Goal: Task Accomplishment & Management: Contribute content

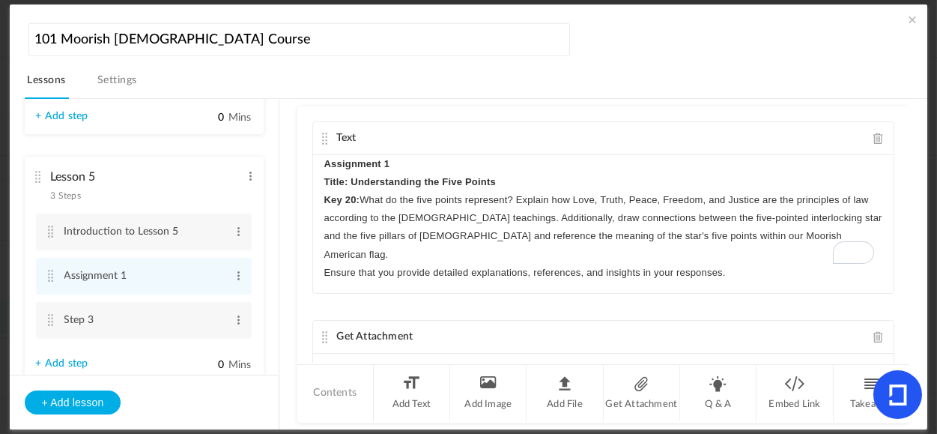
scroll to position [58, 0]
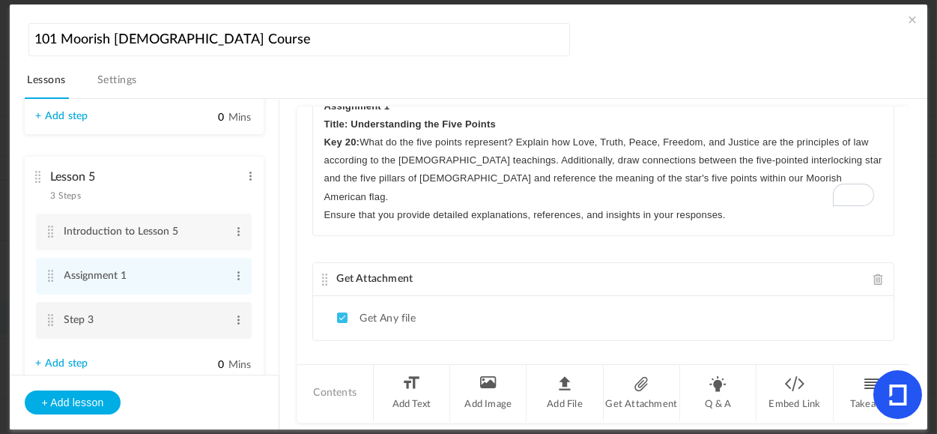
click at [49, 323] on cite at bounding box center [51, 320] width 10 height 12
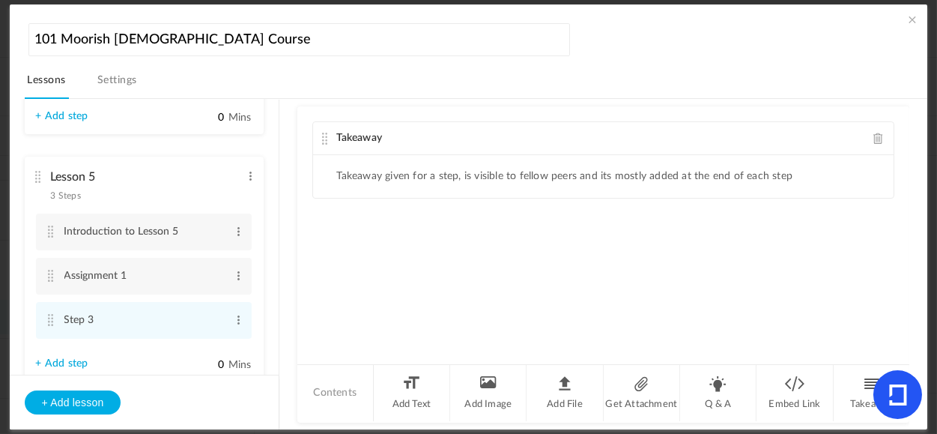
click at [876, 135] on span at bounding box center [879, 138] width 10 height 11
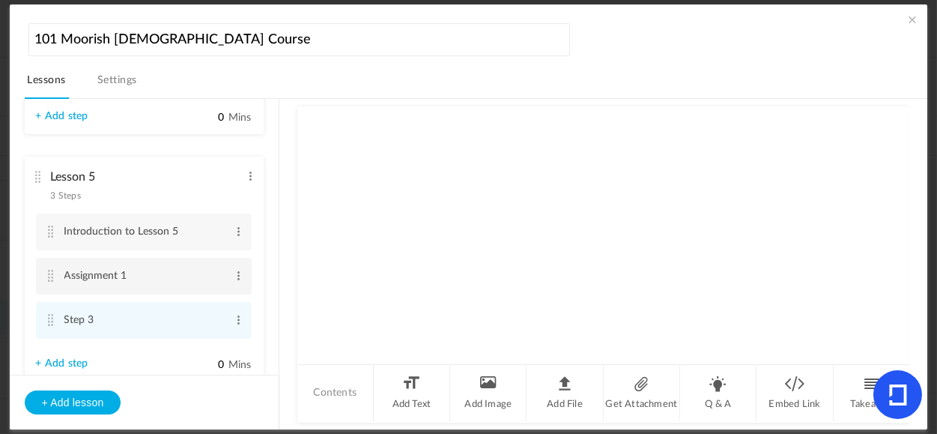
click at [52, 281] on cite at bounding box center [51, 276] width 10 height 12
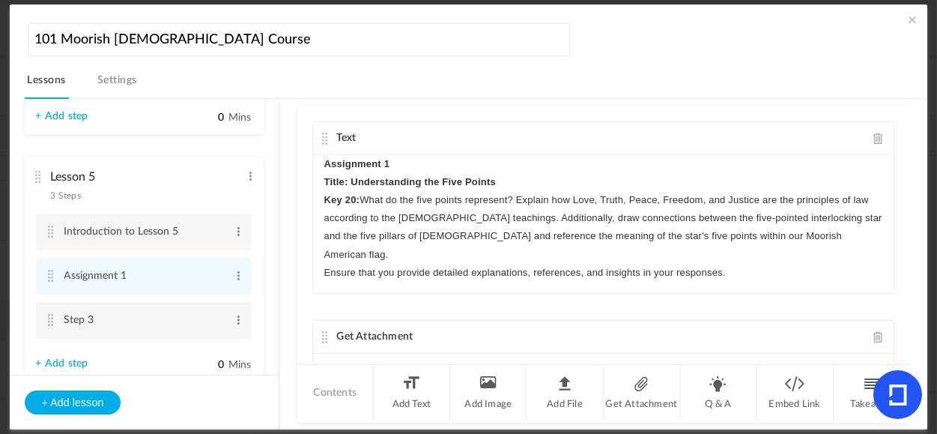
click at [49, 325] on cite at bounding box center [51, 320] width 10 height 12
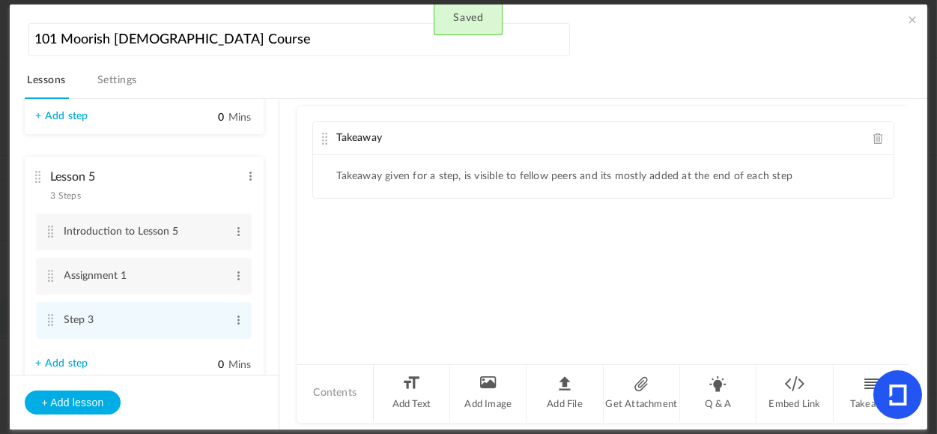
click at [875, 138] on span at bounding box center [879, 138] width 10 height 11
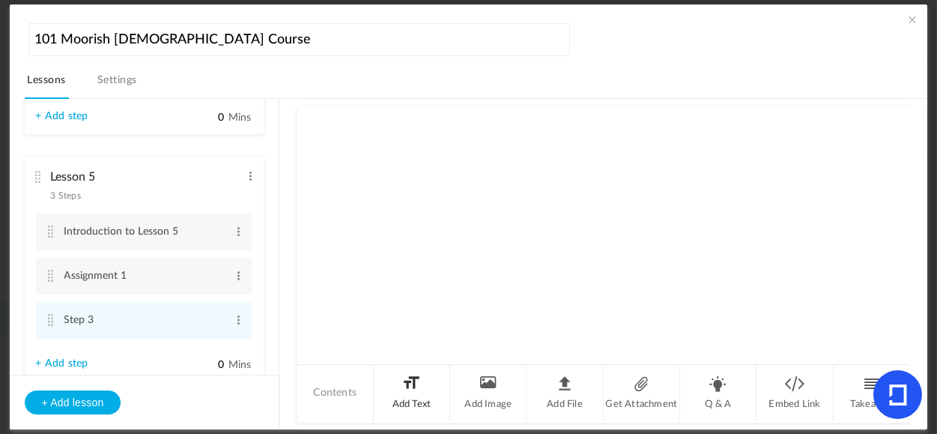
click at [420, 398] on li "Add Text" at bounding box center [412, 393] width 76 height 56
click at [443, 200] on div at bounding box center [604, 211] width 582 height 112
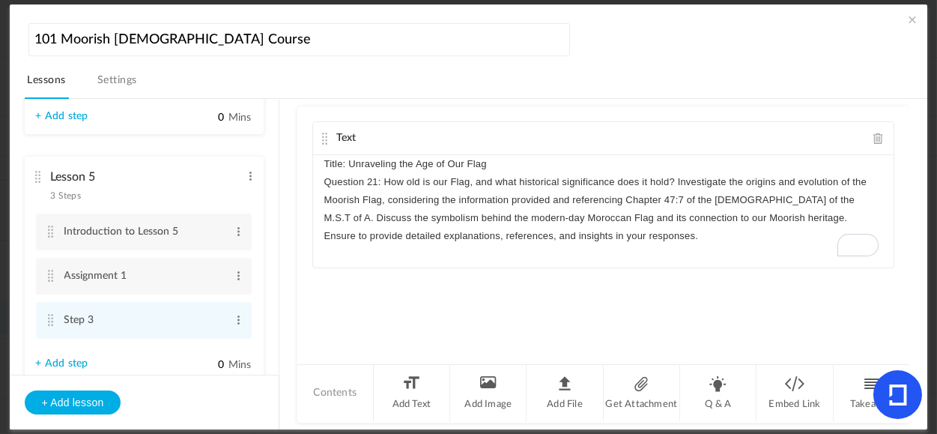
click at [323, 166] on div "Title: Unraveling the Age of Our Flag Question 21: How old is our Flag, and wha…" at bounding box center [604, 211] width 582 height 112
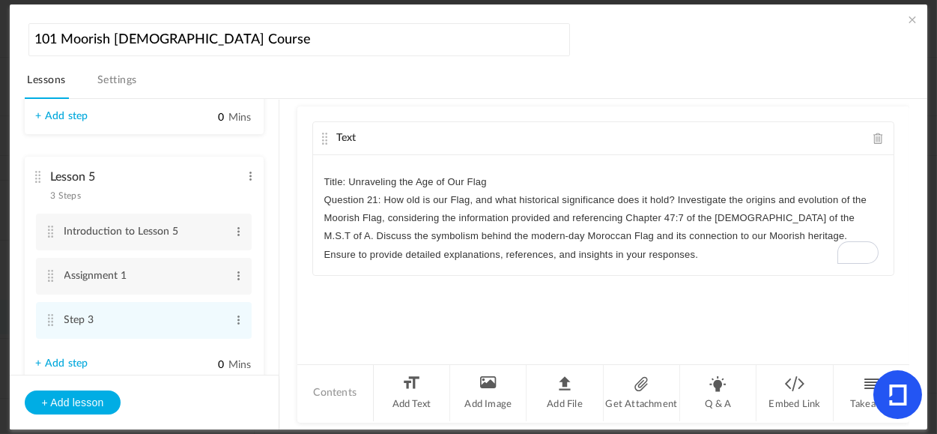
click at [371, 163] on p "To enrich screen reader interactions, please activate Accessibility in Grammarl…" at bounding box center [603, 164] width 559 height 18
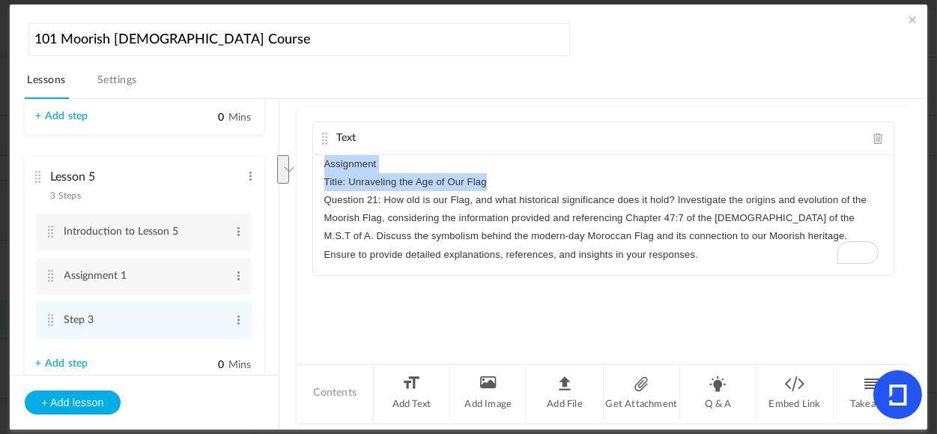
drag, startPoint x: 496, startPoint y: 181, endPoint x: 319, endPoint y: 161, distance: 178.0
click at [319, 161] on div "Assignment Title: Unraveling the Age of Our Flag Question 21: How old is our Fl…" at bounding box center [604, 215] width 582 height 120
click at [348, 208] on icon "button" at bounding box center [352, 209] width 13 height 13
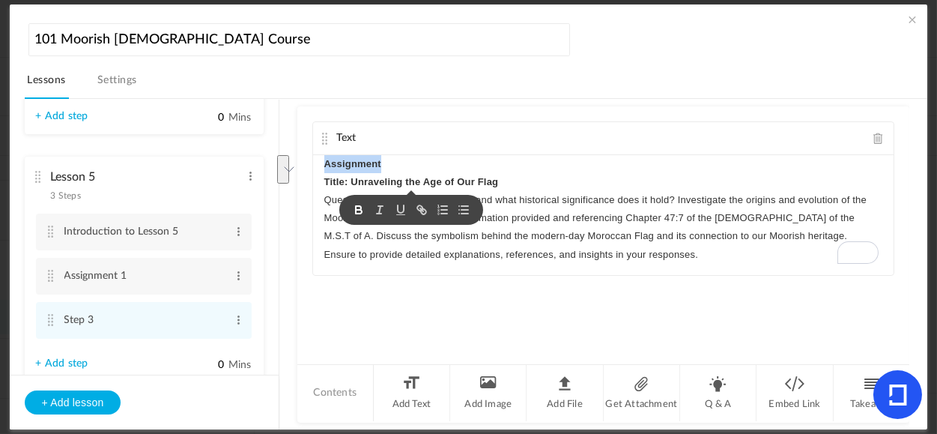
click at [603, 170] on p "Assignment" at bounding box center [603, 164] width 559 height 18
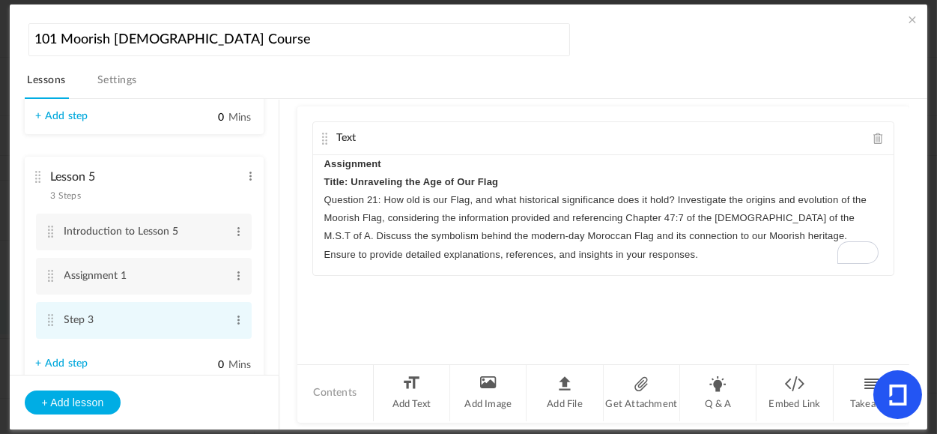
click at [52, 322] on cite at bounding box center [51, 320] width 10 height 12
click at [52, 321] on cite at bounding box center [51, 320] width 10 height 12
click at [233, 321] on span at bounding box center [238, 319] width 11 height 15
click at [199, 342] on link "Edit" at bounding box center [214, 345] width 58 height 18
type input "S"
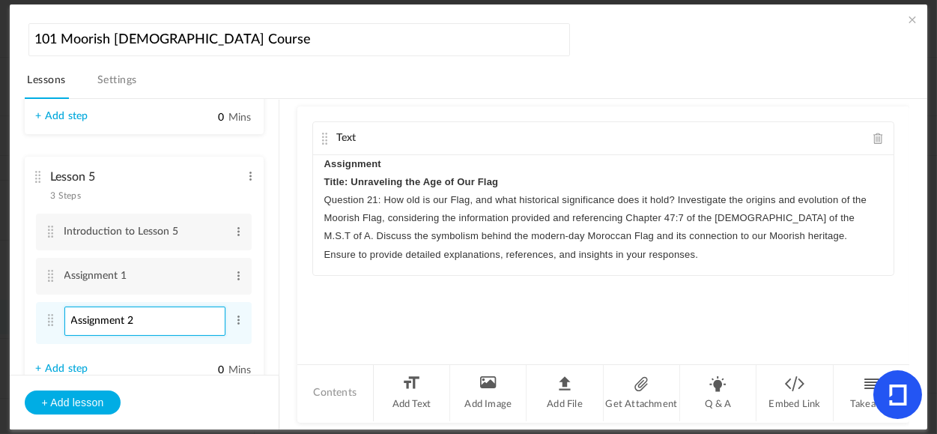
type input "Assignment 2"
click at [409, 160] on p "Assignment" at bounding box center [603, 164] width 559 height 18
click at [638, 395] on li "Get Attachment" at bounding box center [642, 393] width 76 height 56
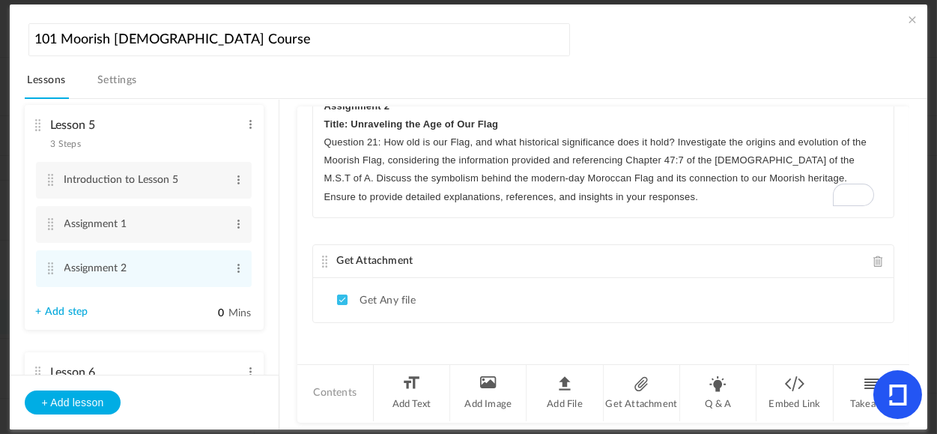
scroll to position [435, 0]
click at [80, 312] on link "+ Add step" at bounding box center [62, 307] width 52 height 13
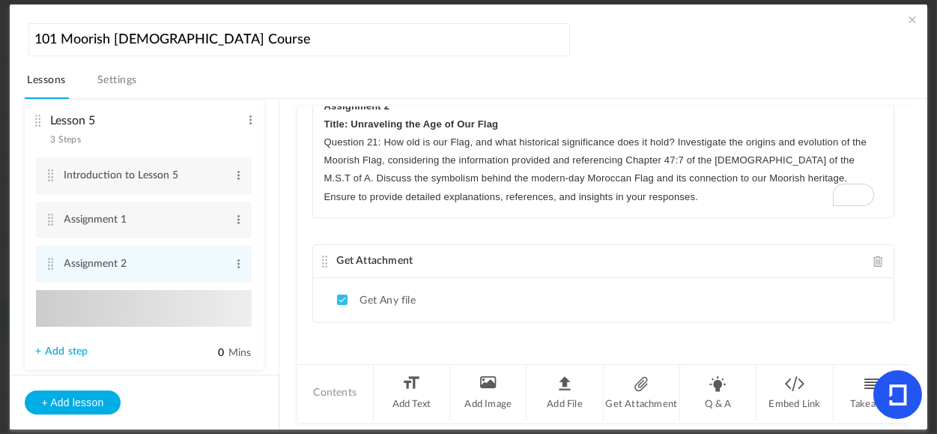
type input "Step 4"
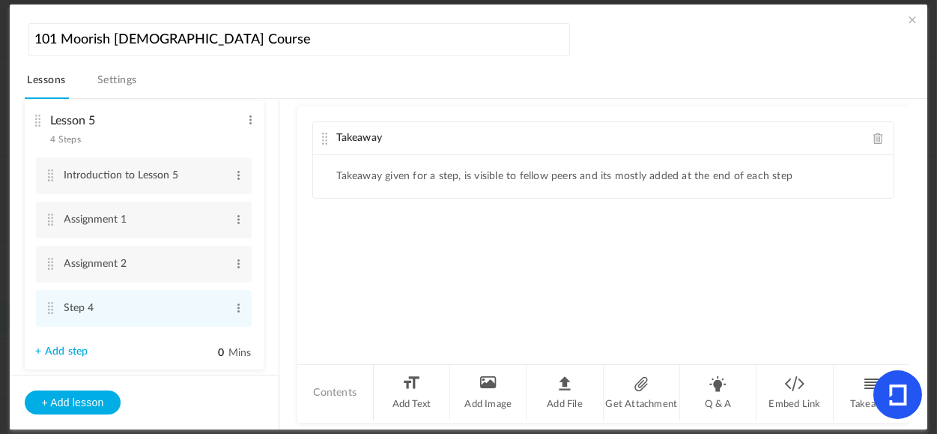
click at [874, 136] on span at bounding box center [879, 138] width 10 height 11
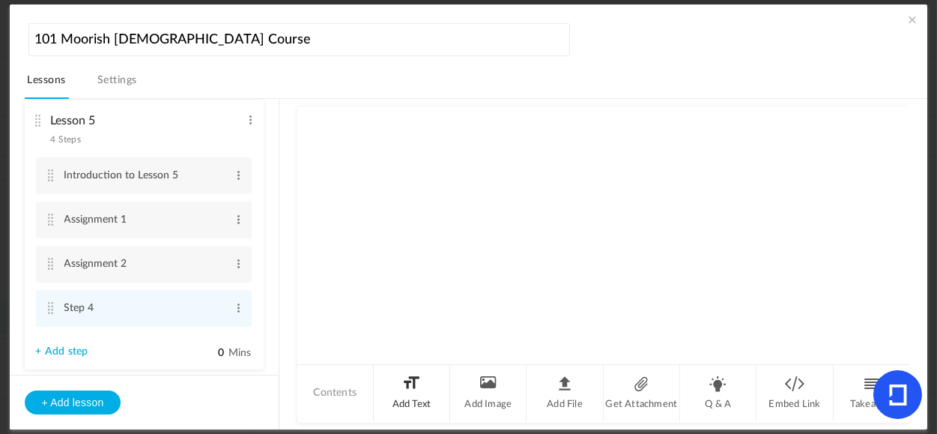
click at [421, 385] on li "Add Text" at bounding box center [412, 393] width 76 height 56
click at [451, 192] on div "To enrich screen reader interactions, please activate Accessibility in Grammarl…" at bounding box center [604, 211] width 582 height 112
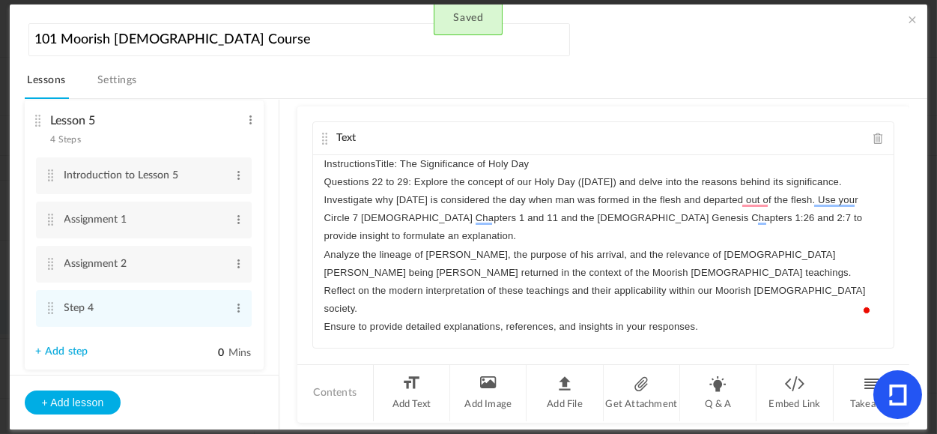
click at [399, 163] on p "InstructionsTitle: The Significance of Holy Day" at bounding box center [603, 164] width 559 height 18
click at [323, 164] on div "InstructionsTitle: The Significance of Holy Day Questions 22 to 29: Explore the…" at bounding box center [604, 251] width 582 height 193
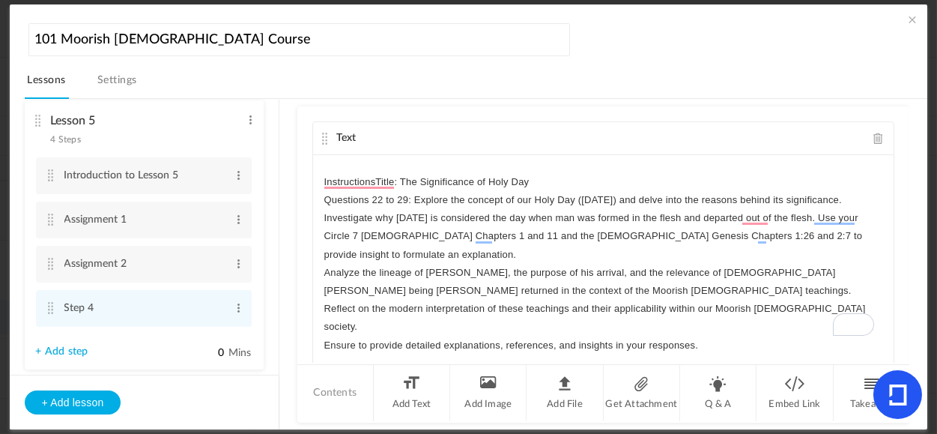
click at [337, 163] on p "To enrich screen reader interactions, please activate Accessibility in Grammarl…" at bounding box center [603, 164] width 559 height 18
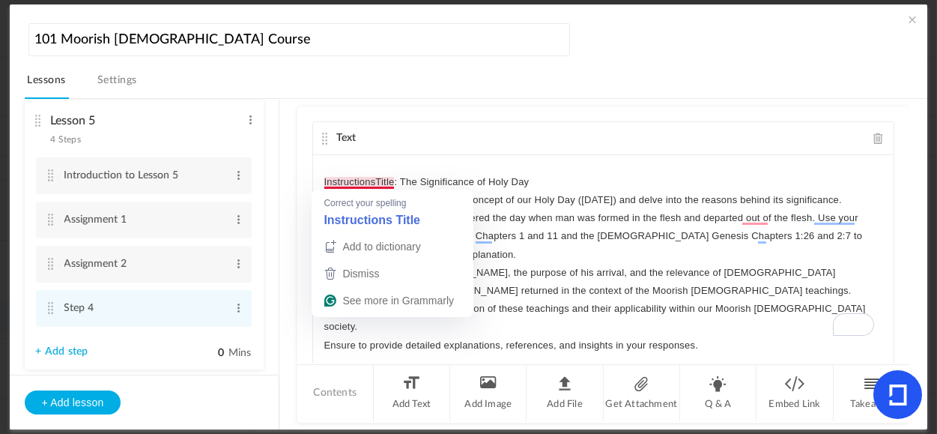
click at [376, 178] on p "InstructionsTitle: The Significance of Holy Day" at bounding box center [603, 182] width 559 height 18
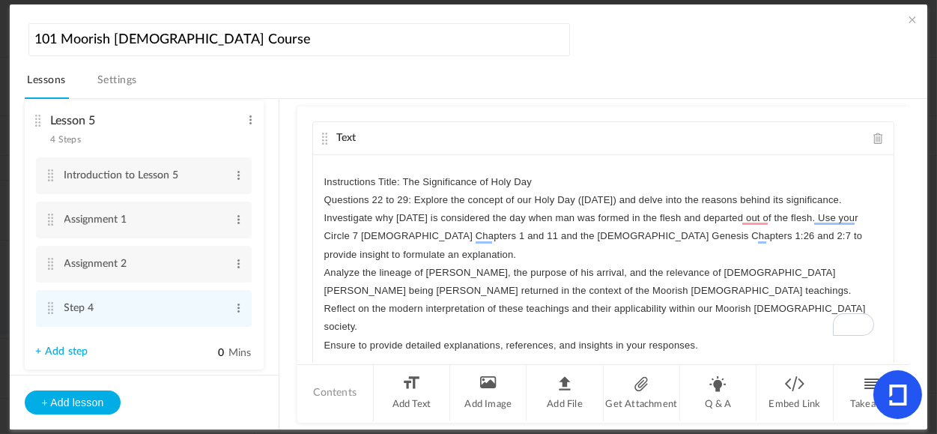
click at [334, 163] on p "To enrich screen reader interactions, please activate Accessibility in Grammarl…" at bounding box center [603, 164] width 559 height 18
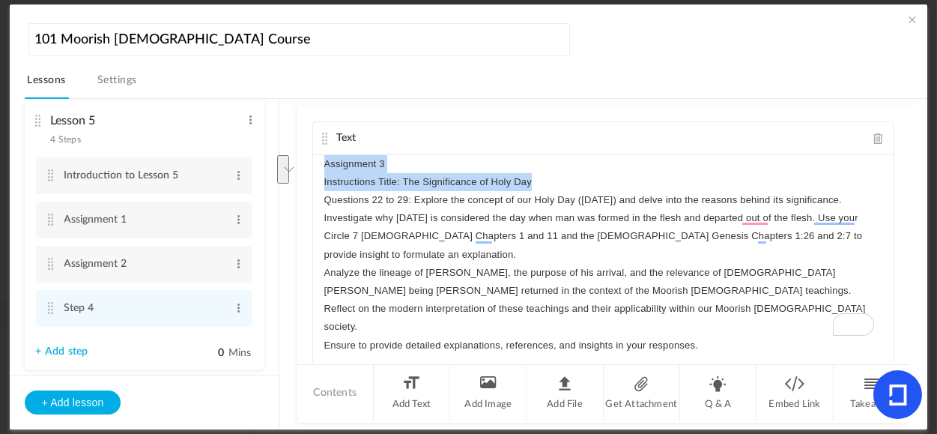
drag, startPoint x: 540, startPoint y: 181, endPoint x: 318, endPoint y: 182, distance: 222.6
click at [308, 159] on div "Text Assignment 3 Instructions Title: The Significance of Holy Day Questions 22…" at bounding box center [603, 234] width 613 height 256
click at [375, 211] on icon "button" at bounding box center [375, 209] width 13 height 13
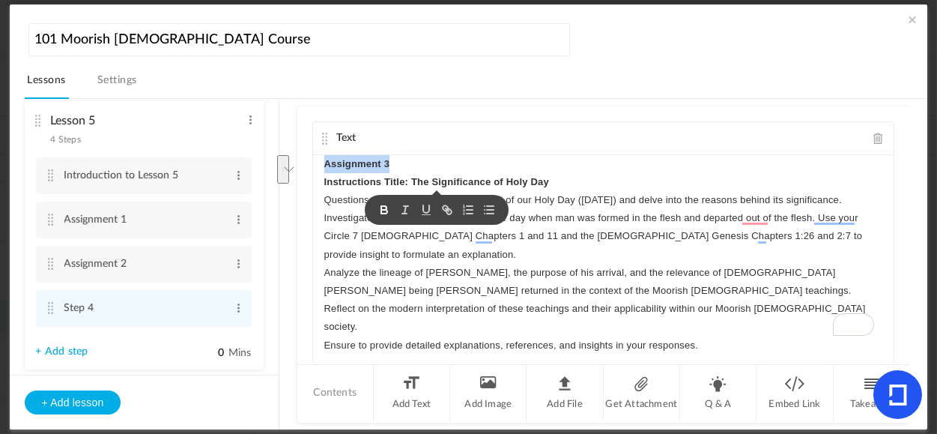
click at [432, 160] on p "Assignment 3" at bounding box center [603, 164] width 559 height 18
click at [557, 180] on p "Instructions Title: The Significance of Holy Day" at bounding box center [603, 182] width 559 height 18
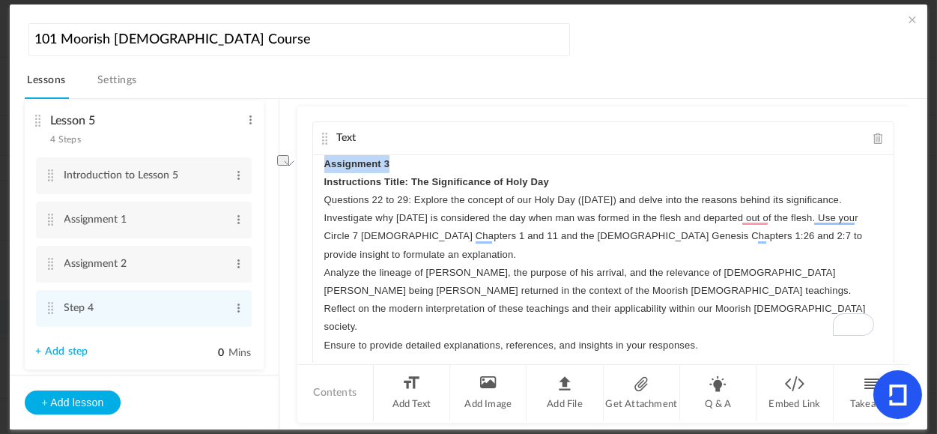
drag, startPoint x: 390, startPoint y: 162, endPoint x: 324, endPoint y: 156, distance: 66.2
click at [324, 156] on p "Assignment 3" at bounding box center [603, 164] width 559 height 18
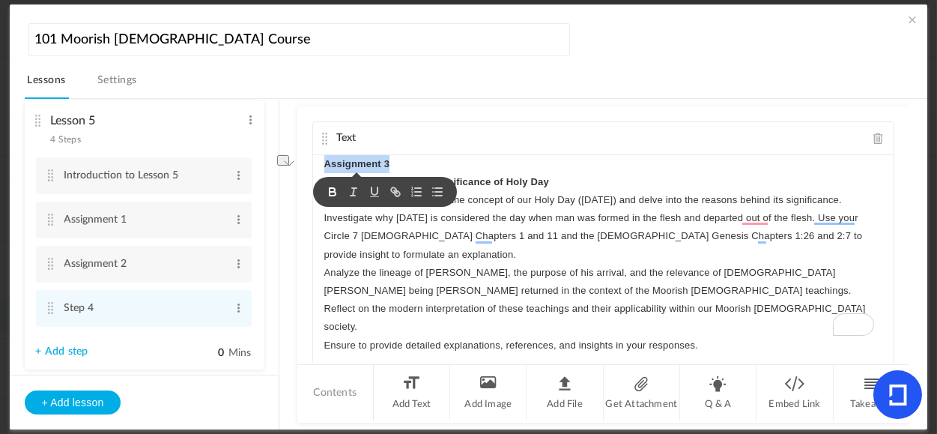
copy strong "Assignment 3"
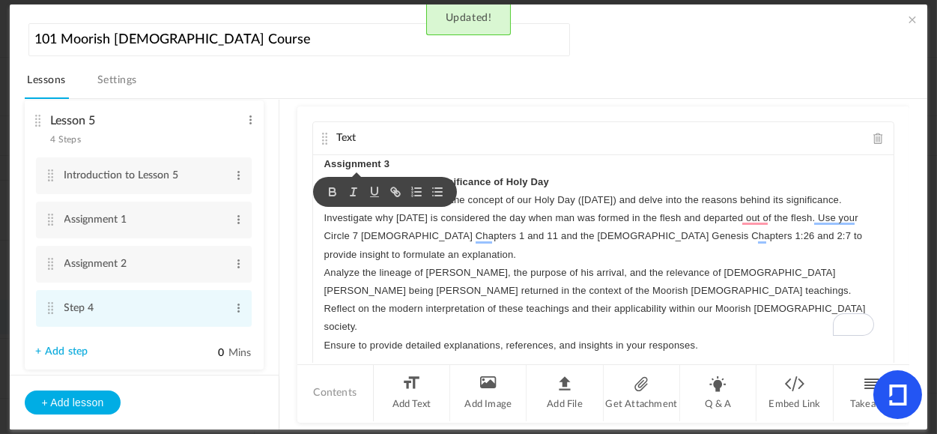
click at [50, 312] on cite at bounding box center [51, 308] width 10 height 12
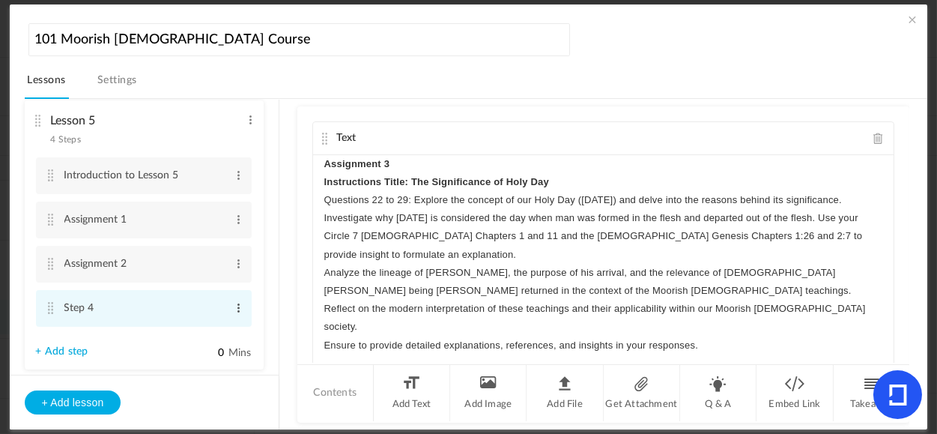
click at [233, 310] on span at bounding box center [238, 307] width 11 height 15
click at [198, 336] on link "Edit" at bounding box center [214, 333] width 58 height 18
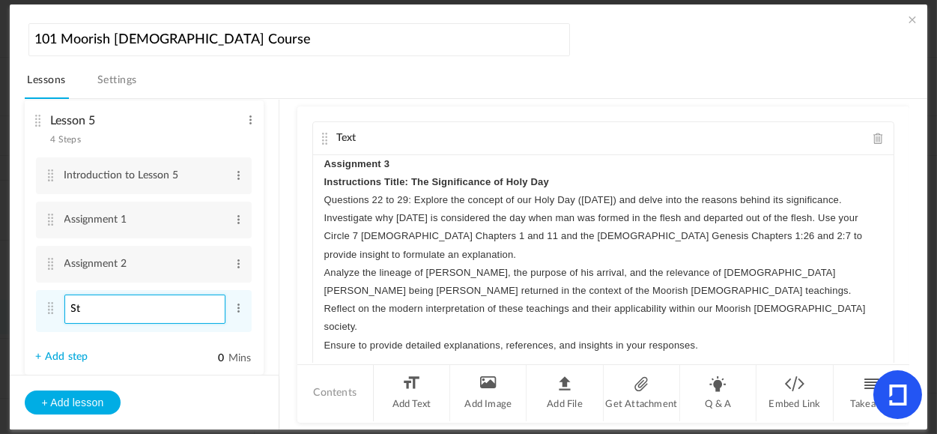
type input "S"
paste input "Assignment 3"
type input "Assignment 3"
click at [446, 260] on p "Questions 22 to 29: Explore the concept of our Holy Day ([DATE]) and delve into…" at bounding box center [603, 227] width 559 height 73
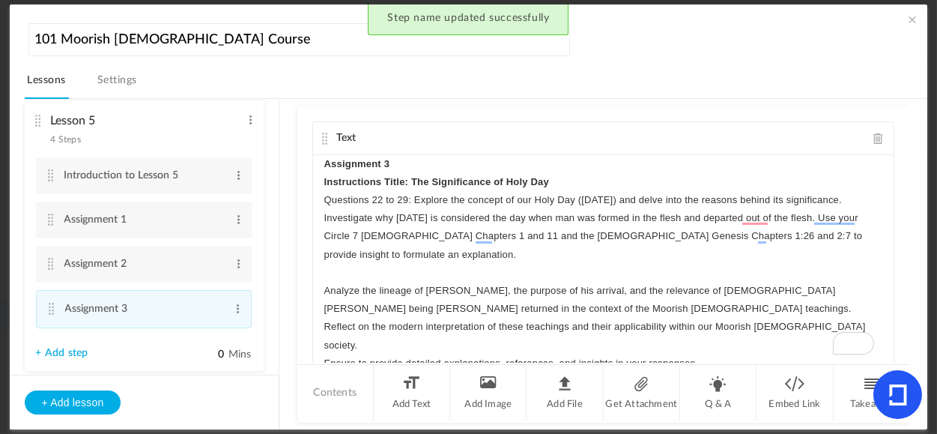
click at [541, 354] on p "Ensure to provide detailed explanations, references, and insights in your respo…" at bounding box center [603, 363] width 559 height 18
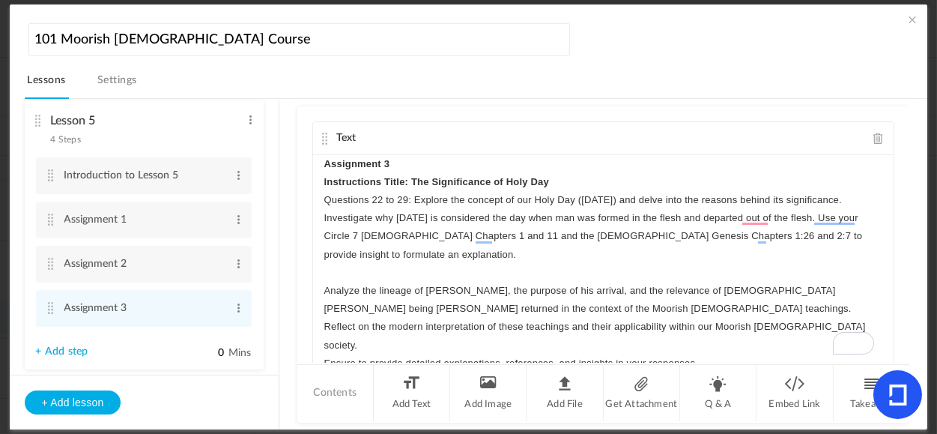
click at [483, 321] on p "Analyze the lineage of [PERSON_NAME], the purpose of his arrival, and the relev…" at bounding box center [603, 318] width 559 height 73
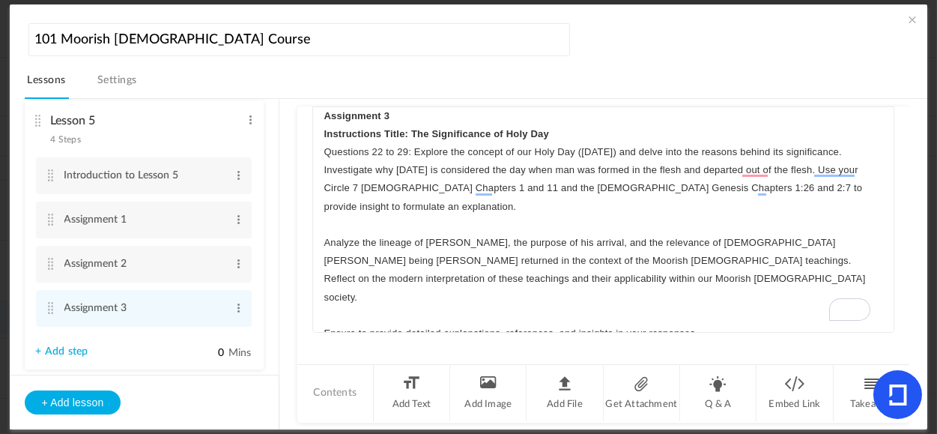
scroll to position [58, 0]
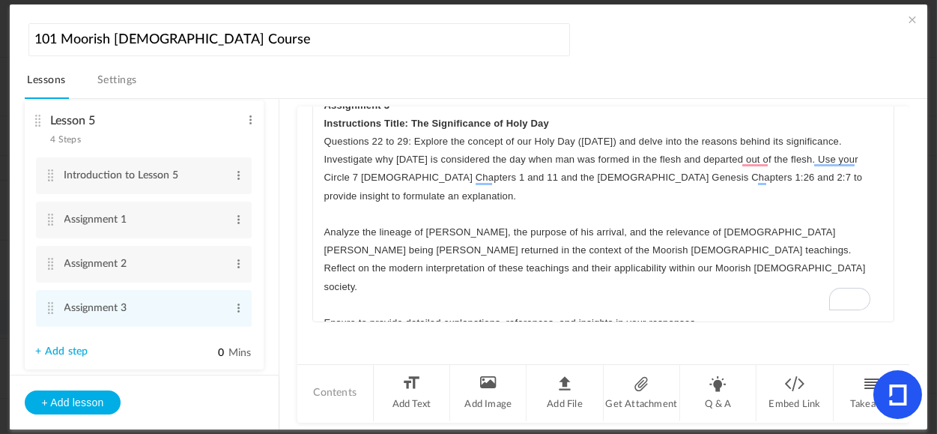
click at [715, 314] on p "Ensure to provide detailed explanations, references, and insights in your respo…" at bounding box center [603, 323] width 559 height 18
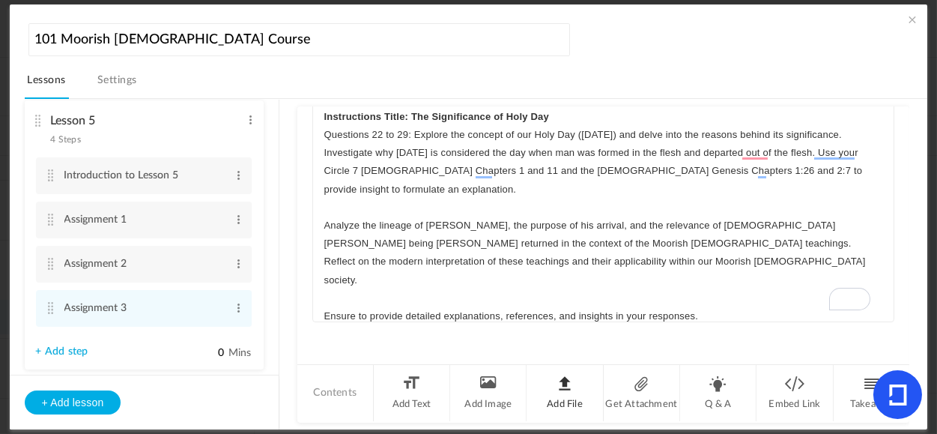
scroll to position [3, 0]
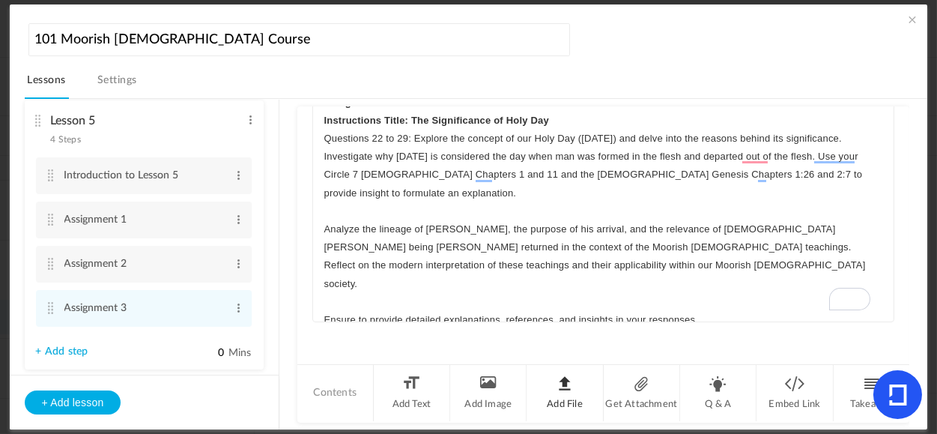
click at [564, 402] on li "Add File" at bounding box center [565, 393] width 76 height 56
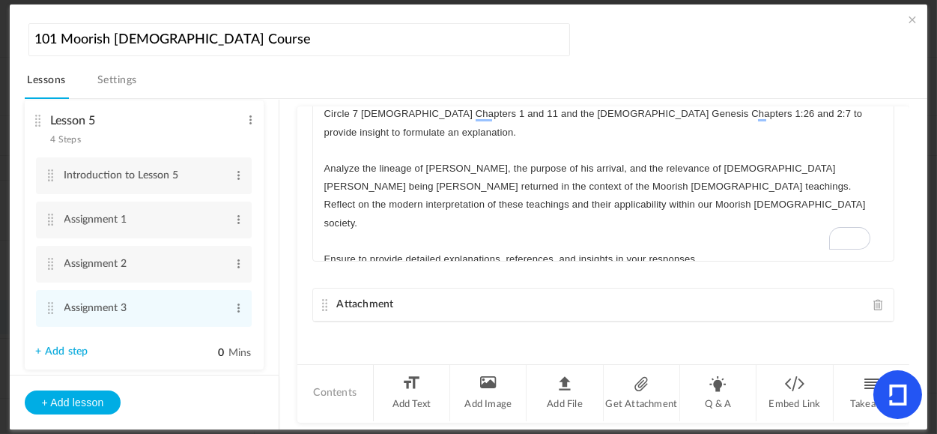
click at [874, 307] on span at bounding box center [879, 304] width 10 height 11
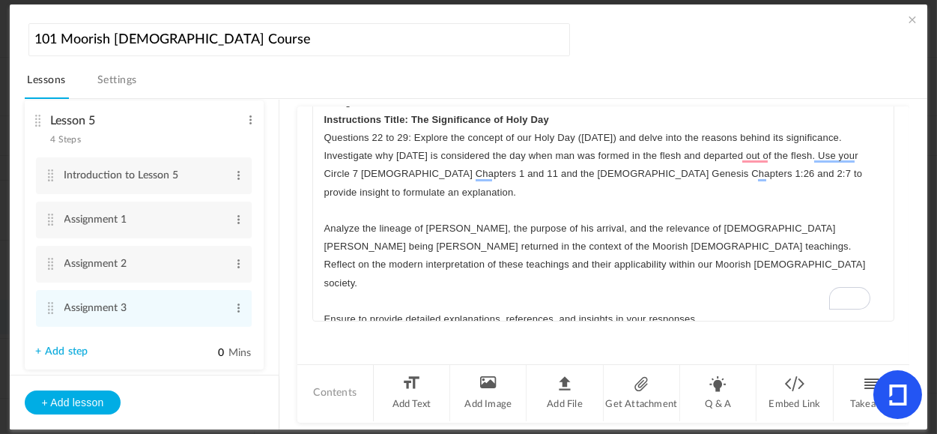
scroll to position [58, 0]
click at [645, 401] on li "Get Attachment" at bounding box center [642, 393] width 76 height 56
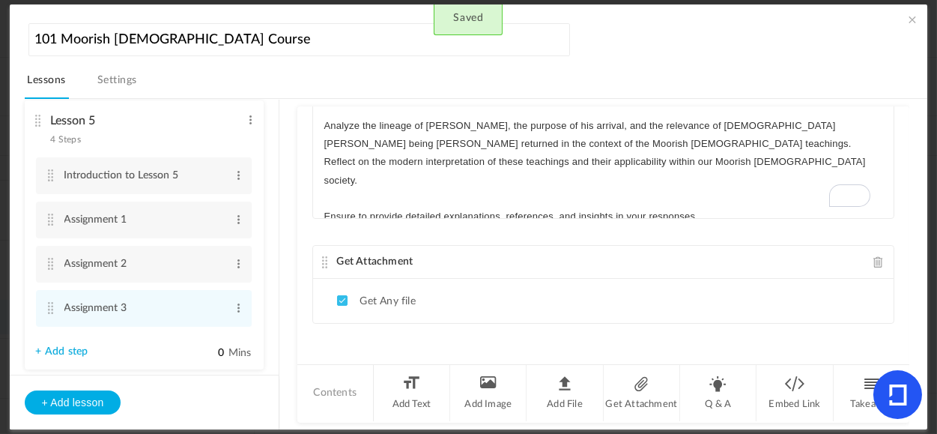
scroll to position [0, 0]
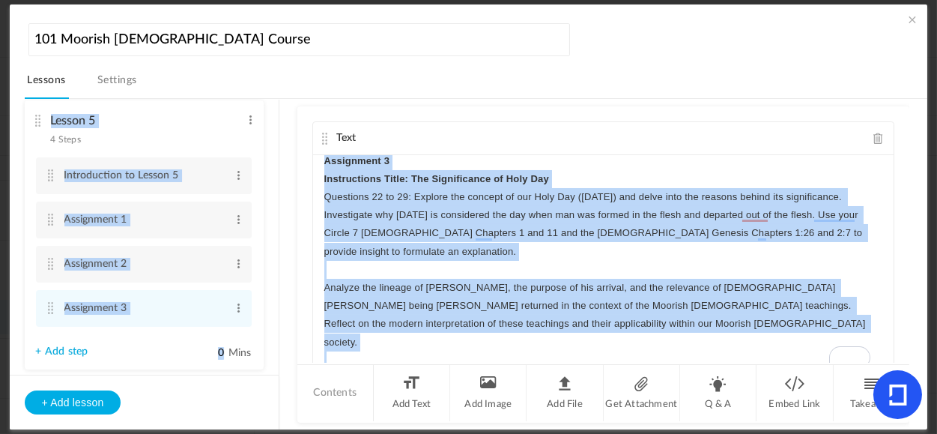
drag, startPoint x: 900, startPoint y: 152, endPoint x: 916, endPoint y: 214, distance: 64.3
click at [916, 214] on div "Lesson 1 8 steps Edit Delete Introduction to Lesson 1 Edit Delete" at bounding box center [477, 264] width 904 height 331
click at [725, 351] on p "To enrich screen reader interactions, please activate Accessibility in Grammarl…" at bounding box center [603, 360] width 559 height 18
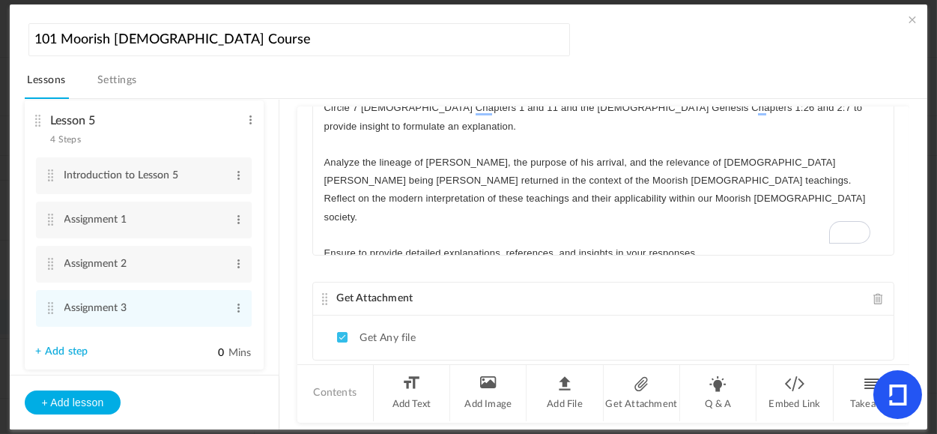
scroll to position [163, 0]
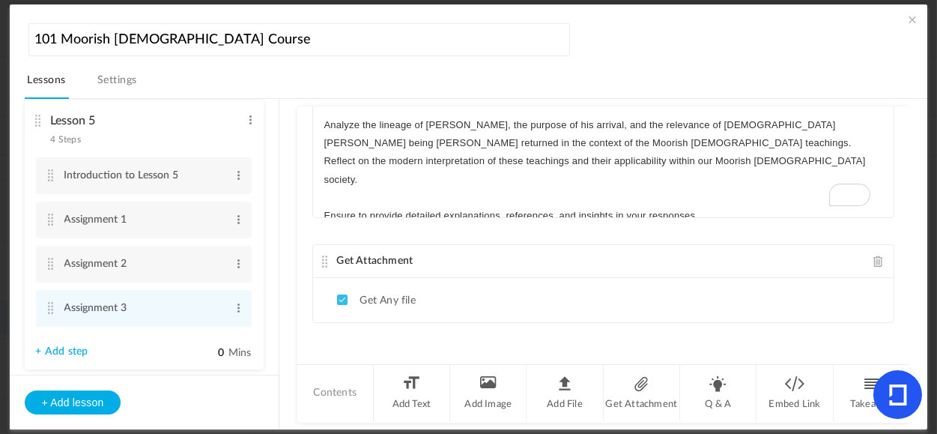
click at [61, 354] on link "+ Add step" at bounding box center [62, 351] width 52 height 13
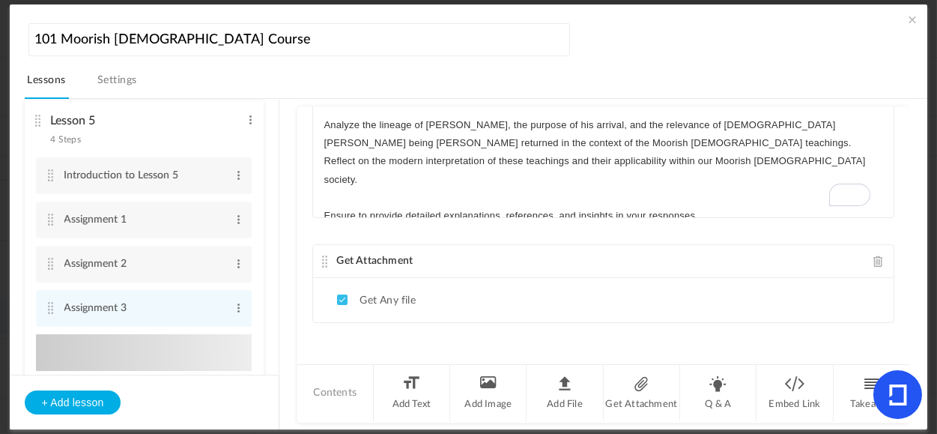
type input "Step 5"
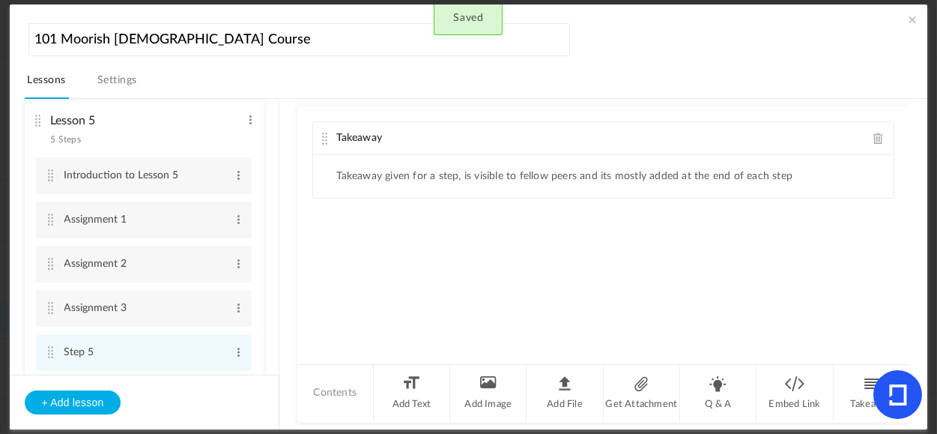
click at [878, 139] on span at bounding box center [879, 138] width 10 height 11
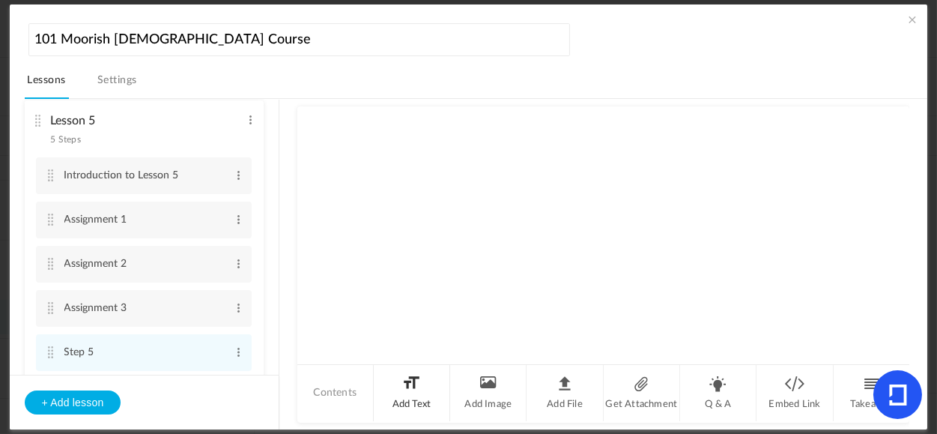
drag, startPoint x: 417, startPoint y: 392, endPoint x: 417, endPoint y: 384, distance: 7.5
click at [417, 392] on li "Add Text" at bounding box center [412, 393] width 76 height 56
click at [411, 178] on div at bounding box center [604, 211] width 582 height 112
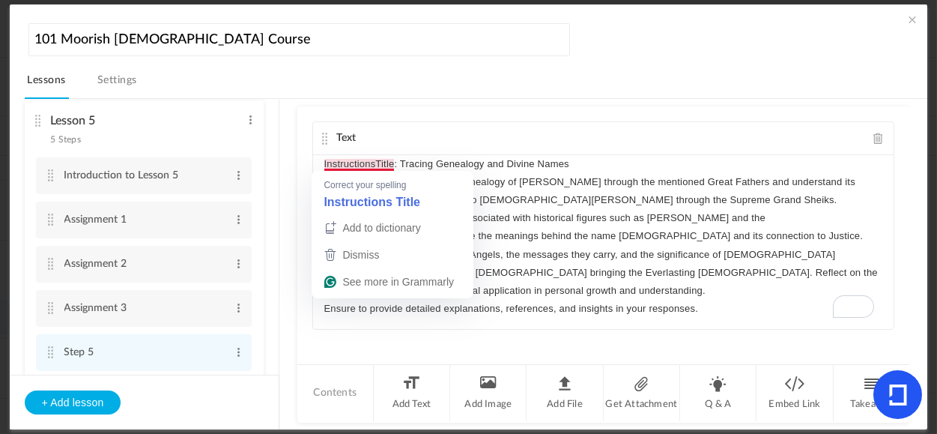
click at [377, 167] on p "InstructionsTitle: Tracing Genealogy and Divine Names" at bounding box center [603, 164] width 559 height 18
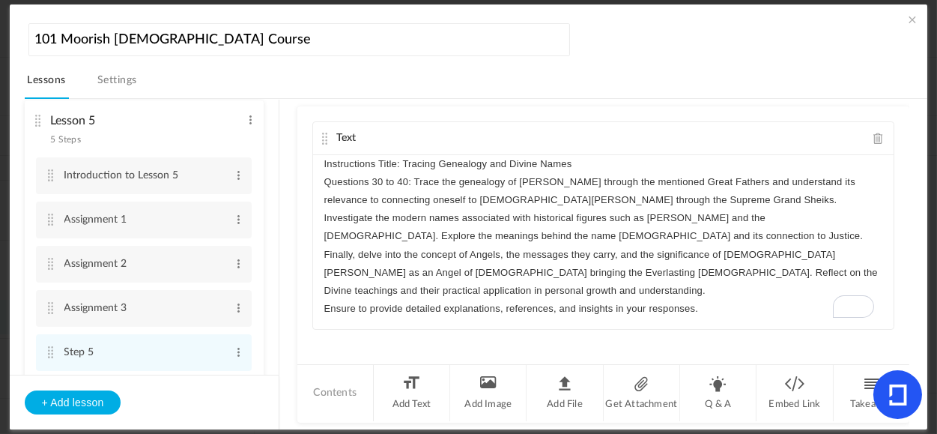
click at [324, 161] on p "Instructions Title: Tracing Genealogy and Divine Names" at bounding box center [603, 164] width 559 height 18
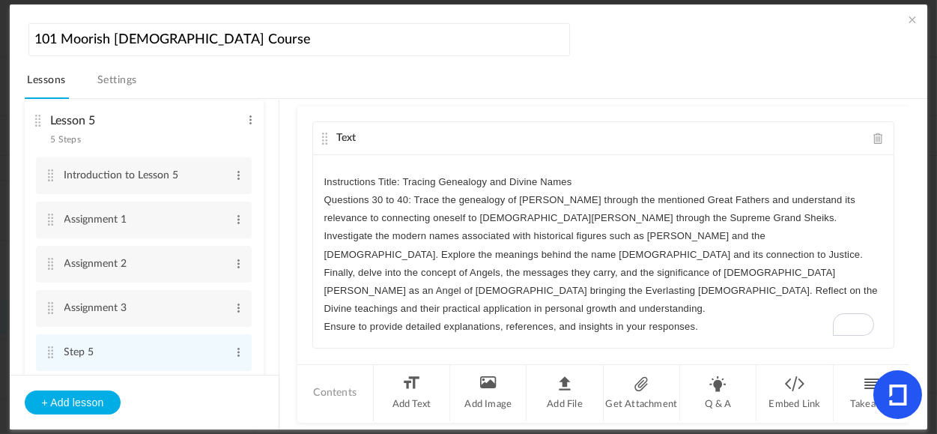
click at [339, 166] on p "To enrich screen reader interactions, please activate Accessibility in Grammarl…" at bounding box center [603, 164] width 559 height 18
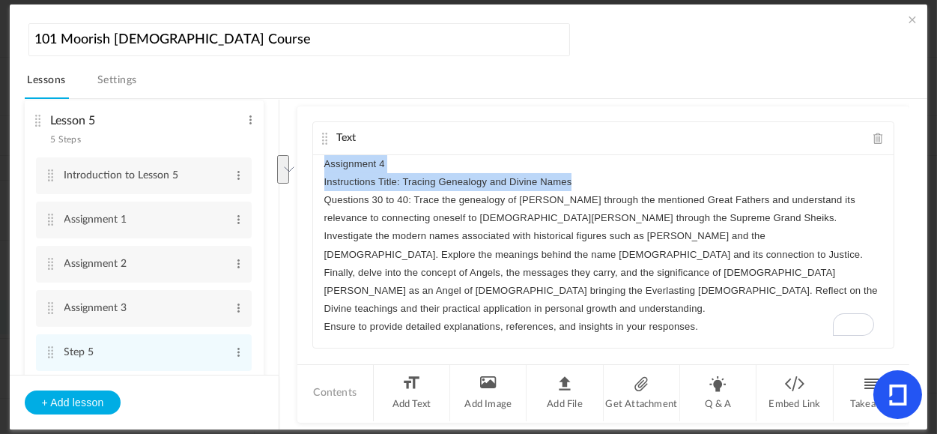
drag, startPoint x: 592, startPoint y: 181, endPoint x: 299, endPoint y: 159, distance: 293.8
click at [299, 159] on div "Text Assignment 4 Instructions Title: Tracing Genealogy and Divine Names Questi…" at bounding box center [603, 264] width 613 height 316
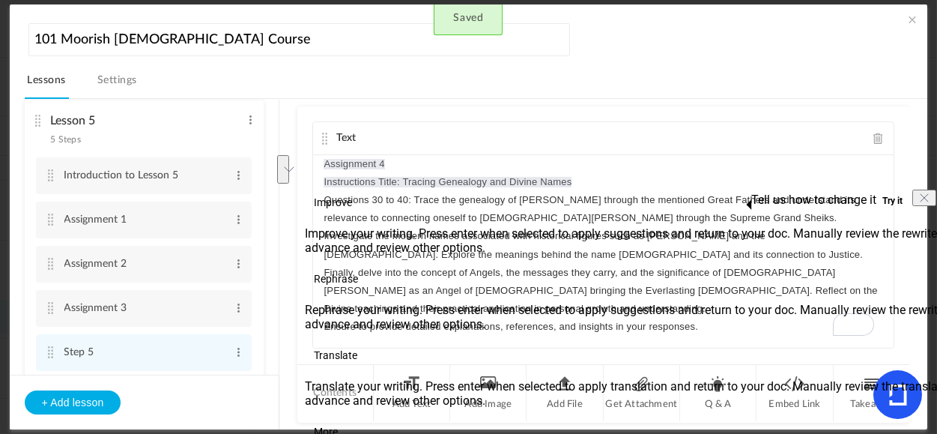
click at [407, 170] on p "Assignment 4" at bounding box center [603, 164] width 559 height 18
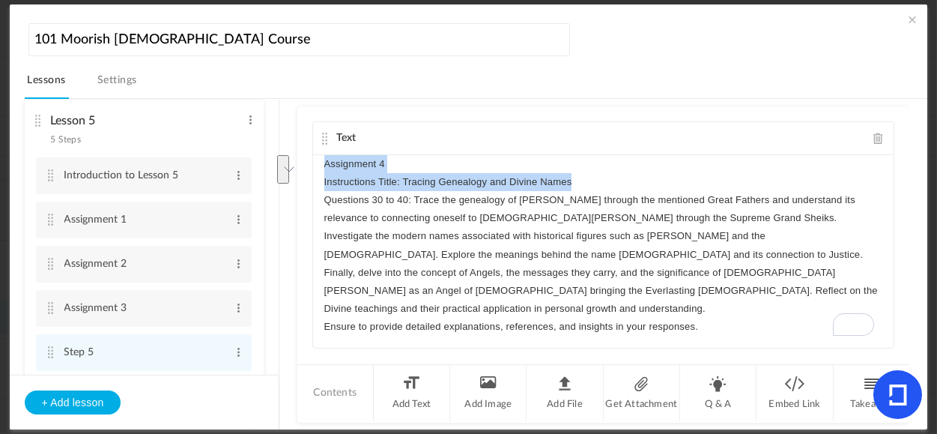
drag, startPoint x: 576, startPoint y: 179, endPoint x: 322, endPoint y: 154, distance: 255.2
click at [322, 155] on div "Assignment 4 Instructions Title: Tracing Genealogy and Divine Names Questions 3…" at bounding box center [604, 251] width 582 height 193
click at [389, 202] on button "button" at bounding box center [395, 210] width 21 height 18
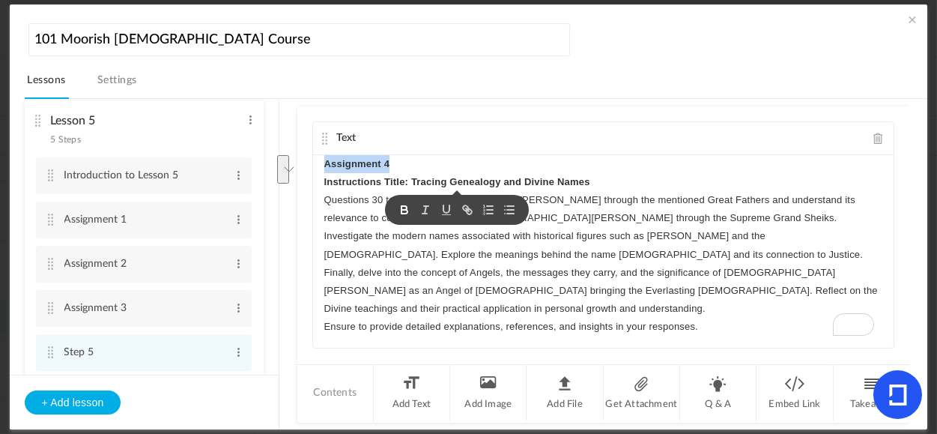
click at [615, 181] on p "Instructions Title: Tracing Genealogy and Divine Names" at bounding box center [603, 182] width 559 height 18
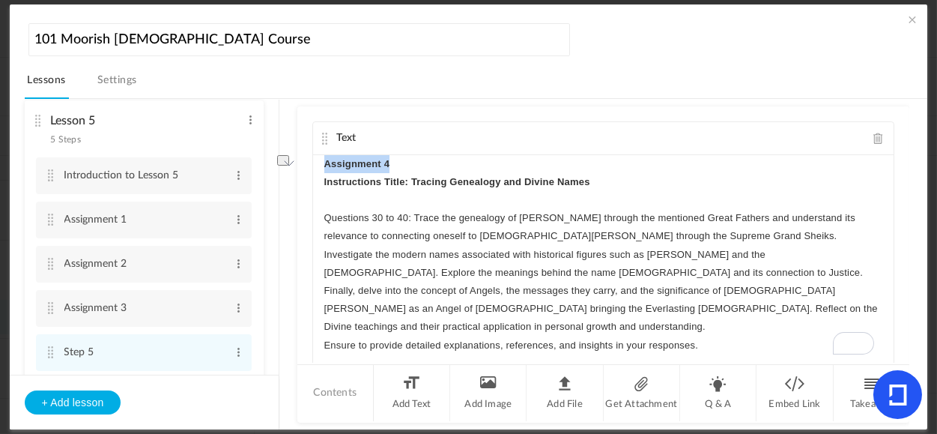
drag, startPoint x: 398, startPoint y: 163, endPoint x: 308, endPoint y: 161, distance: 90.0
click at [308, 161] on div "Text Assignment 4 Instructions Title: Tracing Genealogy and Divine Names ﻿ Ques…" at bounding box center [603, 234] width 613 height 256
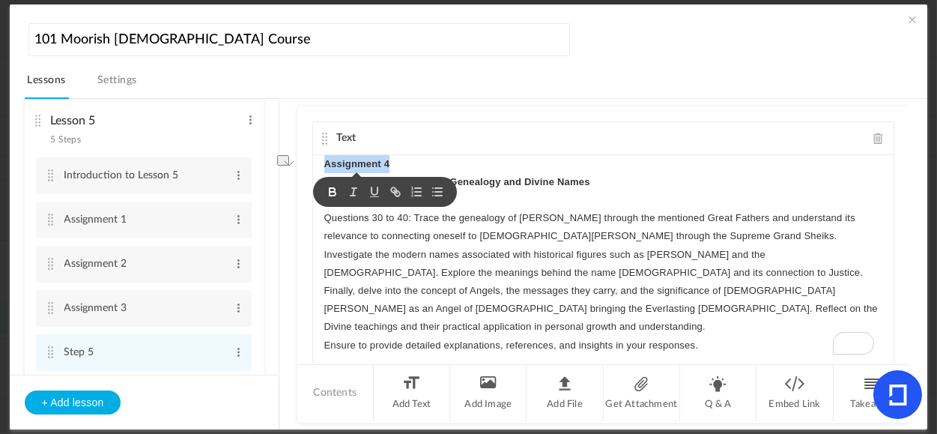
copy strong "Assignment 4"
click at [50, 354] on cite at bounding box center [51, 352] width 10 height 12
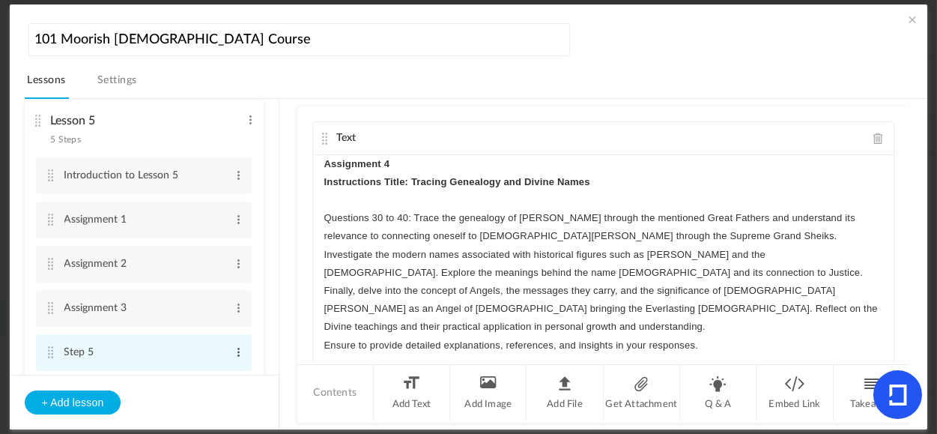
click at [234, 353] on span at bounding box center [238, 352] width 11 height 15
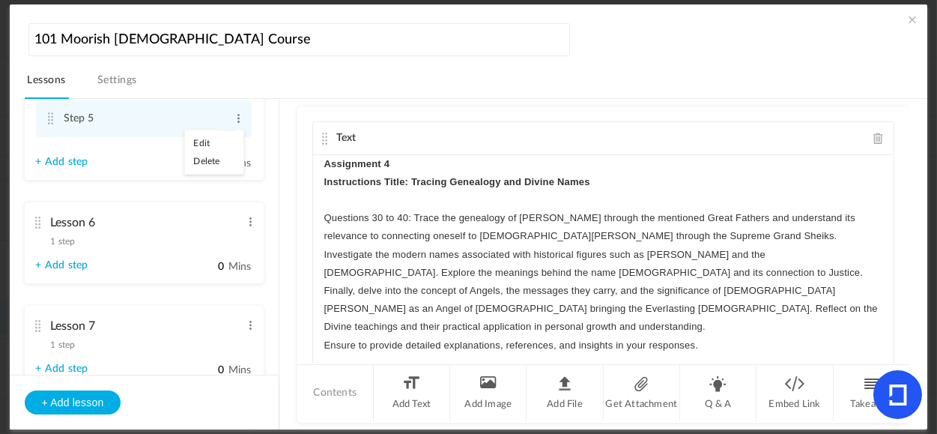
scroll to position [674, 0]
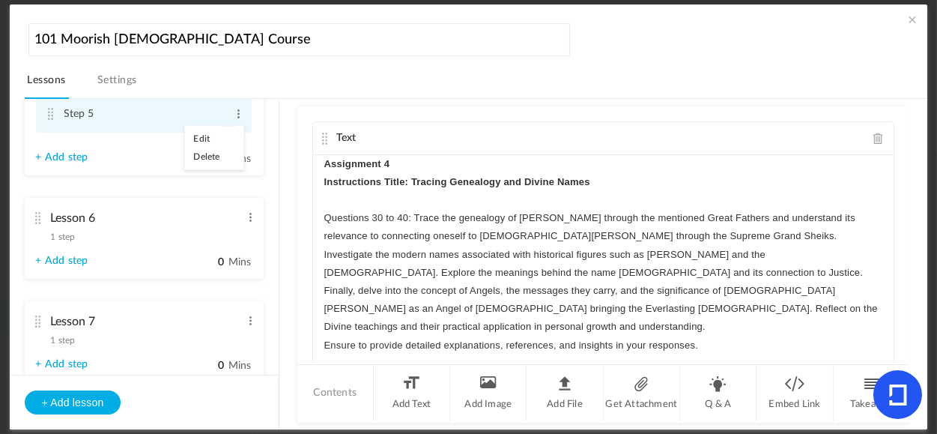
click at [201, 141] on link "Edit" at bounding box center [214, 139] width 58 height 18
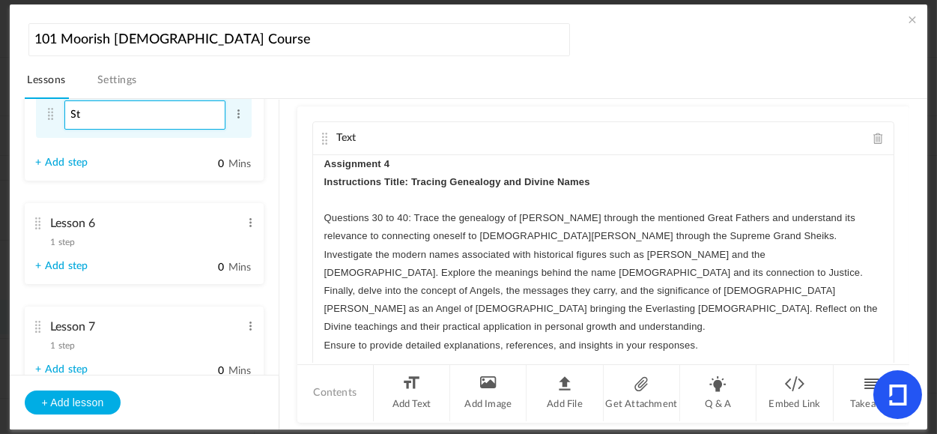
type input "S"
paste input "Assignment 4"
type input "Assignment 4"
click at [645, 396] on li "Get Attachment" at bounding box center [642, 393] width 76 height 56
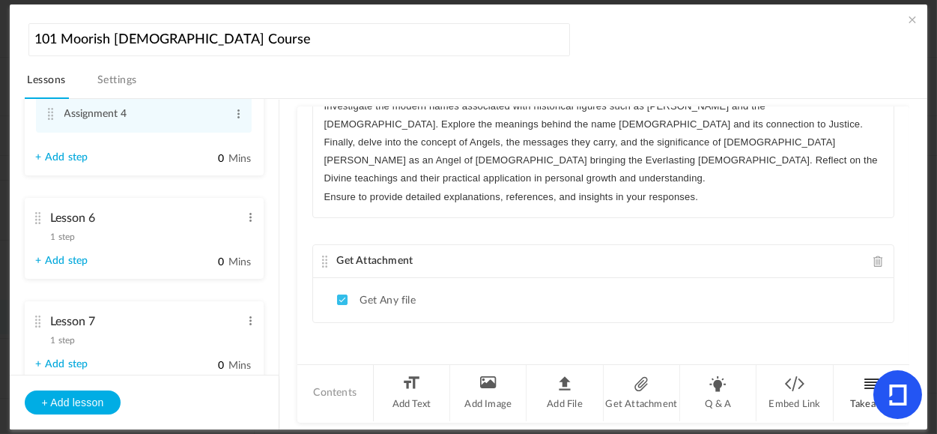
click at [869, 387] on li "Takeaway" at bounding box center [872, 393] width 76 height 56
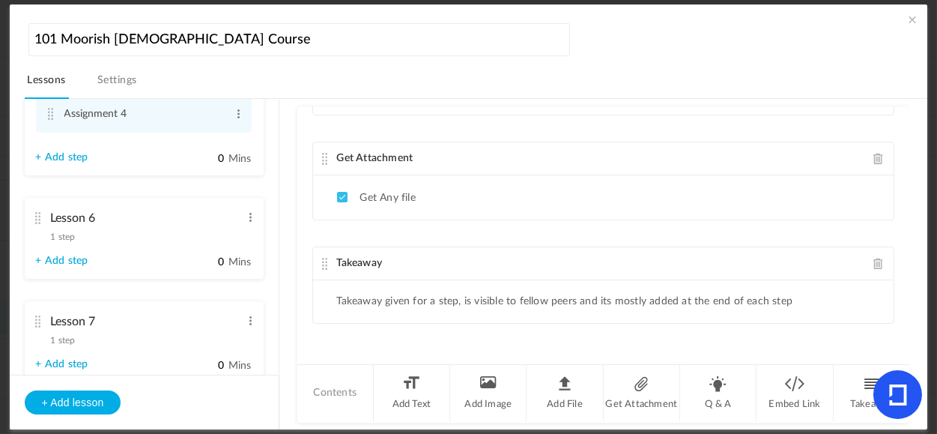
click at [874, 258] on span at bounding box center [879, 263] width 10 height 11
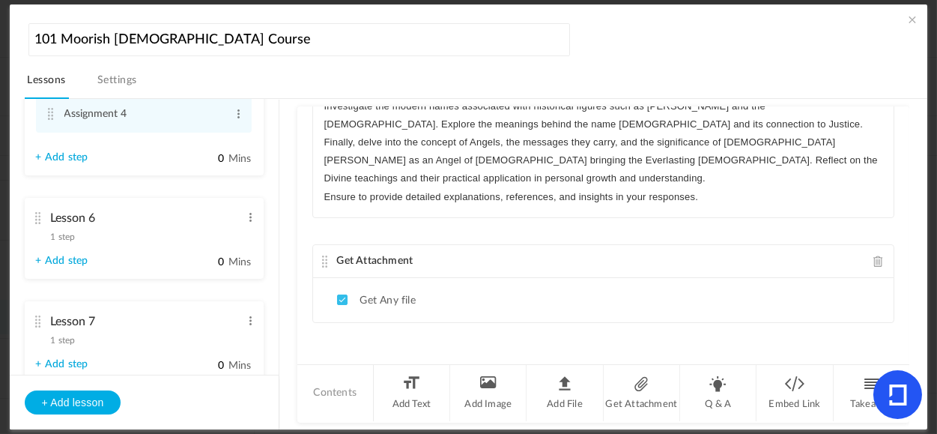
drag, startPoint x: 907, startPoint y: 277, endPoint x: 910, endPoint y: 230, distance: 47.4
click at [910, 230] on div "Lesson 1 8 steps Edit Delete Introduction to Lesson 1 Edit Delete" at bounding box center [477, 264] width 904 height 331
click at [714, 389] on li "Q & A" at bounding box center [718, 393] width 76 height 56
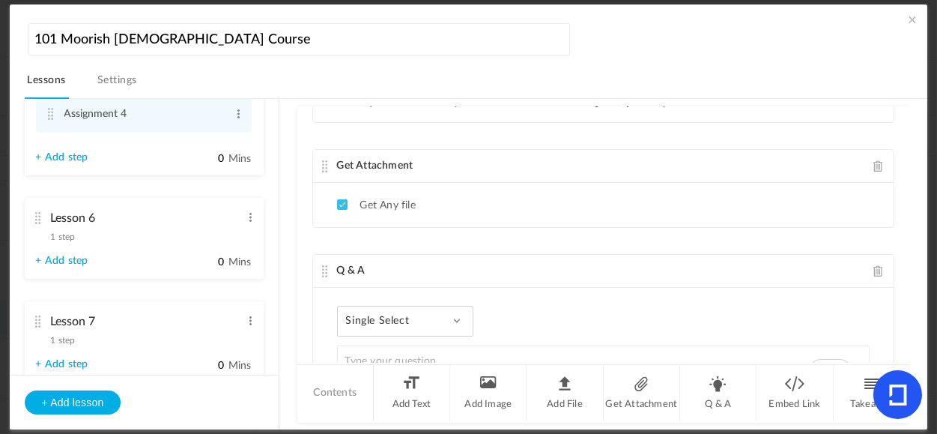
scroll to position [244, 0]
click at [324, 271] on cite at bounding box center [325, 271] width 10 height 12
click at [324, 267] on cite at bounding box center [325, 271] width 10 height 12
click at [363, 267] on span "Q & A" at bounding box center [351, 270] width 28 height 10
click at [357, 268] on span "Q & A" at bounding box center [351, 270] width 28 height 10
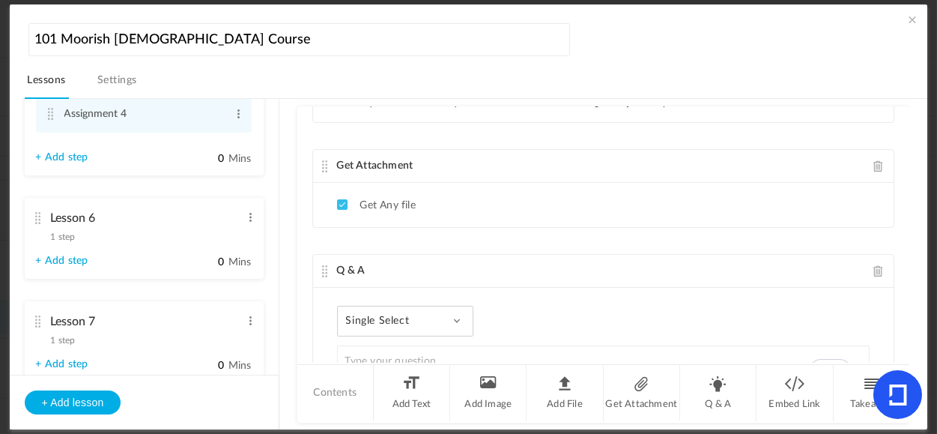
click at [339, 269] on span "Q & A" at bounding box center [351, 270] width 28 height 10
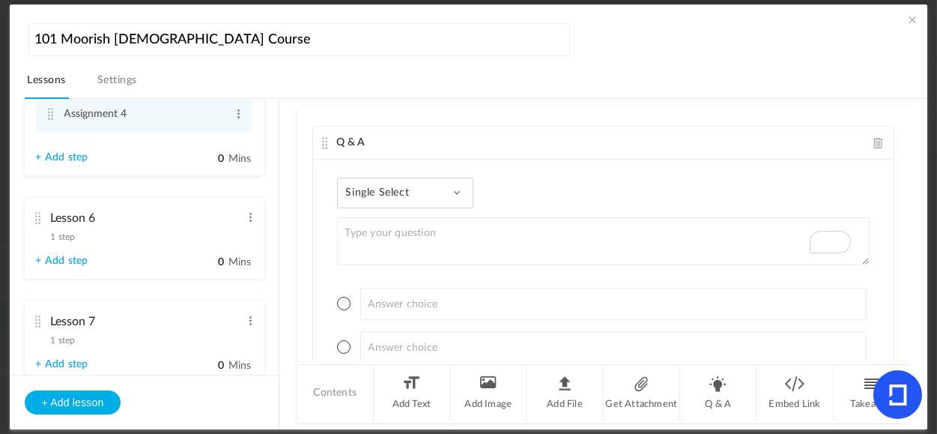
scroll to position [0, 0]
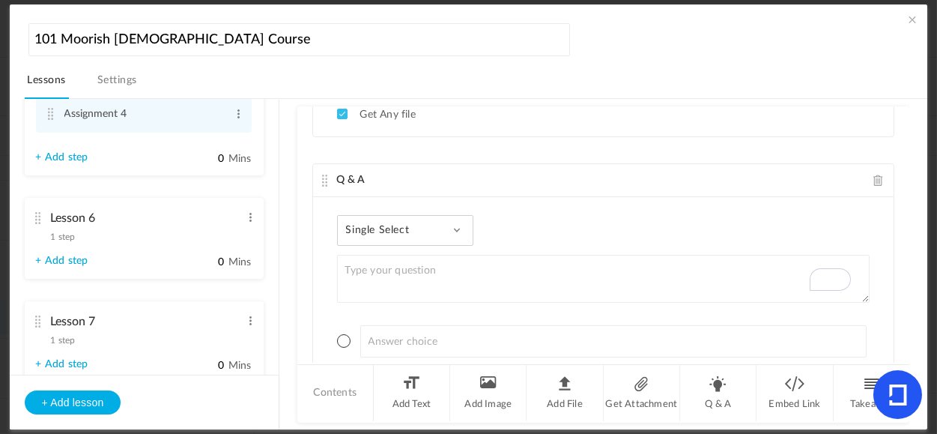
click at [459, 231] on span at bounding box center [456, 229] width 7 height 7
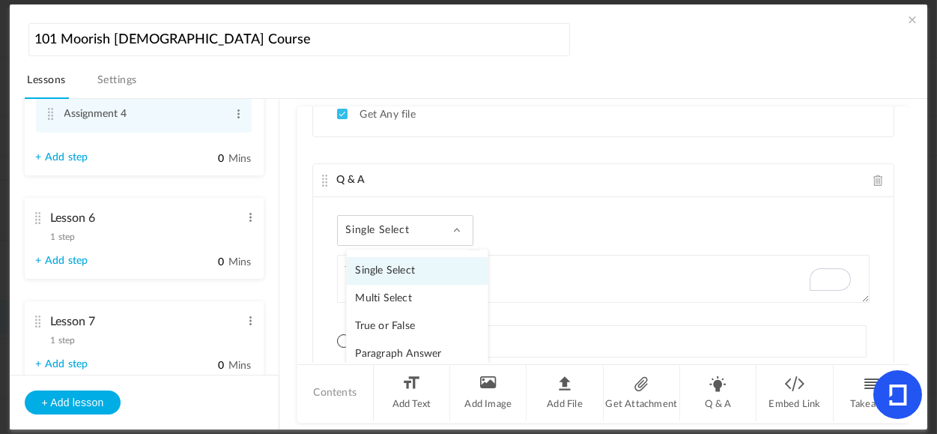
click at [435, 352] on link "Paragraph Answer" at bounding box center [417, 354] width 141 height 28
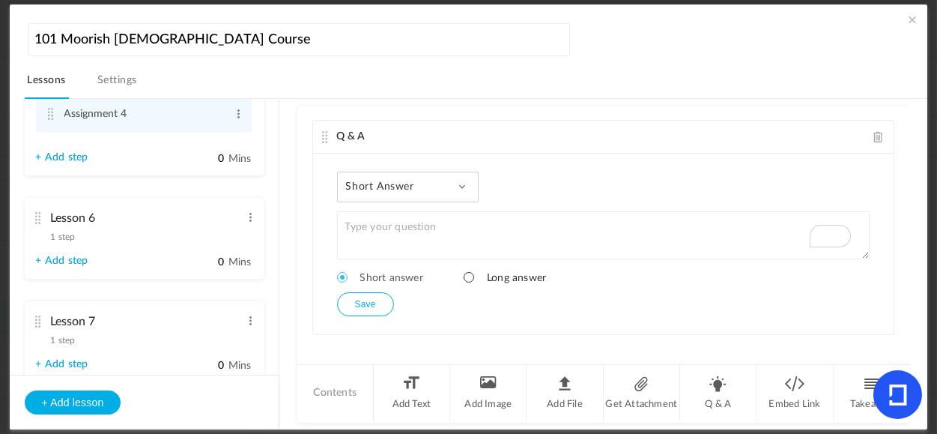
click at [469, 274] on span at bounding box center [469, 277] width 10 height 10
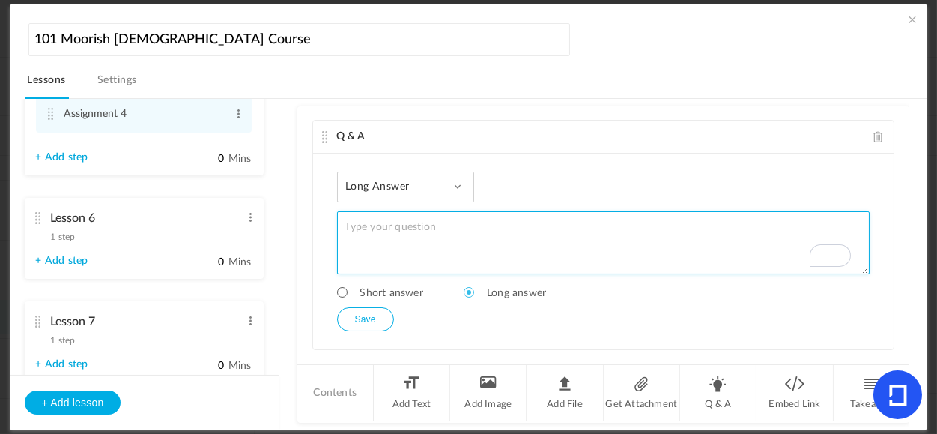
drag, startPoint x: 860, startPoint y: 253, endPoint x: 858, endPoint y: 269, distance: 15.9
click at [858, 269] on textarea "To enrich screen reader interactions, please activate Accessibility in Grammarl…" at bounding box center [604, 242] width 534 height 63
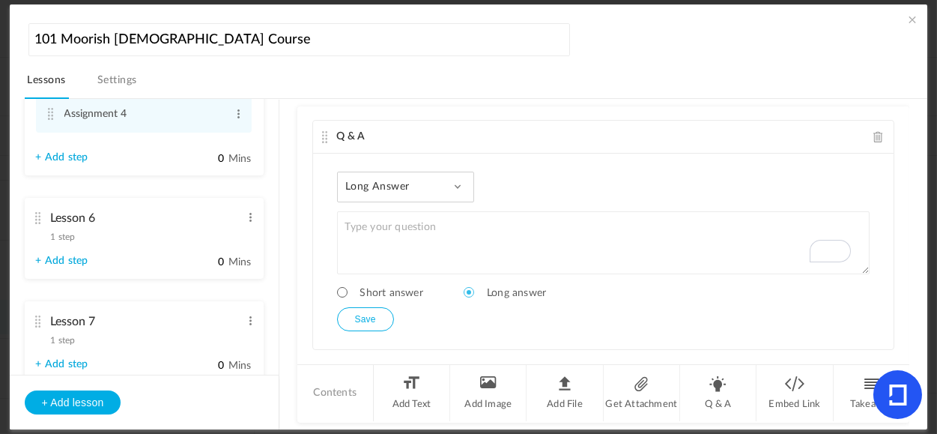
click at [874, 133] on span at bounding box center [879, 136] width 10 height 11
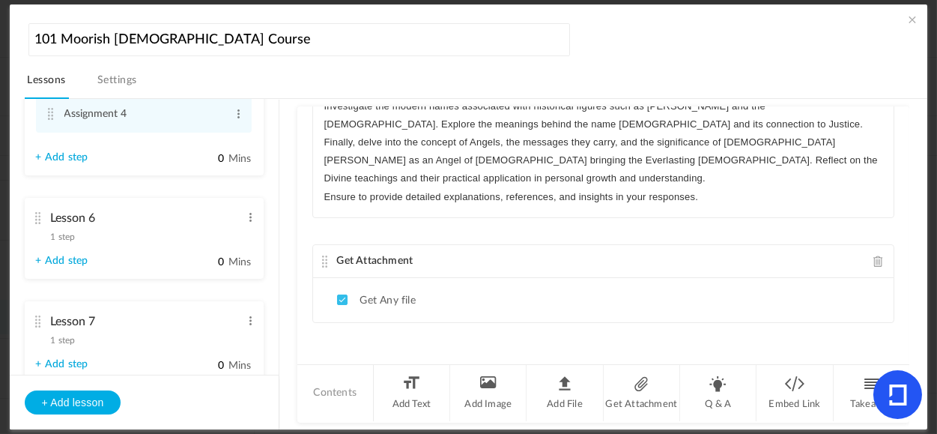
click at [874, 262] on span at bounding box center [879, 261] width 10 height 11
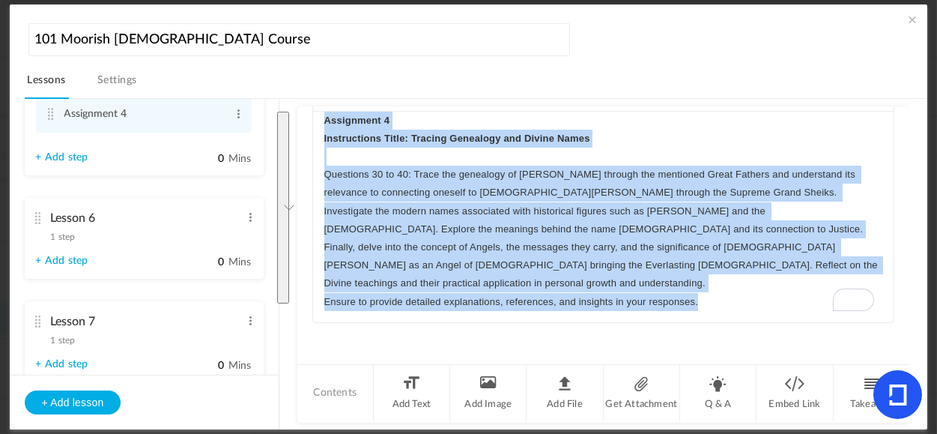
drag, startPoint x: 707, startPoint y: 303, endPoint x: 325, endPoint y: 117, distance: 425.0
click at [325, 117] on div "Assignment 4 Instructions Title: Tracing Genealogy and Divine Names ﻿ ﻿ Questio…" at bounding box center [604, 217] width 582 height 211
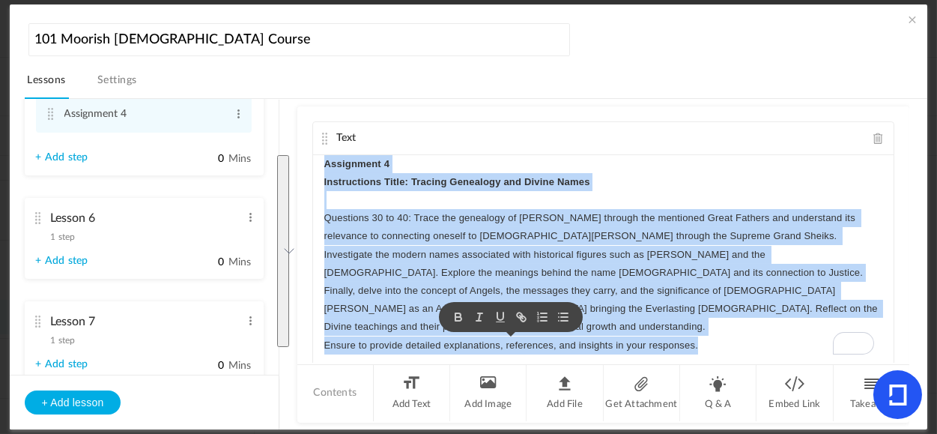
copy div "Assignment 4 Instructions Title: Tracing Genealogy and Divine Names ﻿ ﻿ Questio…"
click at [874, 142] on span at bounding box center [879, 138] width 10 height 11
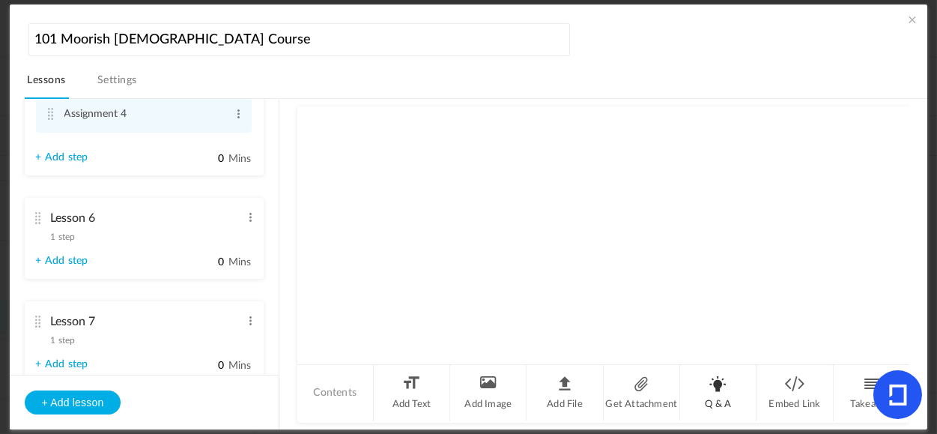
click at [721, 393] on li "Q & A" at bounding box center [718, 393] width 76 height 56
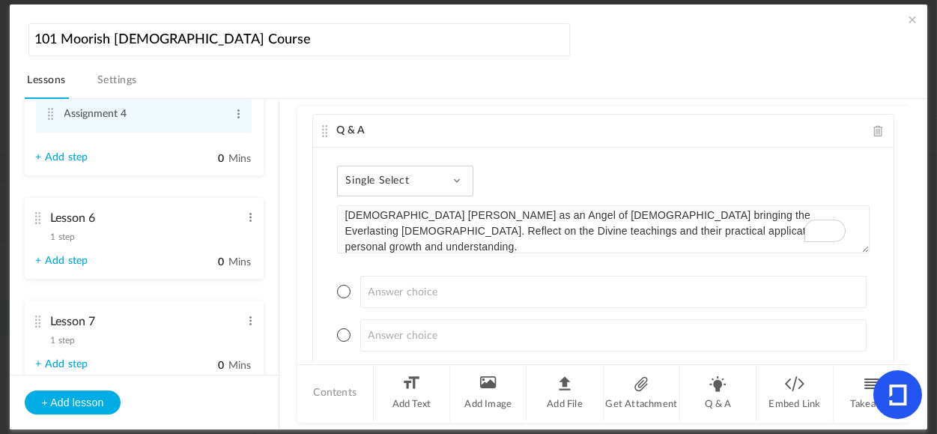
type textarea "Assignment 4 Instructions Title: Tracing Genealogy and Divine Names ﻿﻿ Question…"
click at [460, 177] on span at bounding box center [456, 180] width 7 height 7
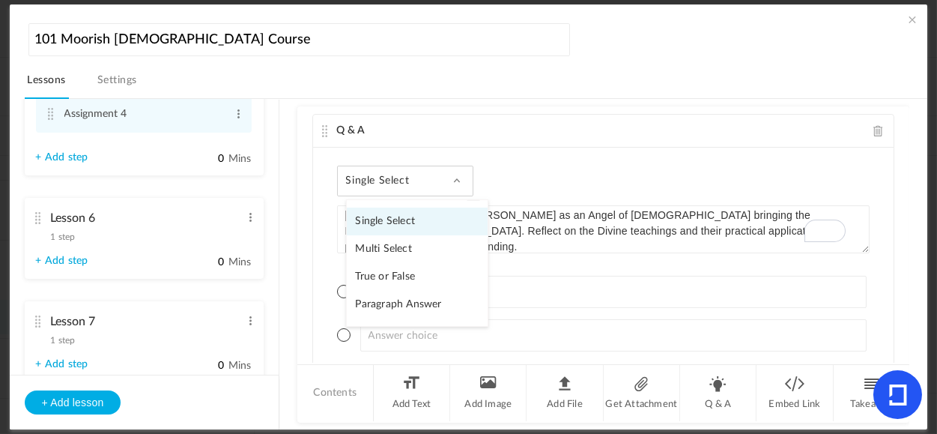
click at [400, 306] on link "Paragraph Answer" at bounding box center [417, 305] width 141 height 28
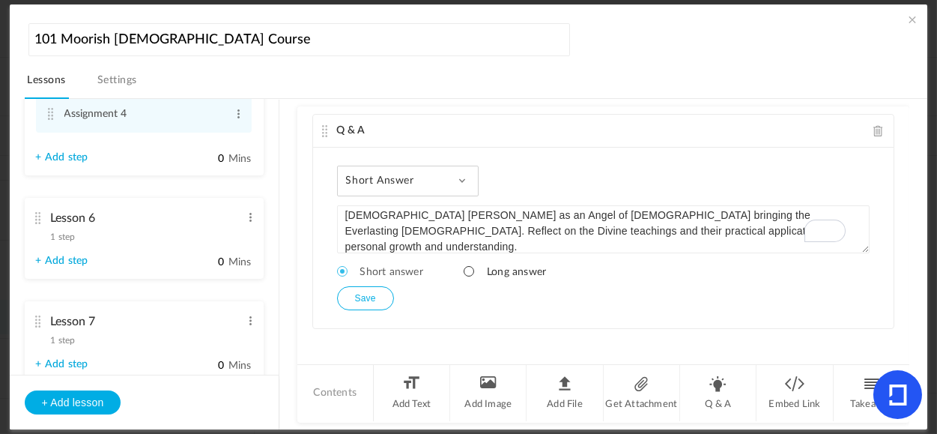
click at [468, 268] on span at bounding box center [469, 271] width 10 height 10
click at [374, 297] on button "Save" at bounding box center [365, 298] width 57 height 24
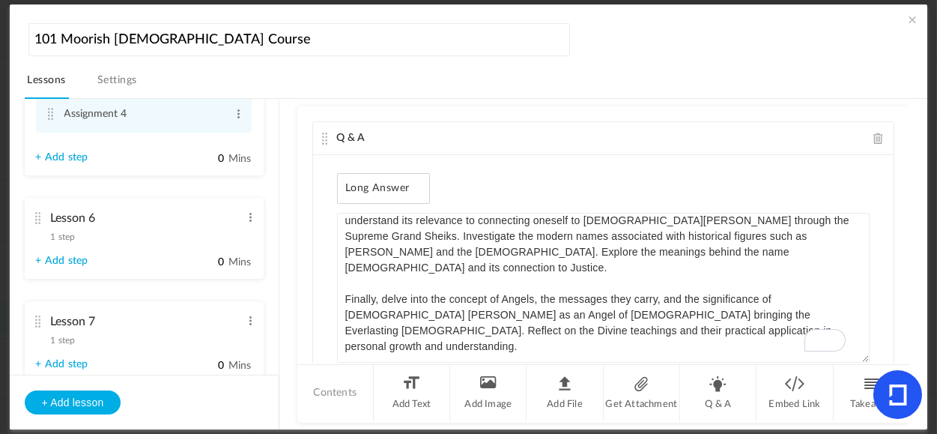
drag, startPoint x: 863, startPoint y: 256, endPoint x: 910, endPoint y: 410, distance: 160.7
click at [910, 410] on body "U The Moorish Islamic Therocratic Insitute. MITI View all No results Create Cou…" at bounding box center [468, 217] width 937 height 434
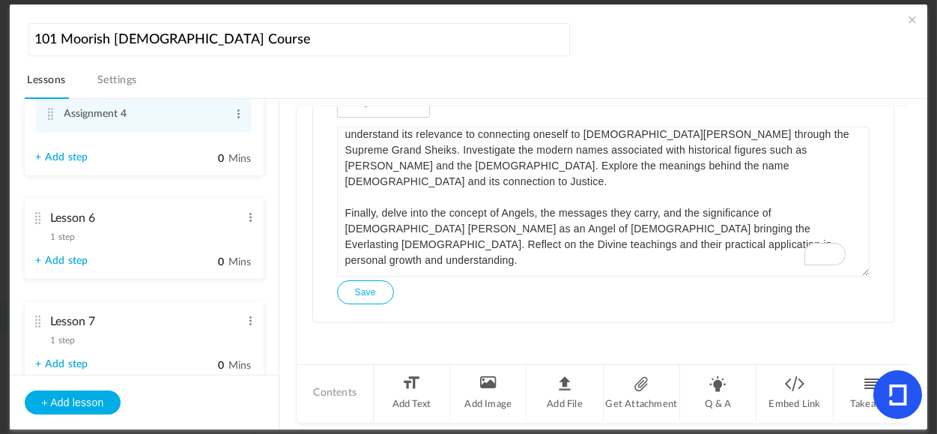
click at [373, 286] on button "Save" at bounding box center [365, 292] width 57 height 24
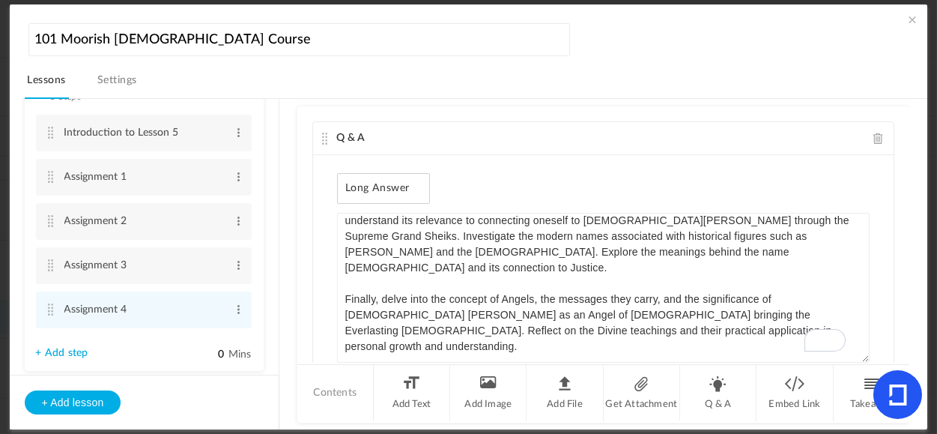
scroll to position [488, 0]
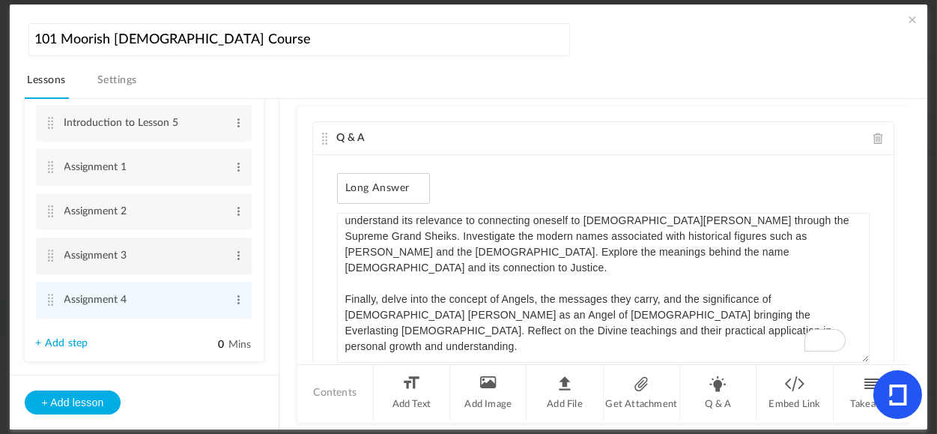
click at [49, 257] on cite at bounding box center [51, 256] width 10 height 12
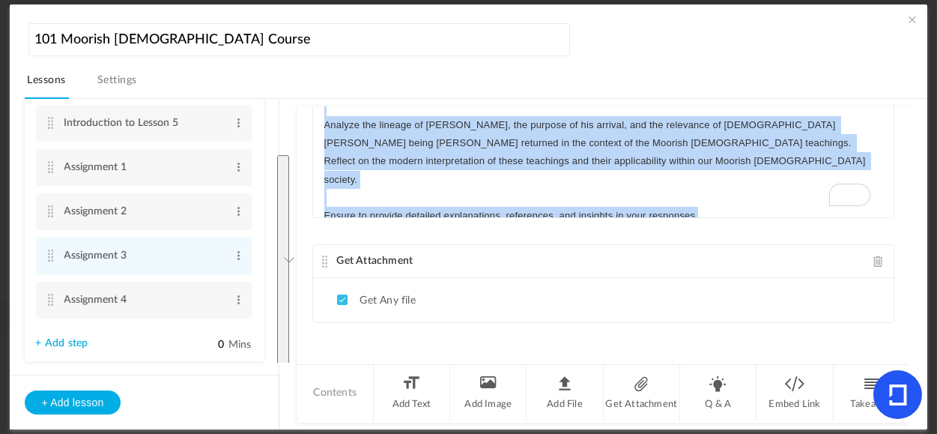
scroll to position [3, 0]
drag, startPoint x: 324, startPoint y: 165, endPoint x: 800, endPoint y: 200, distance: 477.9
click at [800, 200] on div "Assignment 3 Instructions Title: The Significance of Holy Day Questions 22 to 2…" at bounding box center [604, 105] width 582 height 225
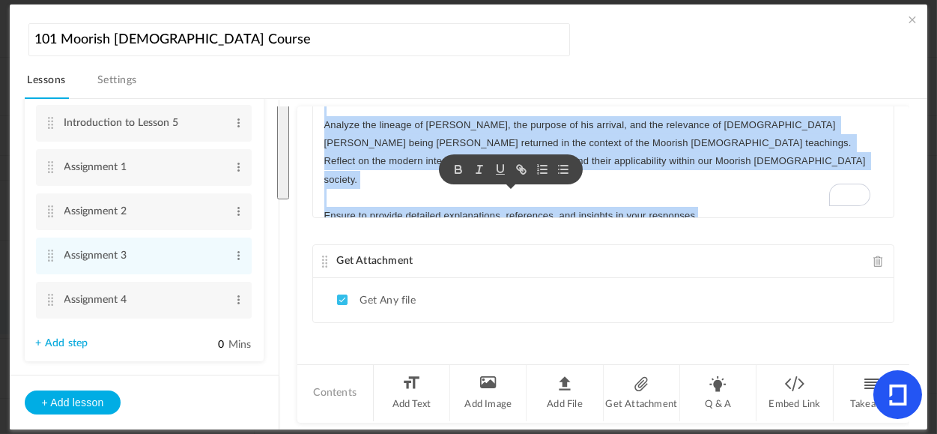
copy div "Assignment 3 Instructions Title: The Significance of Holy Day Questions 22 to 2…"
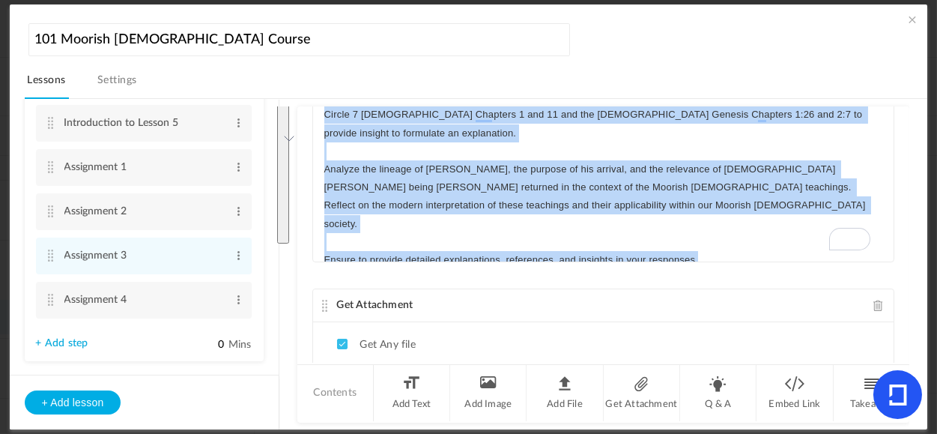
click at [868, 261] on div "Text Assignment 3 Instructions Title: The Significance of Holy Day Questions 22…" at bounding box center [603, 234] width 613 height 256
click at [874, 300] on span at bounding box center [879, 305] width 10 height 11
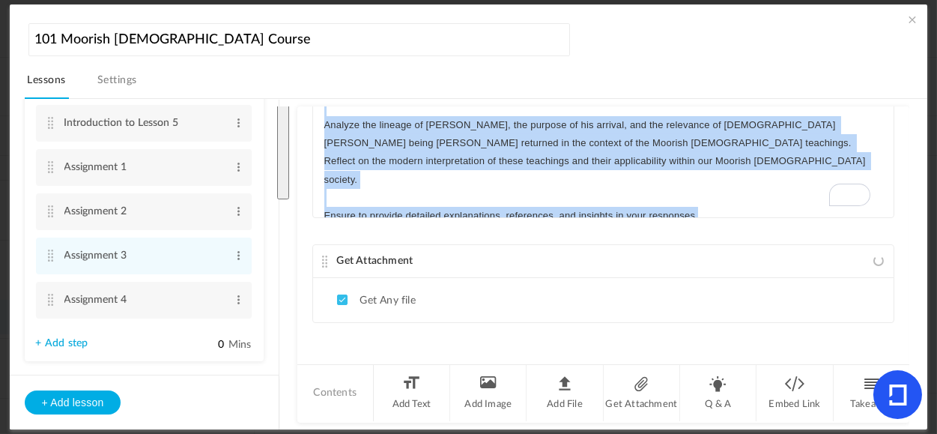
scroll to position [58, 0]
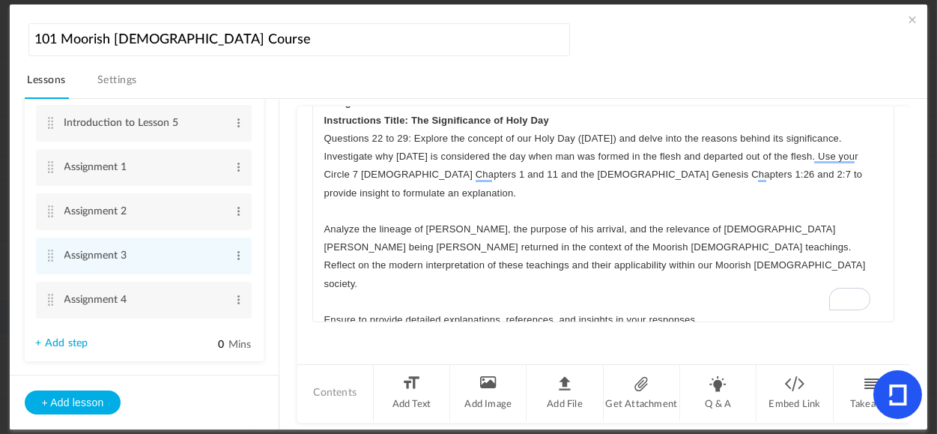
drag, startPoint x: 901, startPoint y: 217, endPoint x: 907, endPoint y: 177, distance: 40.2
click at [907, 177] on div "Lesson 1 8 steps Edit Delete Introduction to Lesson 1 Edit Delete" at bounding box center [477, 264] width 904 height 331
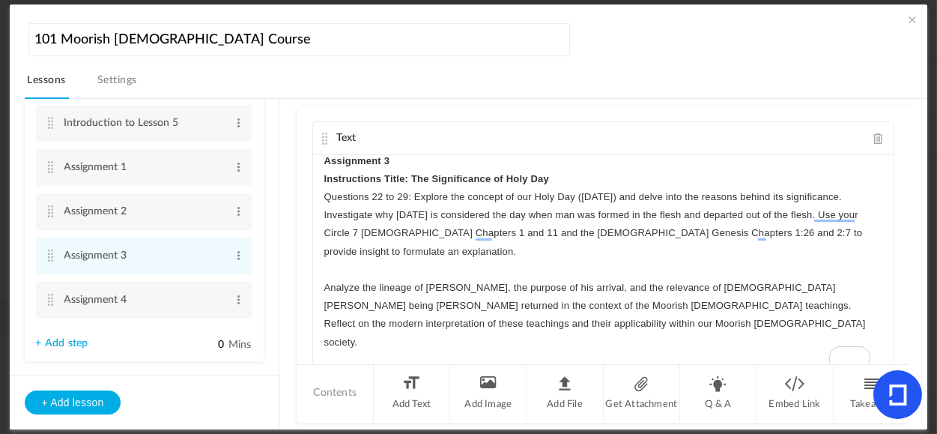
click at [874, 140] on span at bounding box center [879, 138] width 10 height 11
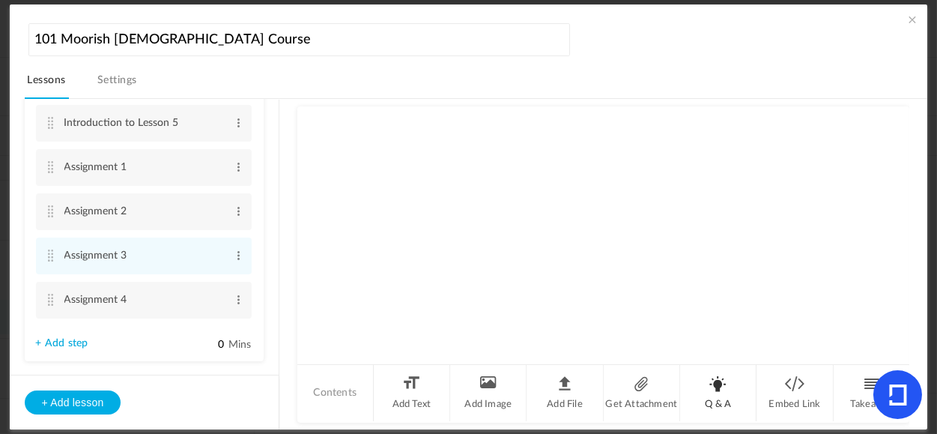
click at [712, 393] on li "Q & A" at bounding box center [718, 393] width 76 height 56
click at [439, 187] on div "Single Select Single Select Multi Select True or False Paragraph Answer" at bounding box center [405, 188] width 137 height 31
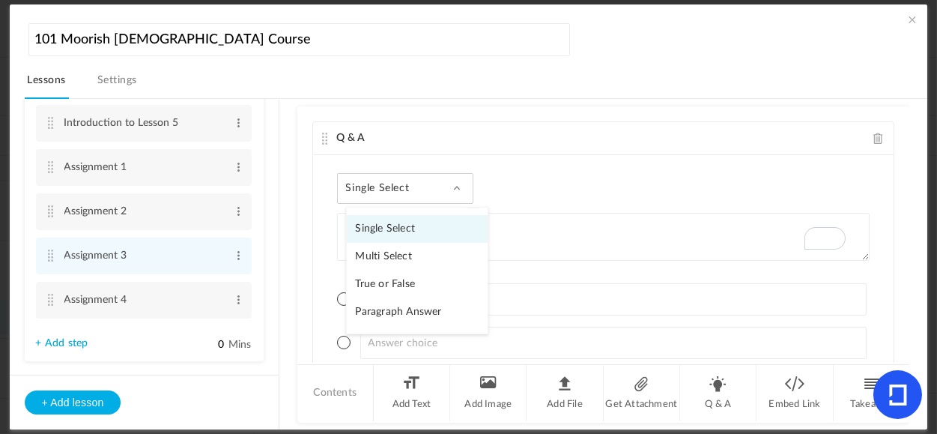
click at [391, 305] on link "Paragraph Answer" at bounding box center [417, 312] width 141 height 28
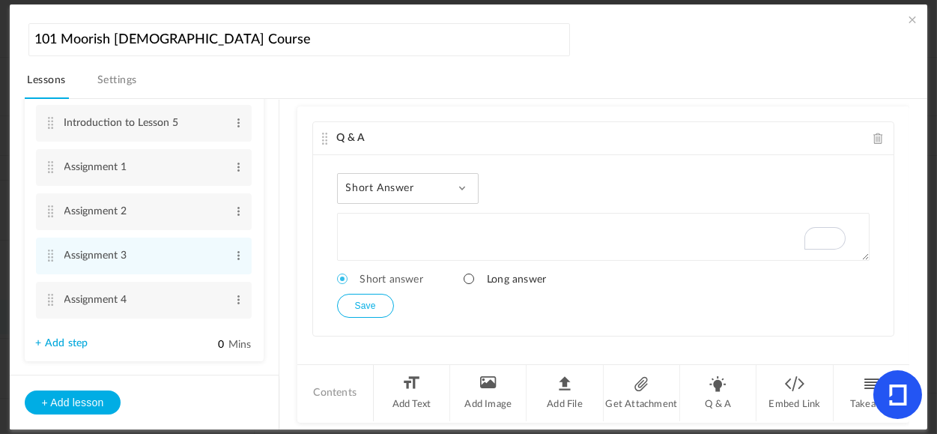
click at [467, 277] on span at bounding box center [469, 279] width 10 height 10
click at [357, 306] on button "Save" at bounding box center [365, 306] width 57 height 24
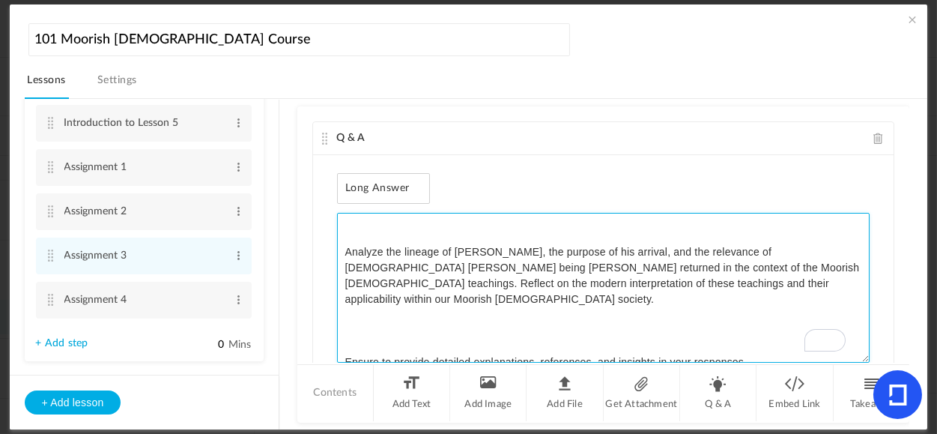
drag, startPoint x: 863, startPoint y: 257, endPoint x: 903, endPoint y: 431, distance: 178.5
click at [903, 431] on section "101 Moorish [DEMOGRAPHIC_DATA] Course Lessons Settings Publish Lesson 1 8 steps…" at bounding box center [468, 217] width 937 height 434
click at [725, 304] on textarea "Assignment 3 Instructions Title: The Significance of Holy Day Questions 22 to 2…" at bounding box center [604, 288] width 534 height 150
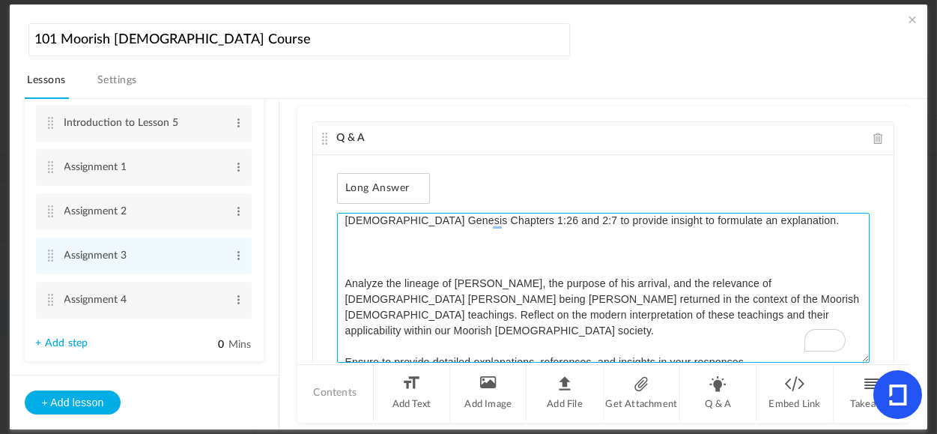
click at [495, 232] on textarea "Assignment 3 Instructions Title: The Significance of Holy Day Questions 22 to 2…" at bounding box center [604, 288] width 534 height 150
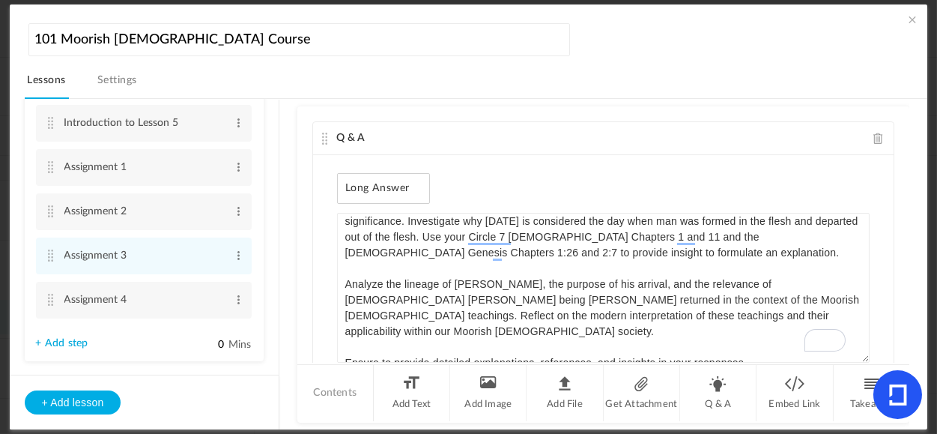
drag, startPoint x: 865, startPoint y: 299, endPoint x: 866, endPoint y: 265, distance: 33.7
click at [866, 265] on div "Long Answer Single Select Multi Select True or False Paragraph Answer + Add cho…" at bounding box center [604, 281] width 582 height 253
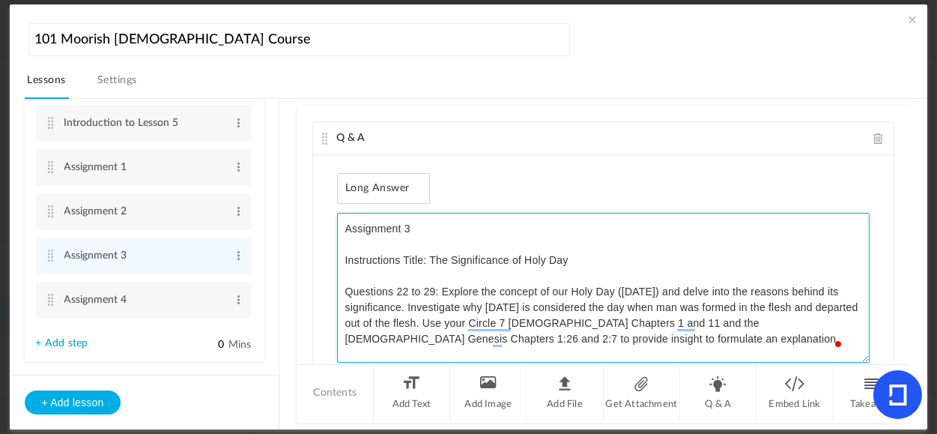
click at [427, 235] on textarea "Assignment 3 Instructions Title: The Significance of Holy Day Questions 22 to 2…" at bounding box center [604, 288] width 534 height 150
click at [387, 245] on textarea "Assignment 3 Instructions Title: The Significance of Holy Day Questions 22 to 2…" at bounding box center [604, 288] width 534 height 150
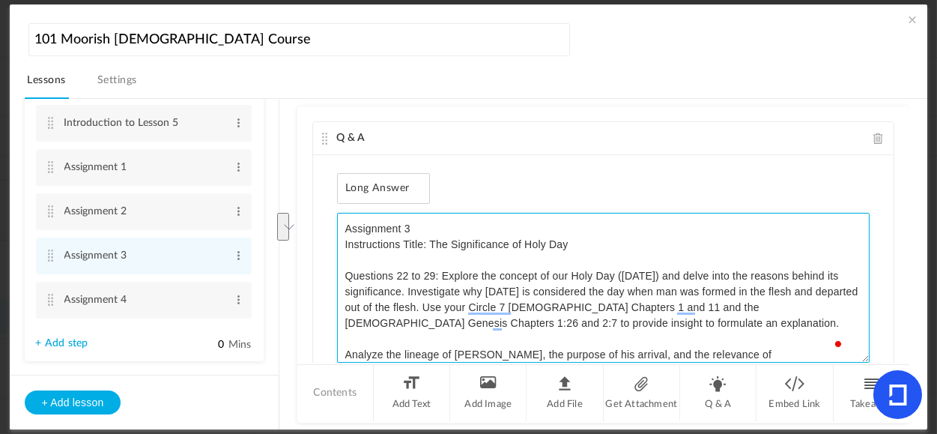
drag, startPoint x: 582, startPoint y: 243, endPoint x: 346, endPoint y: 227, distance: 235.8
click at [346, 227] on textarea "Assignment 3 Instructions Title: The Significance of Holy Day Questions 22 to 2…" at bounding box center [604, 288] width 534 height 150
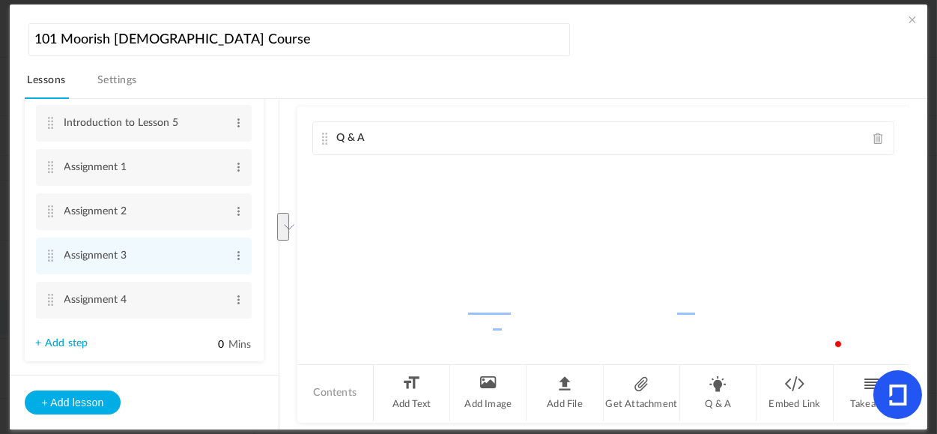
drag, startPoint x: 360, startPoint y: 229, endPoint x: 749, endPoint y: 250, distance: 389.5
click at [749, 250] on div "Q & A Long Answer Single Select Multi Select True or False Paragraph Answer + A…" at bounding box center [603, 234] width 613 height 256
type textarea "Assignment 3 Instructions Title: The Significance of Holy Day Questions 22 to 2…"
click at [910, 217] on div "Lesson 1 8 steps Edit Delete Introduction to Lesson 1 Edit Delete" at bounding box center [477, 264] width 904 height 331
click at [579, 238] on div "Q & A Long Answer Single Select Multi Select True or False Paragraph Answer + A…" at bounding box center [603, 234] width 613 height 256
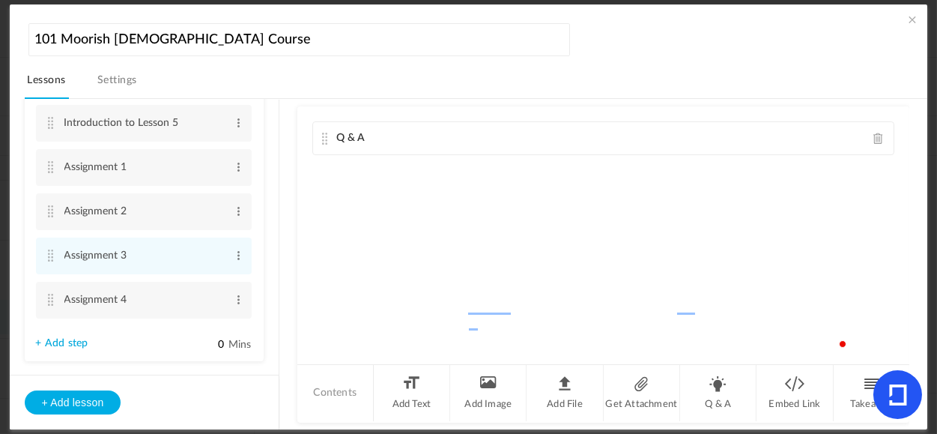
click at [651, 138] on div "Q & A" at bounding box center [604, 138] width 582 height 33
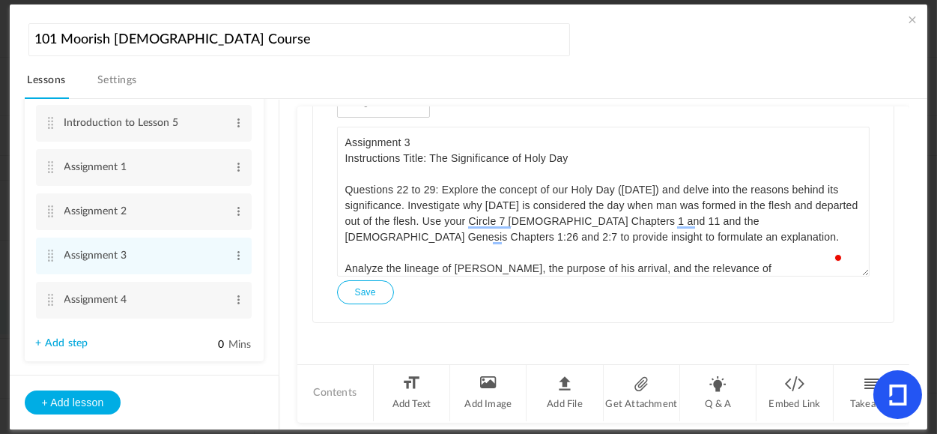
click at [363, 292] on button "Save" at bounding box center [365, 292] width 57 height 24
click at [908, 22] on span at bounding box center [912, 19] width 15 height 15
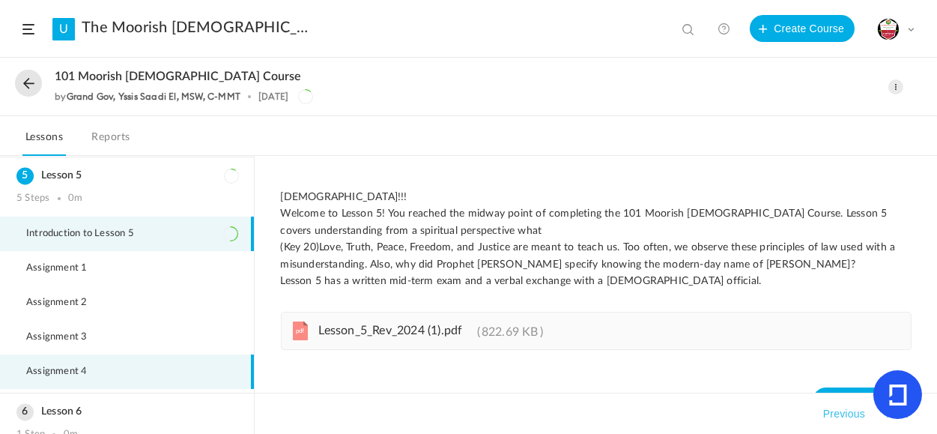
click at [67, 367] on span "Assignment 4" at bounding box center [65, 372] width 79 height 12
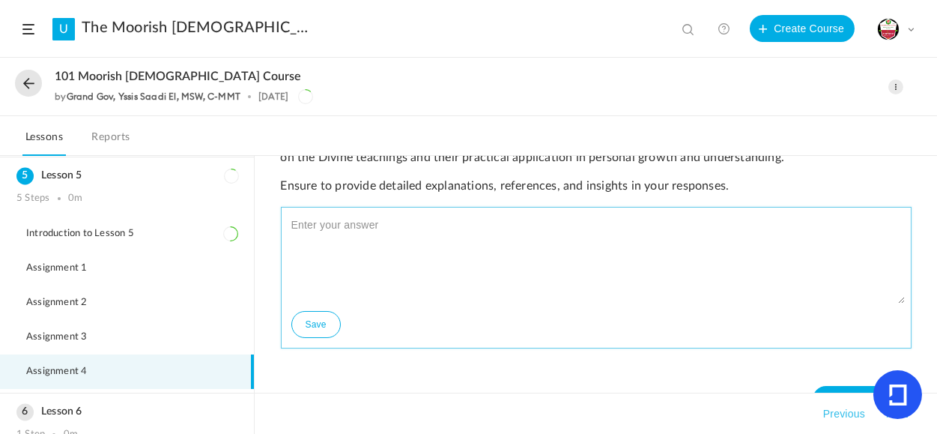
click at [893, 280] on li "Save" at bounding box center [596, 278] width 631 height 142
click at [900, 293] on textarea "To enrich screen reader interactions, please activate Accessibility in Grammarl…" at bounding box center [596, 259] width 617 height 90
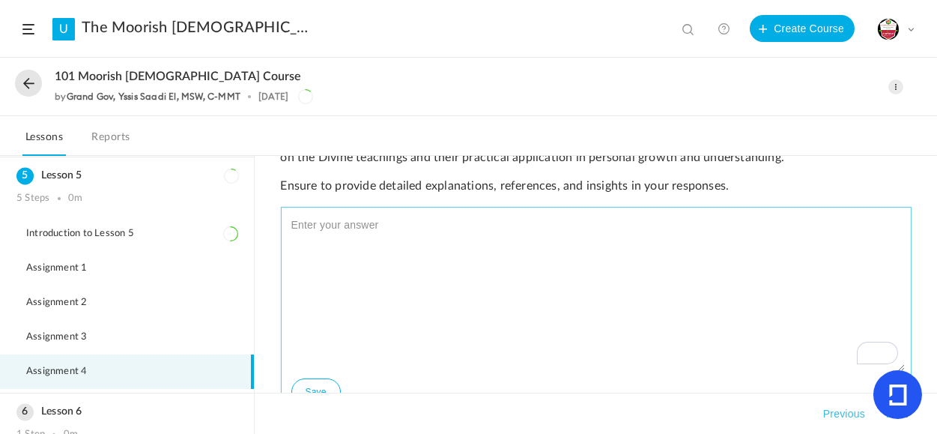
drag, startPoint x: 900, startPoint y: 293, endPoint x: 904, endPoint y: 366, distance: 72.8
click at [904, 366] on li "Save" at bounding box center [596, 311] width 631 height 209
click at [297, 207] on li "Save" at bounding box center [596, 314] width 631 height 215
click at [336, 229] on textarea "To enrich screen reader interactions, please activate Accessibility in Grammarl…" at bounding box center [596, 295] width 617 height 163
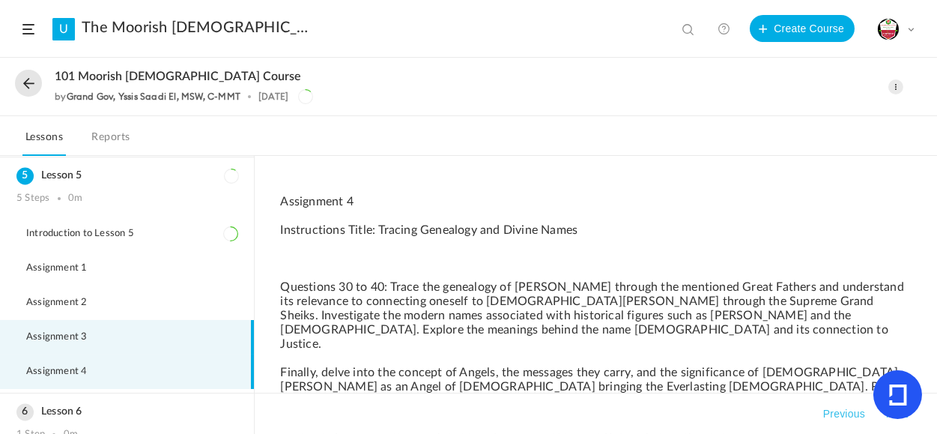
click at [66, 331] on span "Assignment 3" at bounding box center [65, 337] width 79 height 12
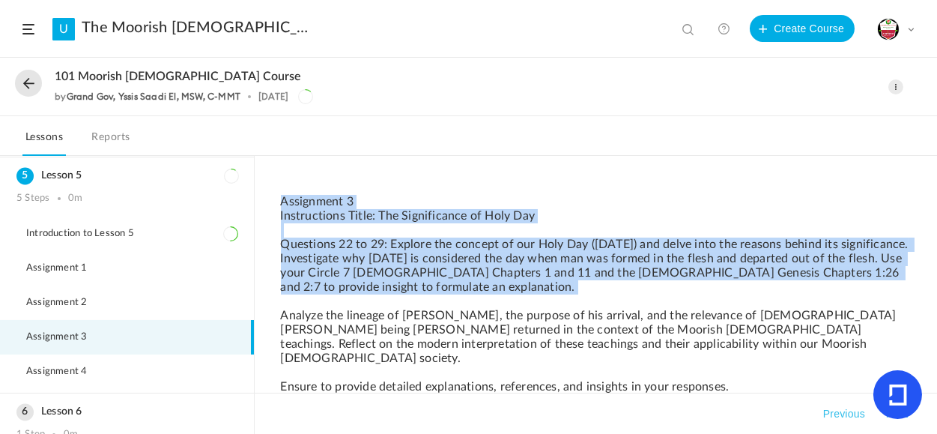
drag, startPoint x: 928, startPoint y: 199, endPoint x: 934, endPoint y: 260, distance: 61.7
click at [937, 304] on div "Assignment 3 Instructions Title: The Significance of Holy Day Questions 22 to 2…" at bounding box center [596, 295] width 683 height 278
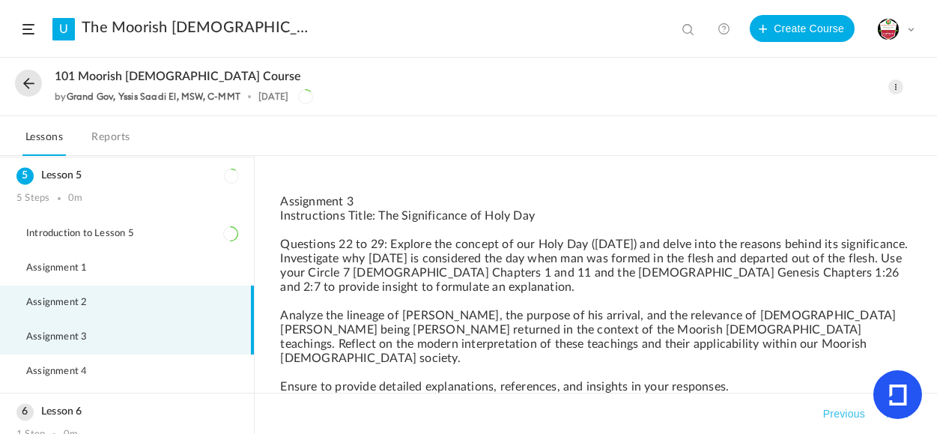
click at [65, 300] on span "Assignment 2" at bounding box center [65, 303] width 79 height 12
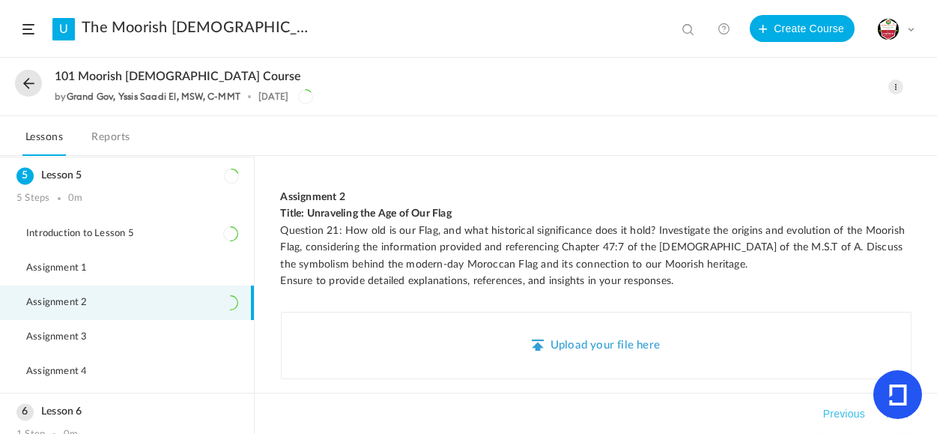
click at [893, 92] on span at bounding box center [896, 86] width 15 height 15
click at [783, 120] on link "Edit" at bounding box center [832, 120] width 141 height 28
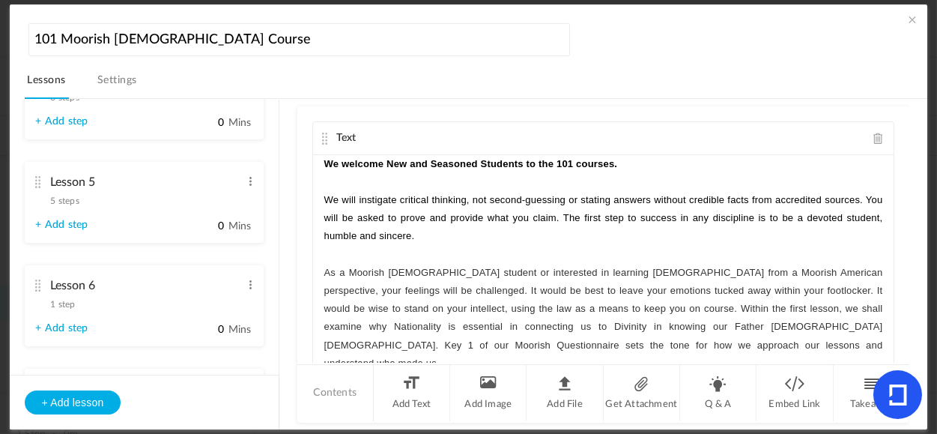
scroll to position [746, 0]
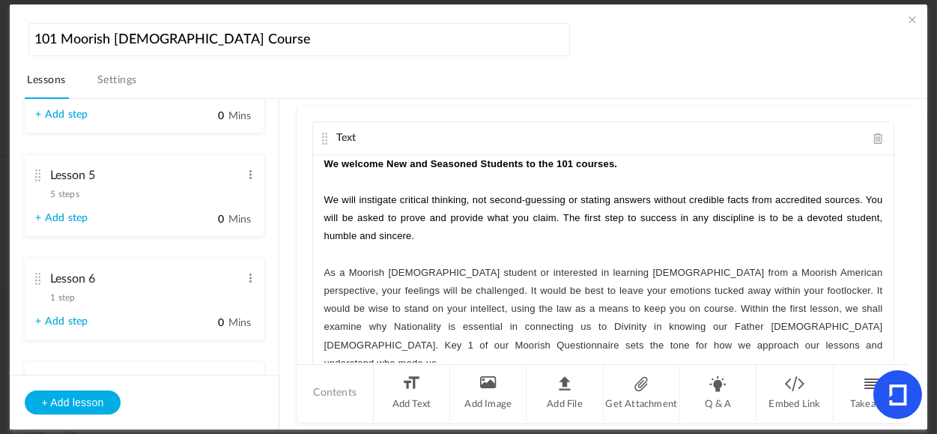
click at [63, 199] on span "5 steps" at bounding box center [65, 194] width 28 height 9
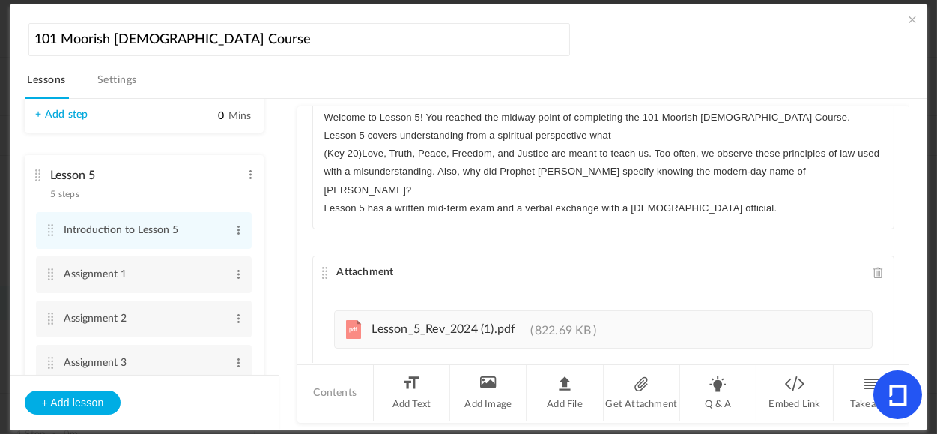
scroll to position [139, 0]
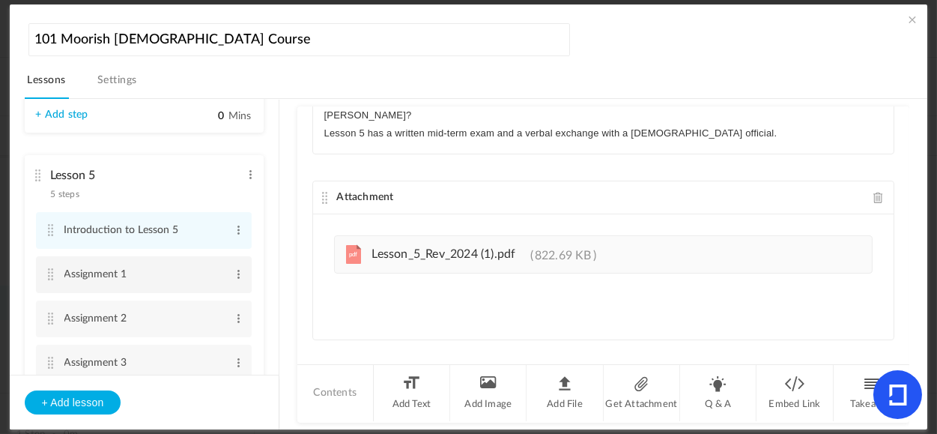
click at [47, 275] on cite at bounding box center [51, 274] width 10 height 12
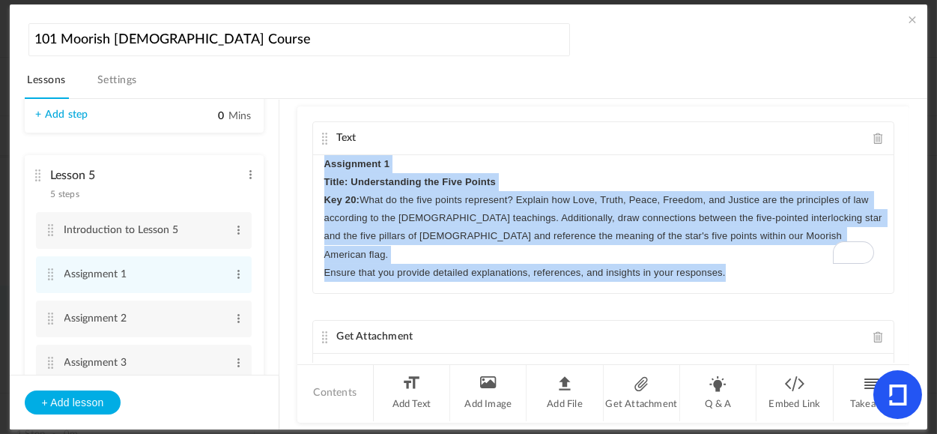
drag, startPoint x: 324, startPoint y: 166, endPoint x: 749, endPoint y: 264, distance: 436.1
click at [749, 264] on div "Assignment 1 Title: Understanding the Five Points Key 20: What do the five poin…" at bounding box center [604, 224] width 582 height 138
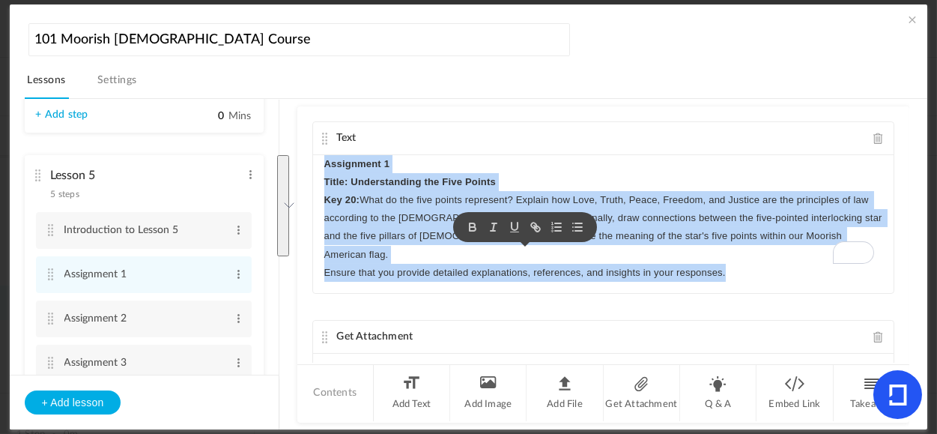
copy div "Assignment 1 Title: Understanding the Five Points Key 20: What do the five poin…"
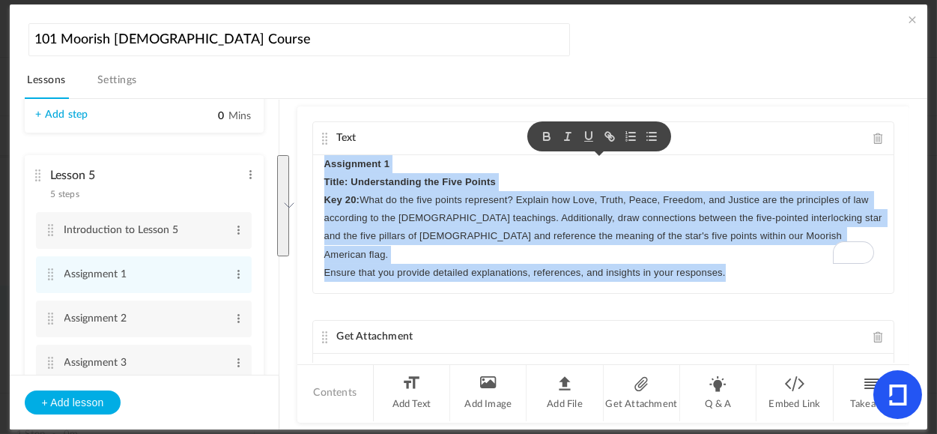
click at [874, 138] on span at bounding box center [879, 138] width 10 height 11
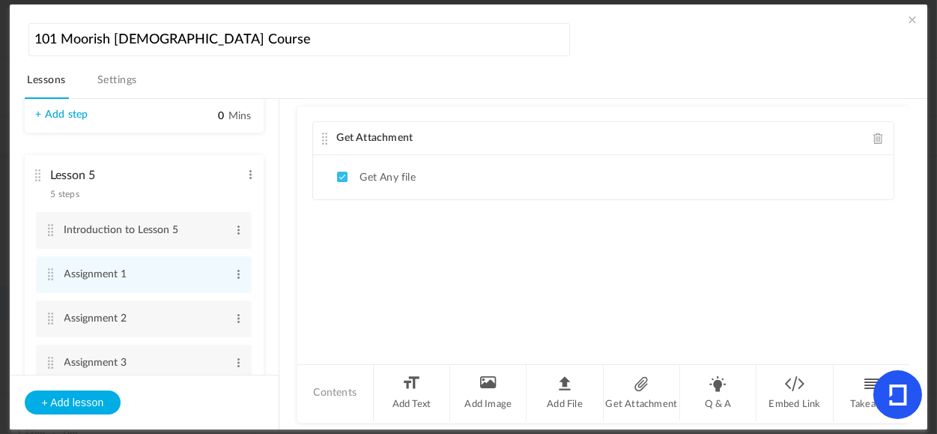
click at [878, 133] on span at bounding box center [879, 138] width 10 height 11
click at [707, 398] on li "Q & A" at bounding box center [718, 393] width 76 height 56
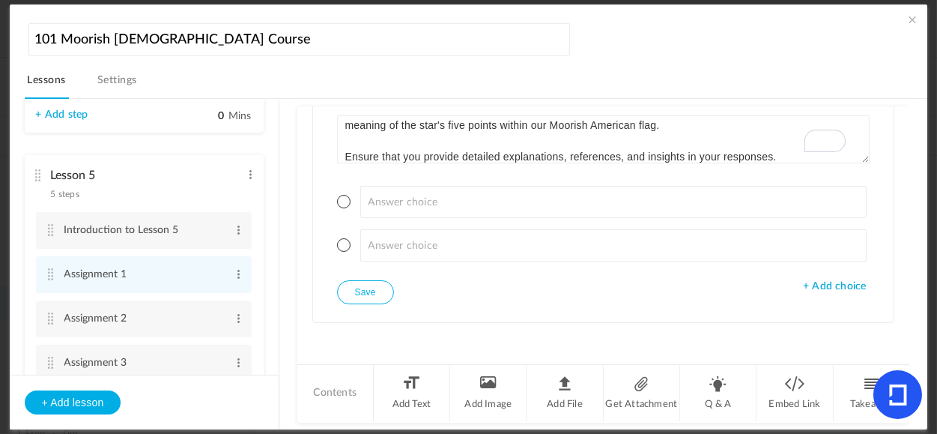
scroll to position [116, 0]
drag, startPoint x: 861, startPoint y: 159, endPoint x: 858, endPoint y: 212, distance: 53.3
click at [858, 212] on div "Assignment 1 Title: Understanding the Five Points Key 20: What do the five poin…" at bounding box center [604, 197] width 534 height 165
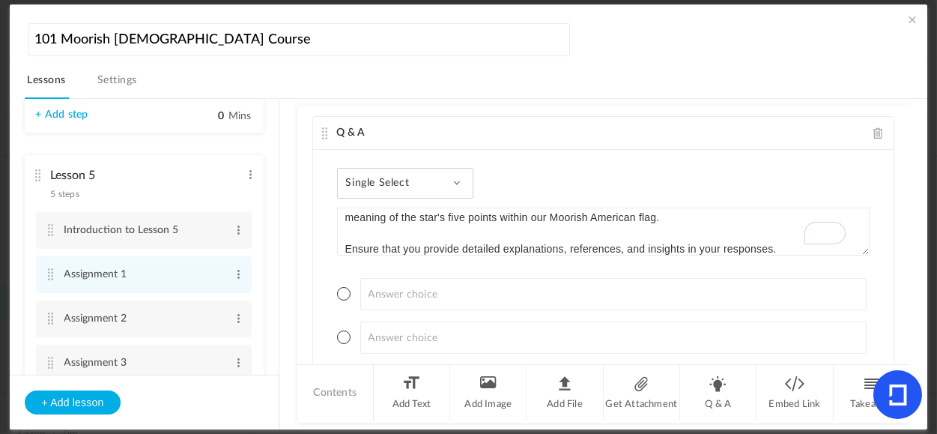
scroll to position [0, 0]
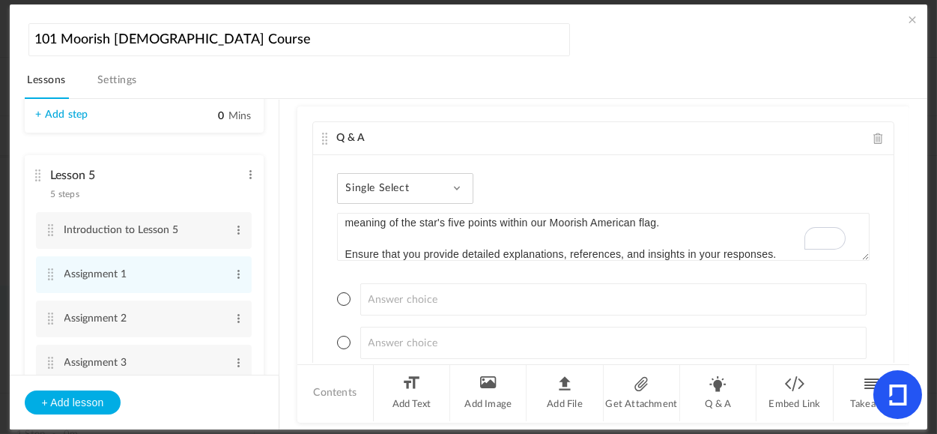
type textarea "Assignment 1 Title: Understanding the Five Points Key 20: What do the five poin…"
click at [456, 188] on span at bounding box center [456, 187] width 7 height 7
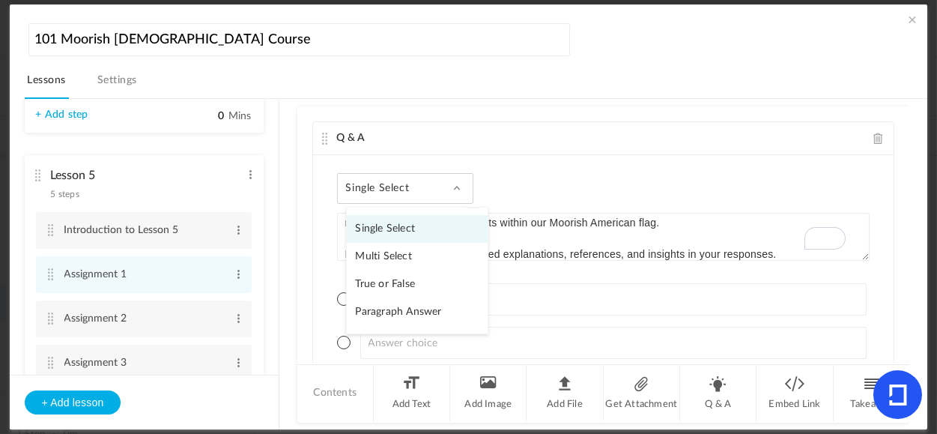
click at [398, 310] on link "Paragraph Answer" at bounding box center [417, 312] width 141 height 28
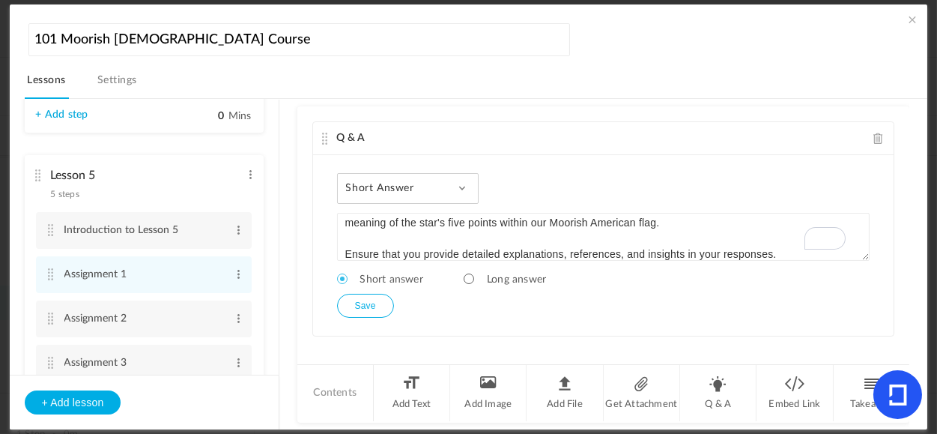
click at [463, 188] on span at bounding box center [462, 187] width 7 height 7
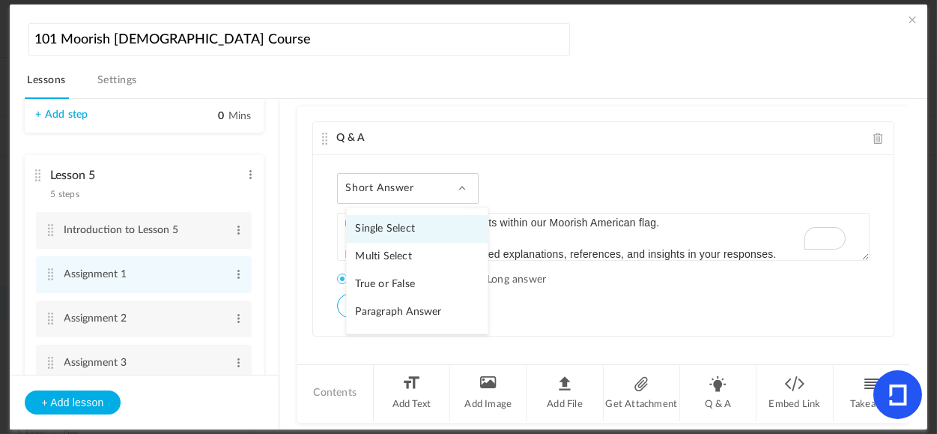
click at [543, 172] on div "Short Answer Single Select Multi Select True or False Paragraph Answer Assignme…" at bounding box center [604, 245] width 582 height 181
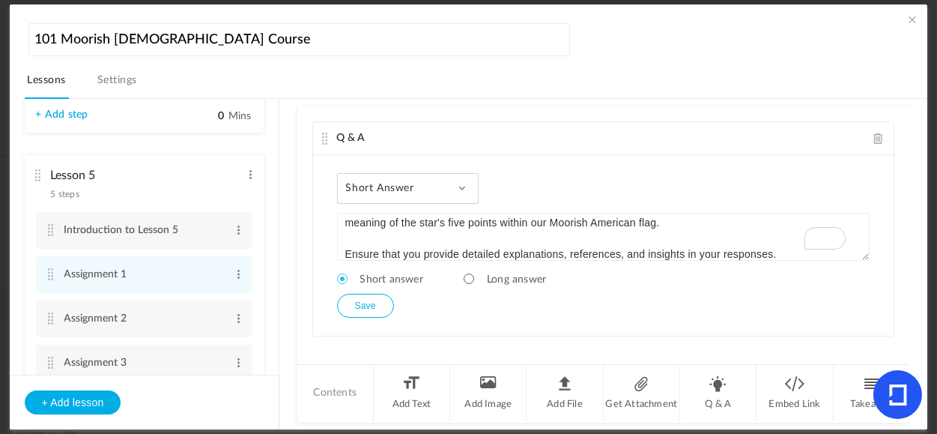
click at [463, 186] on span at bounding box center [462, 187] width 7 height 7
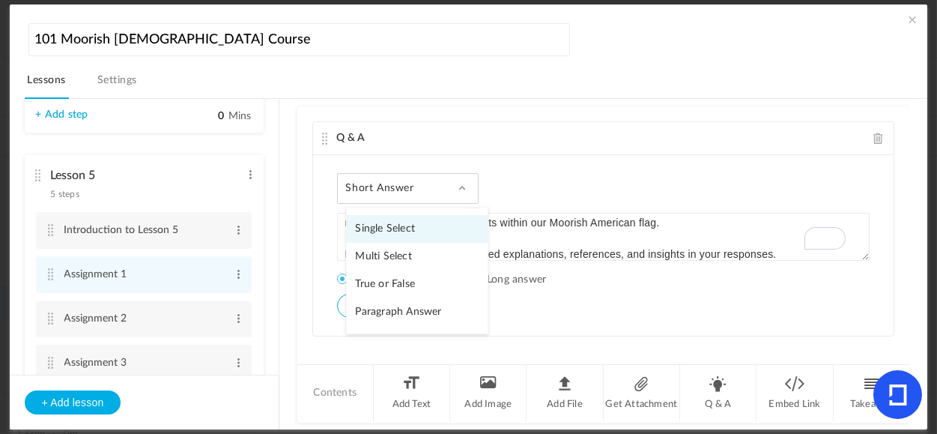
click at [419, 312] on link "Paragraph Answer" at bounding box center [417, 312] width 141 height 28
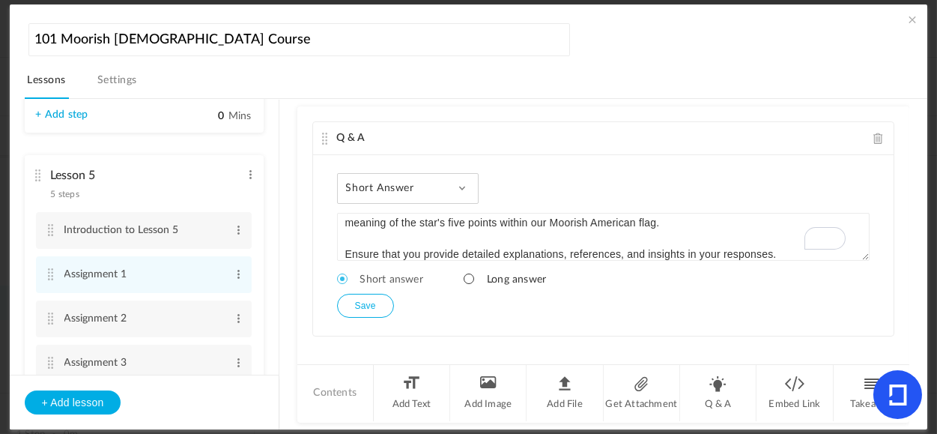
click at [468, 276] on span at bounding box center [469, 279] width 10 height 10
click at [379, 304] on button "Save" at bounding box center [365, 306] width 57 height 24
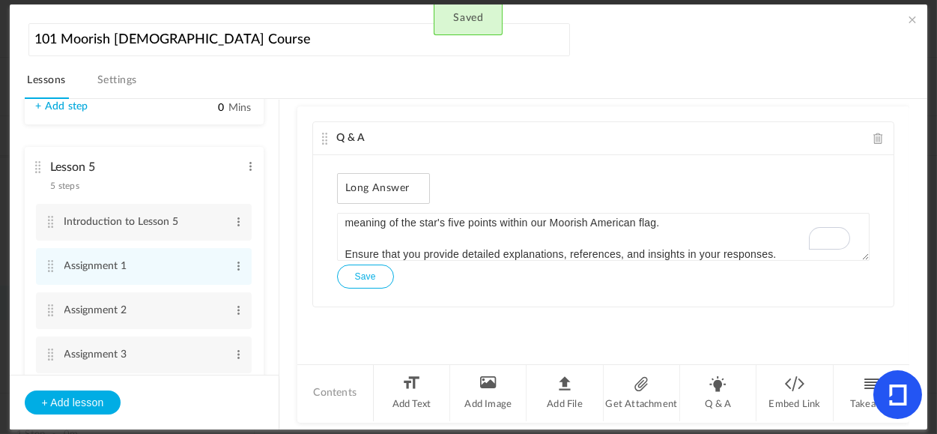
scroll to position [414, 0]
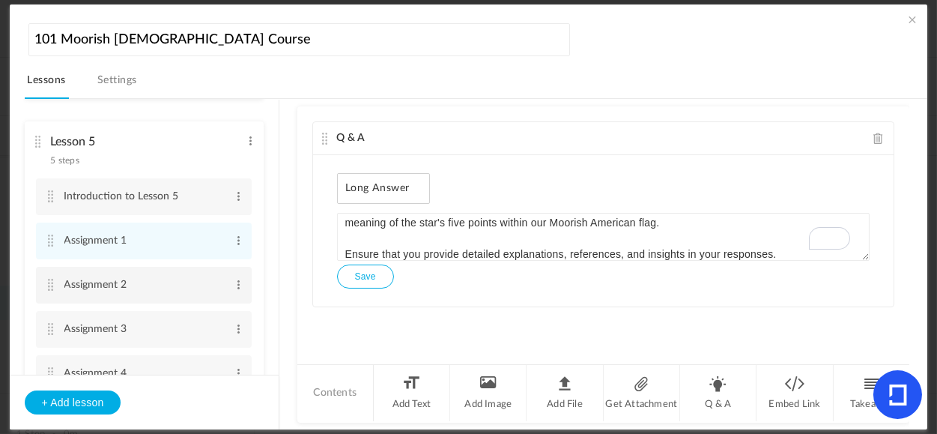
click at [52, 288] on cite at bounding box center [51, 285] width 10 height 12
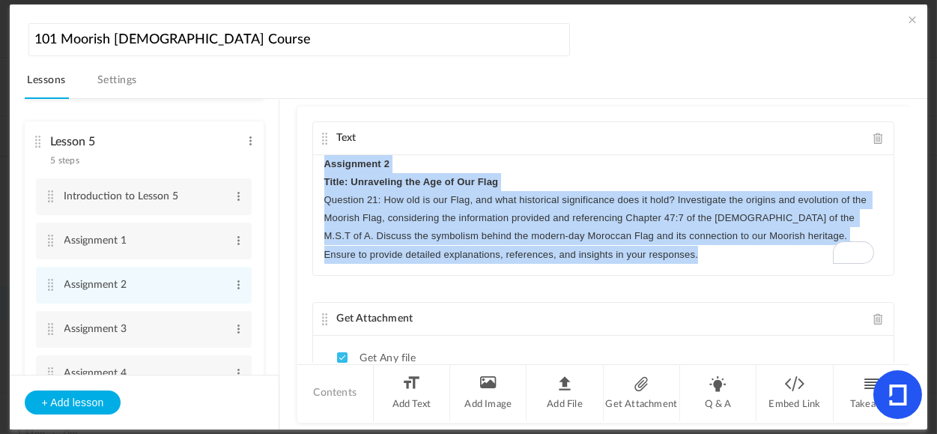
drag, startPoint x: 321, startPoint y: 163, endPoint x: 797, endPoint y: 259, distance: 486.2
click at [797, 259] on div "Assignment 2 Title: Unraveling the Age of Our Flag Question 21: How old is our …" at bounding box center [604, 215] width 582 height 120
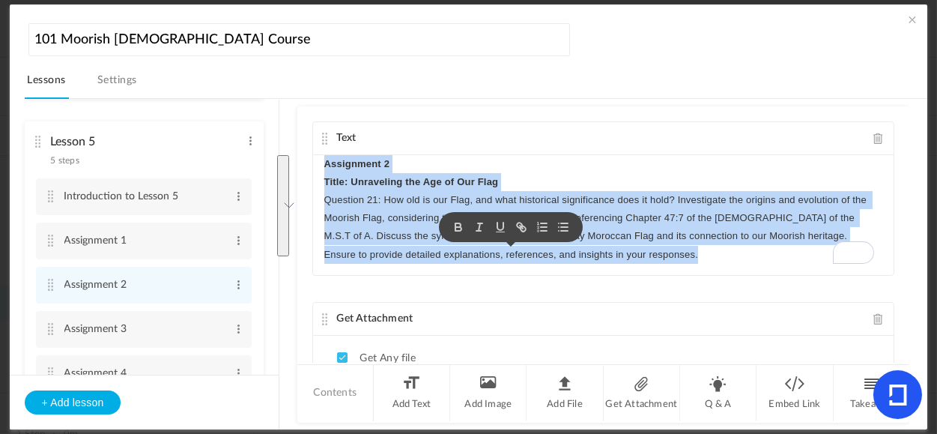
copy div "Assignment 2 Title: Unraveling the Age of Our Flag Question 21: How old is our …"
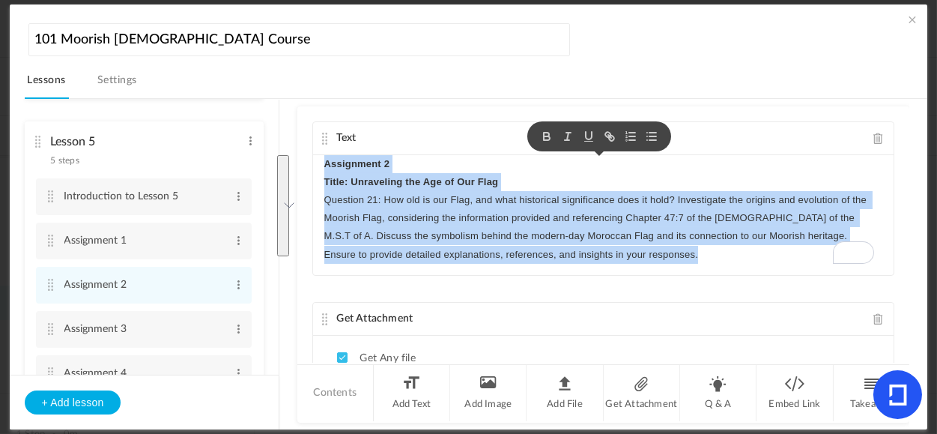
click at [874, 136] on span at bounding box center [879, 138] width 10 height 11
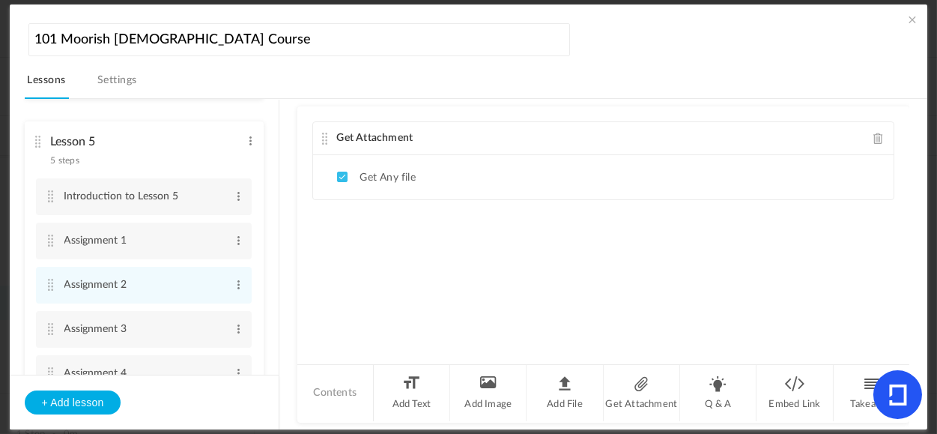
drag, startPoint x: 875, startPoint y: 139, endPoint x: 869, endPoint y: 151, distance: 14.1
click at [875, 139] on span at bounding box center [879, 138] width 10 height 11
click at [713, 392] on li "Q & A" at bounding box center [718, 393] width 76 height 56
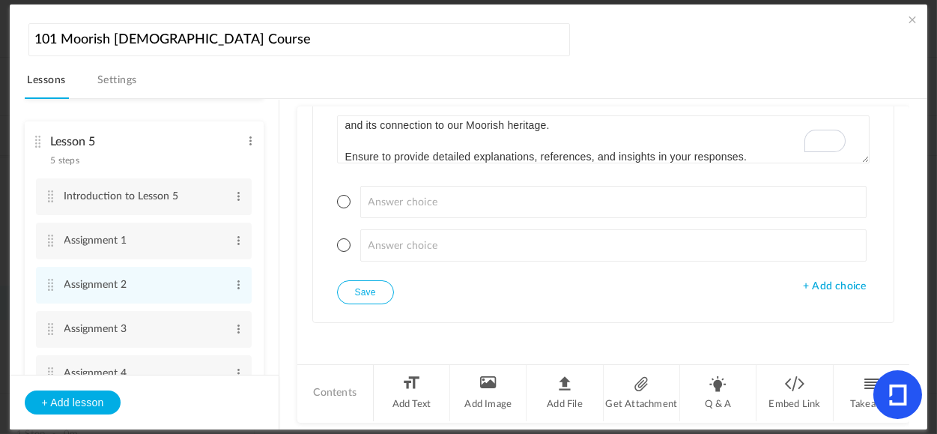
scroll to position [78, 0]
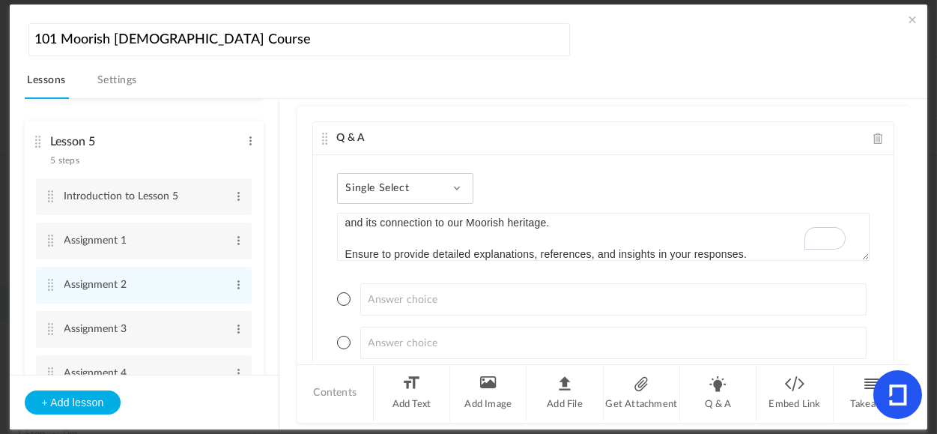
type textarea "Assignment 2 Title: Unraveling the Age of Our Flag Question 21: How old is our …"
click at [450, 183] on div "Single Select Single Select Multi Select True or False Paragraph Answer" at bounding box center [405, 188] width 137 height 31
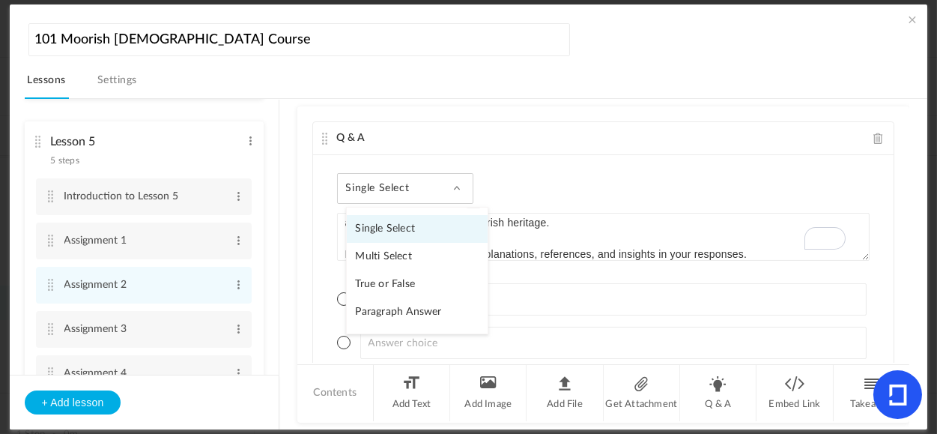
click at [396, 311] on link "Paragraph Answer" at bounding box center [417, 312] width 141 height 28
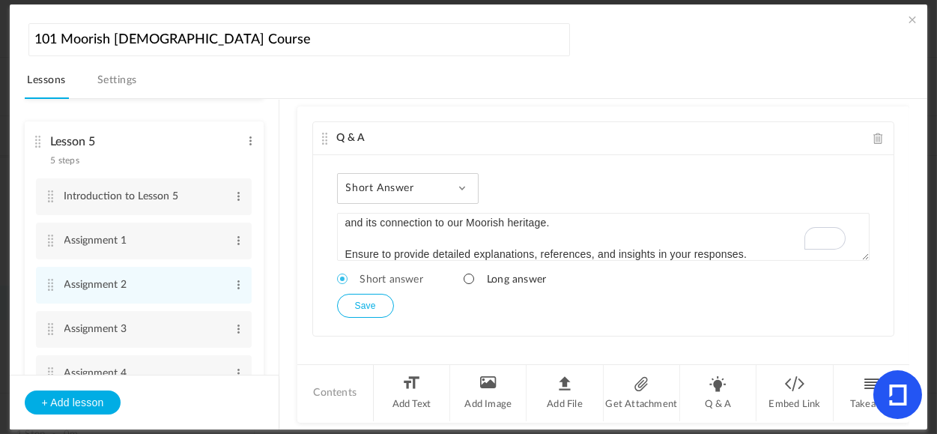
click at [469, 276] on span at bounding box center [469, 279] width 10 height 10
click at [360, 306] on button "Save" at bounding box center [365, 306] width 57 height 24
click at [49, 329] on cite at bounding box center [51, 329] width 10 height 12
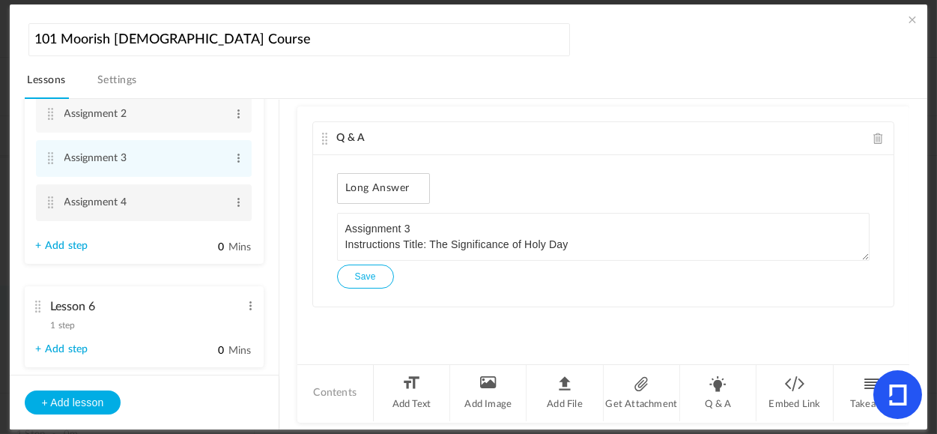
click at [49, 205] on cite at bounding box center [51, 202] width 10 height 12
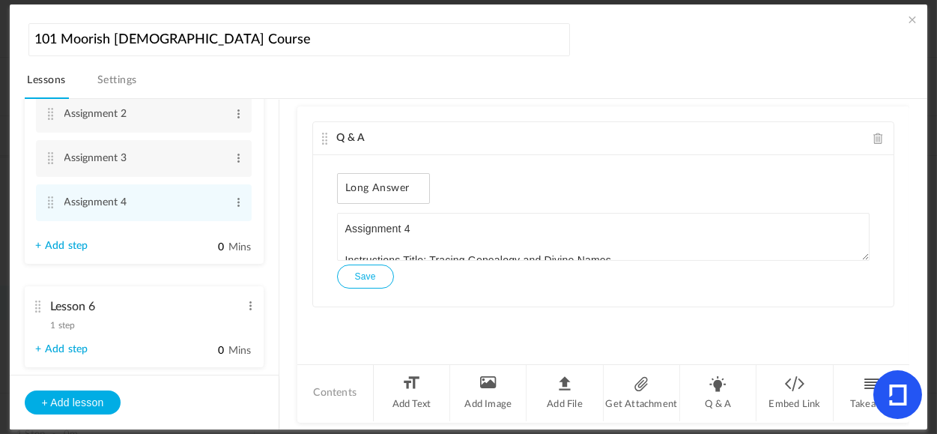
click at [49, 244] on link "+ Add step" at bounding box center [62, 246] width 52 height 13
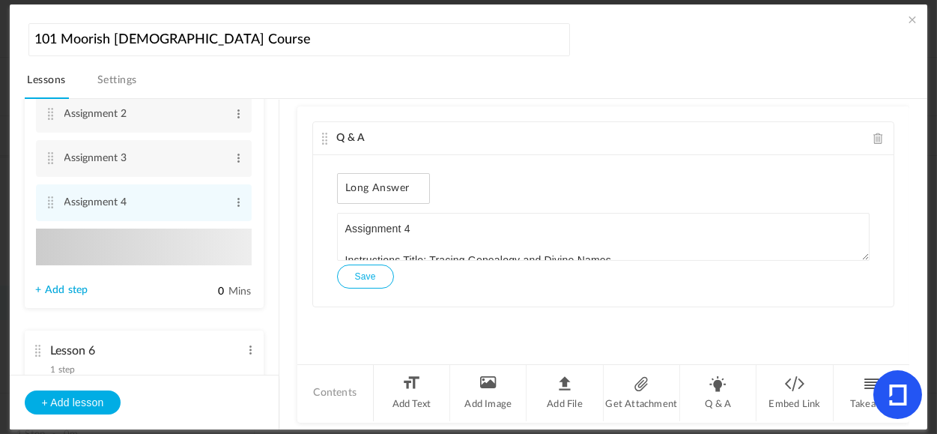
type input "Step 6"
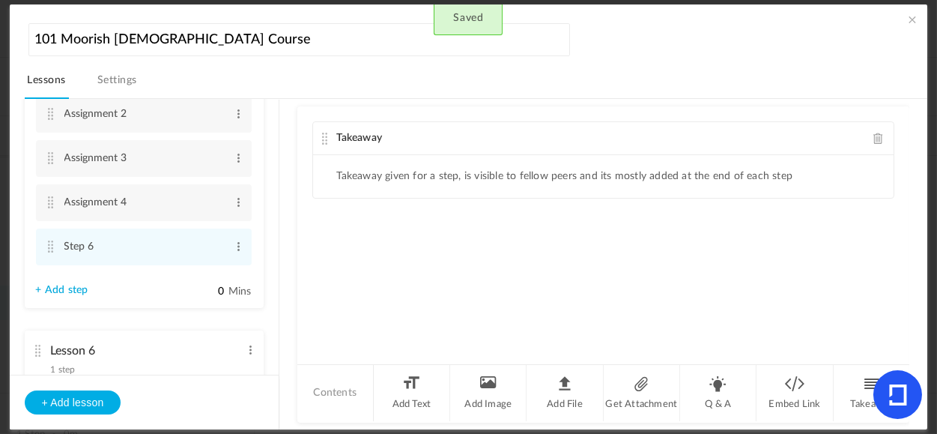
click at [874, 136] on span at bounding box center [879, 138] width 10 height 11
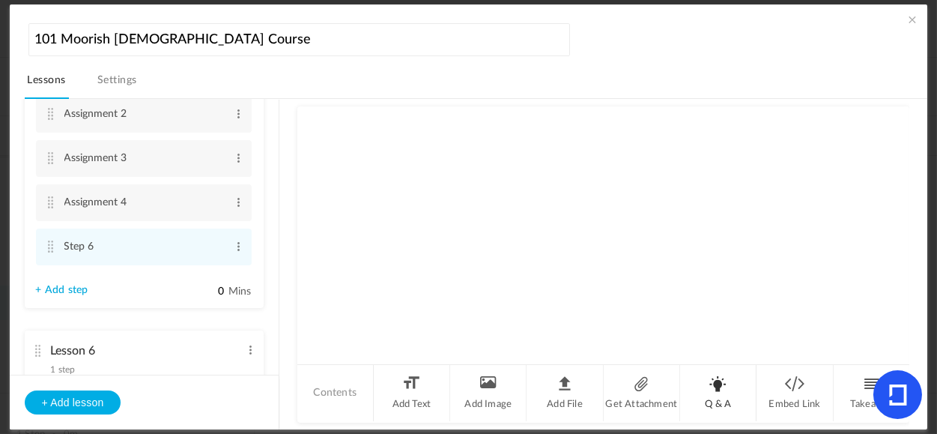
click at [715, 384] on li "Q & A" at bounding box center [718, 393] width 76 height 56
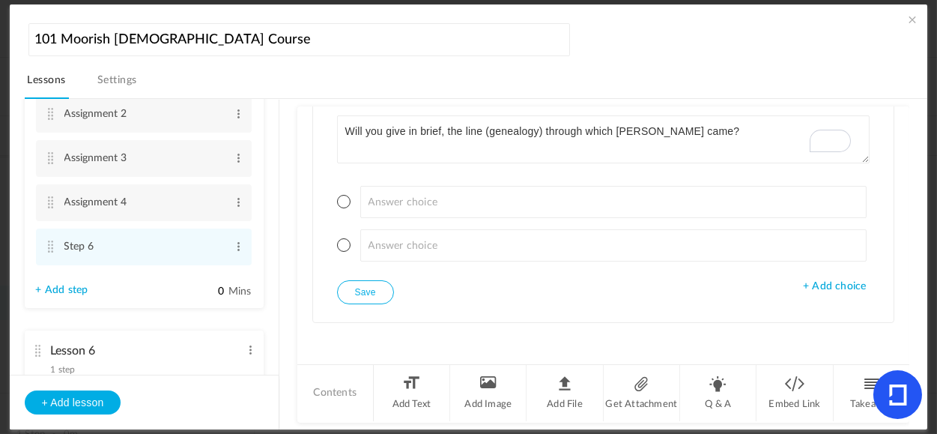
type textarea "Will you give in brief, the line (genealogy) through which [PERSON_NAME] came?"
click at [822, 283] on span "+ Add choice" at bounding box center [834, 286] width 63 height 13
click at [835, 333] on span "+ Add choice" at bounding box center [834, 330] width 63 height 13
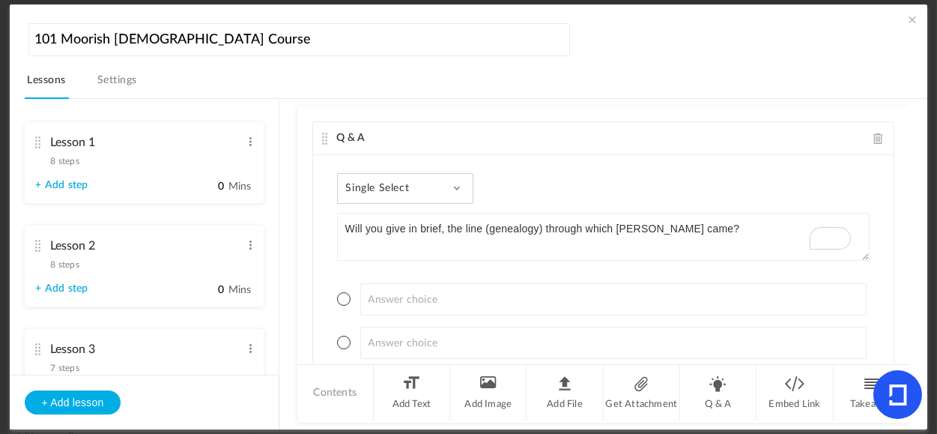
scroll to position [238, 0]
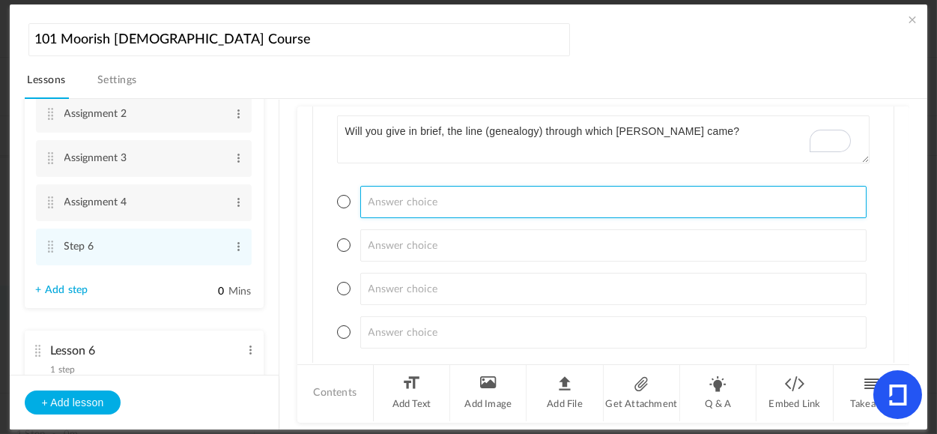
click at [461, 214] on input at bounding box center [613, 202] width 507 height 32
paste input "Ibrahim, Boaz, Jesse, King David, Solomon, Hezekiah, and Joseph by Ruth. - Ibra…"
type input "Ibrahim, Boaz, Jesse, King David, Solomon, Hezekiah, and Joseph by Ruth. - Ibra…"
drag, startPoint x: 851, startPoint y: 202, endPoint x: 280, endPoint y: 172, distance: 571.0
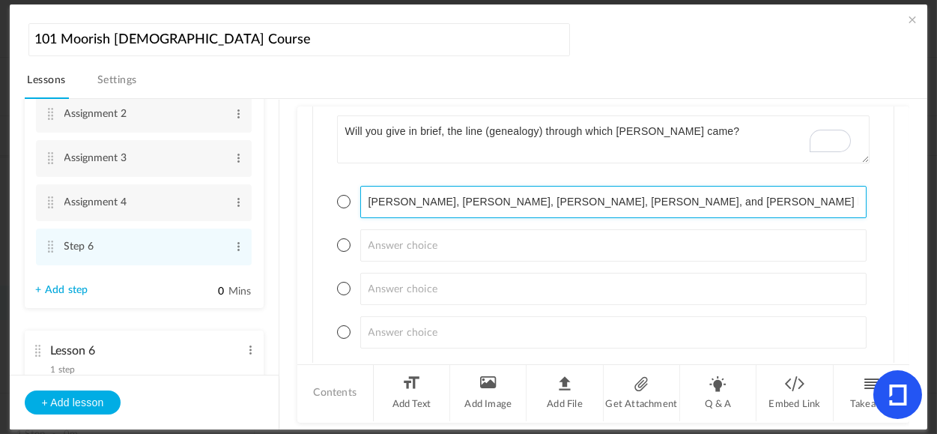
click at [280, 172] on section "Lesson 1 8 steps Edit Delete Introduction to Lesson 1 Edit Delete 0" at bounding box center [477, 264] width 868 height 331
paste input "Ibrahim, Boaz, Jesse, King David, Solomon, Hezekiah, and Joseph by Ruth."
type input "Ibrahim, Boaz, Jesse, King David, Solomon, Hezekiah, and Joseph by Ruth."
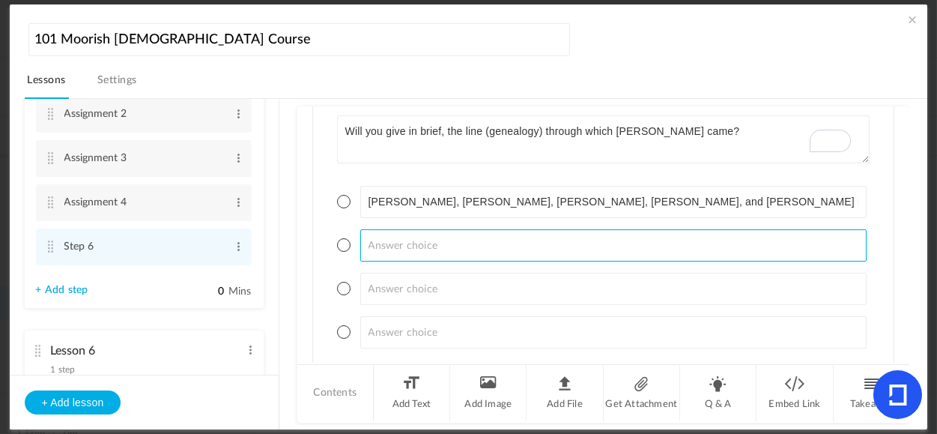
click at [493, 242] on input at bounding box center [613, 245] width 507 height 32
paste input "Ibrahim, Boaz, Jesse, King David, Solomon, Hezekiah, and Joseph by Mary"
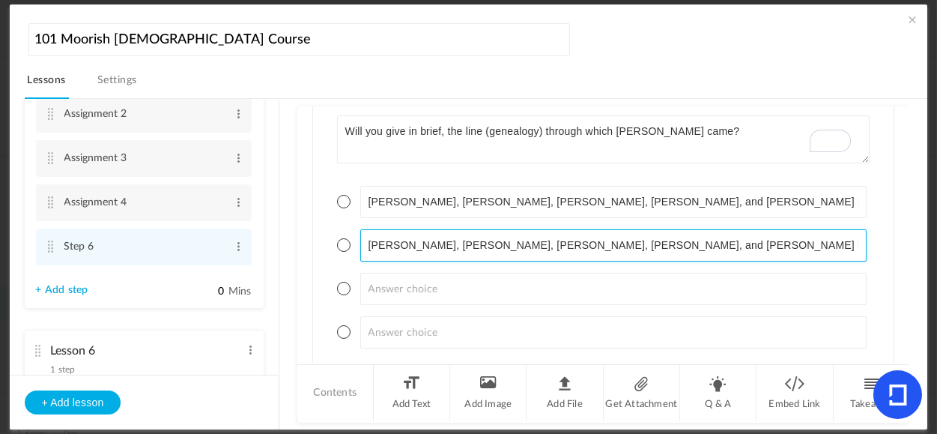
type input "Ibrahim, Boaz, Jesse, King David, Solomon, Hezekiah, and Joseph by Mary."
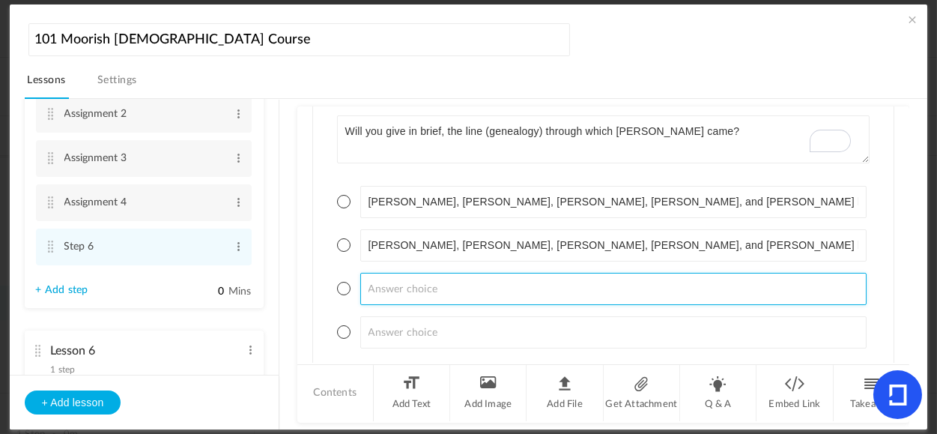
drag, startPoint x: 412, startPoint y: 287, endPoint x: 411, endPoint y: 276, distance: 11.3
click at [412, 287] on input at bounding box center [613, 289] width 507 height 32
click at [485, 280] on input at bounding box center [613, 289] width 507 height 32
paste input "Ibrahim, Boaz, Jesse, David, King Solomon, Hezekiah, and Joseph by Mary."
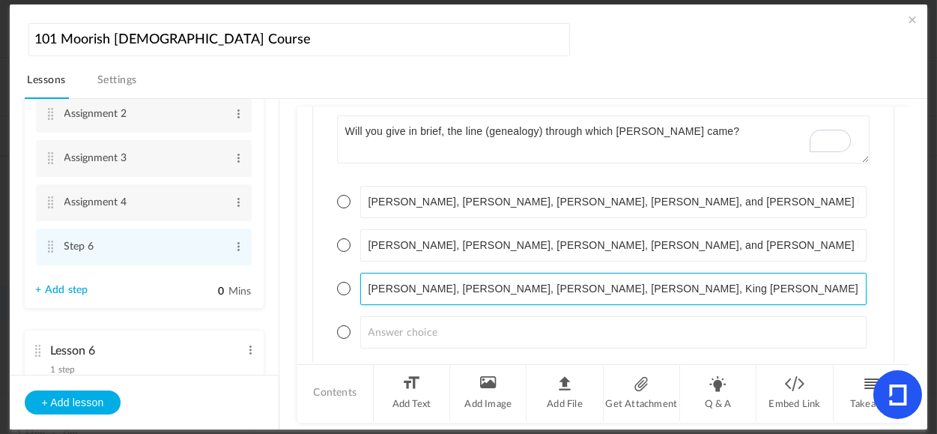
type input "Ibrahim, Boaz, Jesse, David, King Solomon, Hezekiah, and Joseph by Mary."
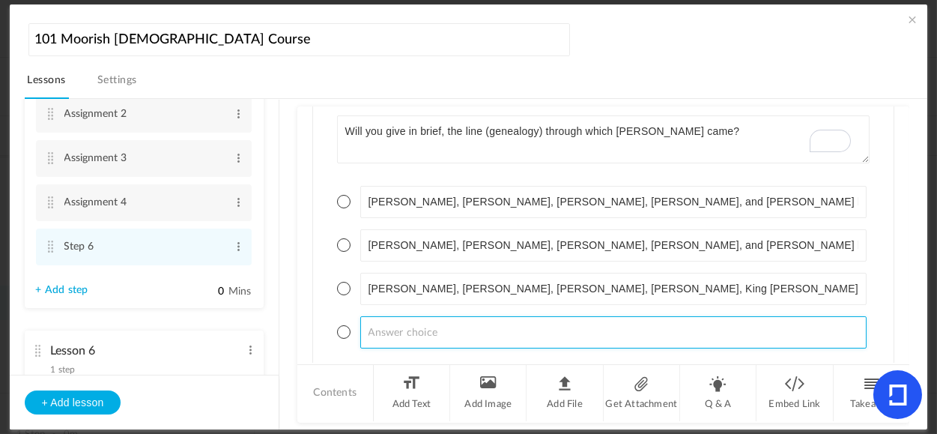
click at [520, 330] on input at bounding box center [613, 332] width 507 height 32
paste input "Ibrahim, Boaz, Jesse, King David, Solomon, Hezekiah, and John by Mary."
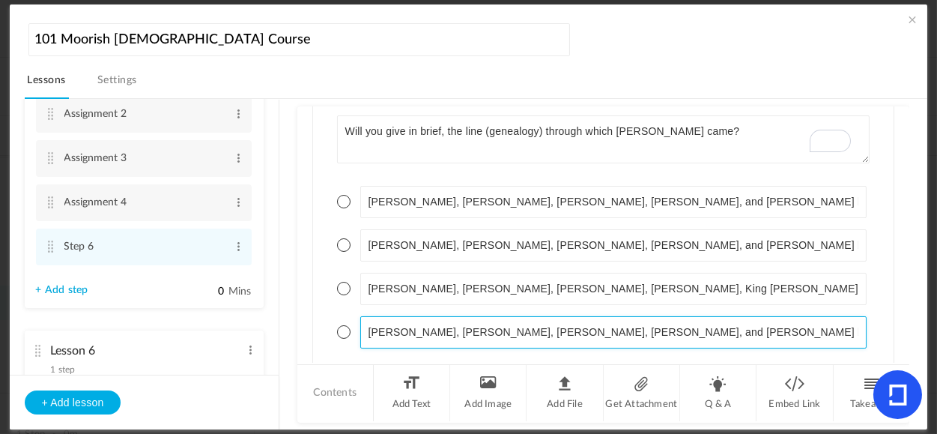
type input "Ibrahim, Boaz, Jesse, King David, Solomon, Hezekiah, and John by Mary."
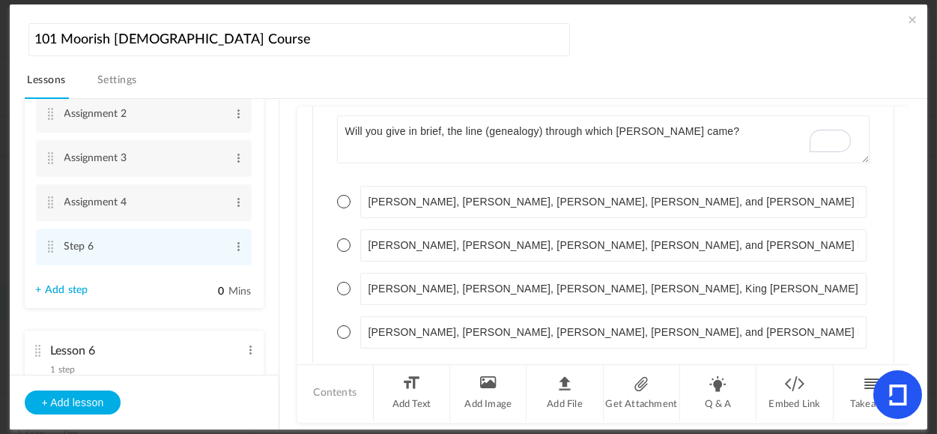
click at [342, 245] on span at bounding box center [343, 244] width 13 height 13
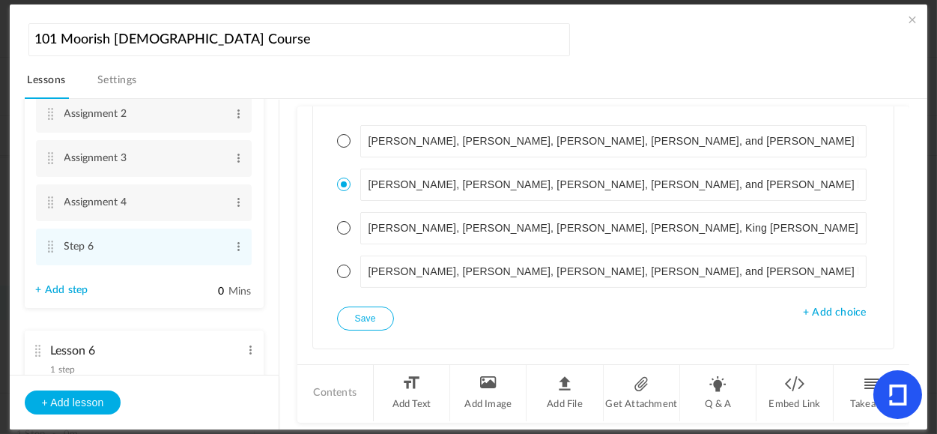
click at [369, 321] on button "Save" at bounding box center [365, 318] width 57 height 24
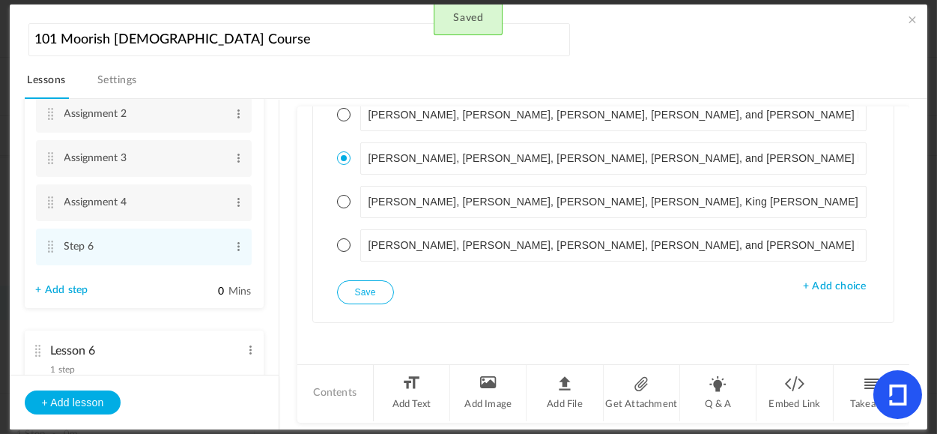
scroll to position [184, 0]
click at [715, 397] on li "Q & A" at bounding box center [718, 393] width 76 height 56
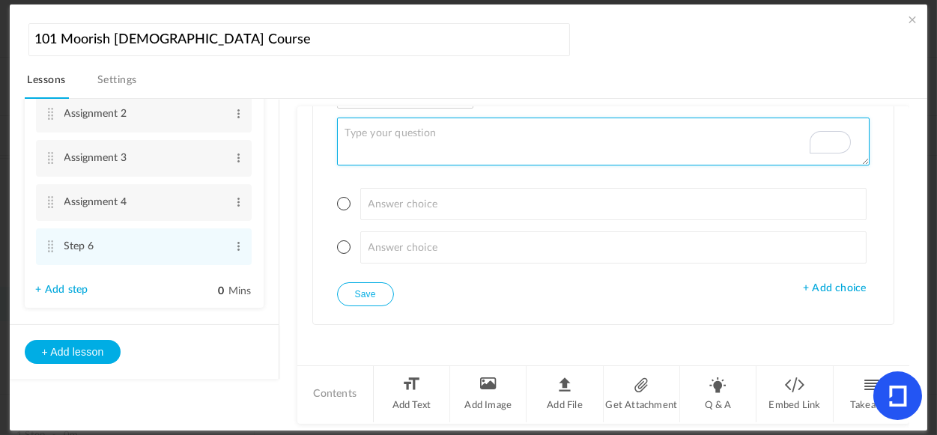
paste textarea "If Allah sent Jesus to this Earth to Save the Israelites from the iron hand opp…"
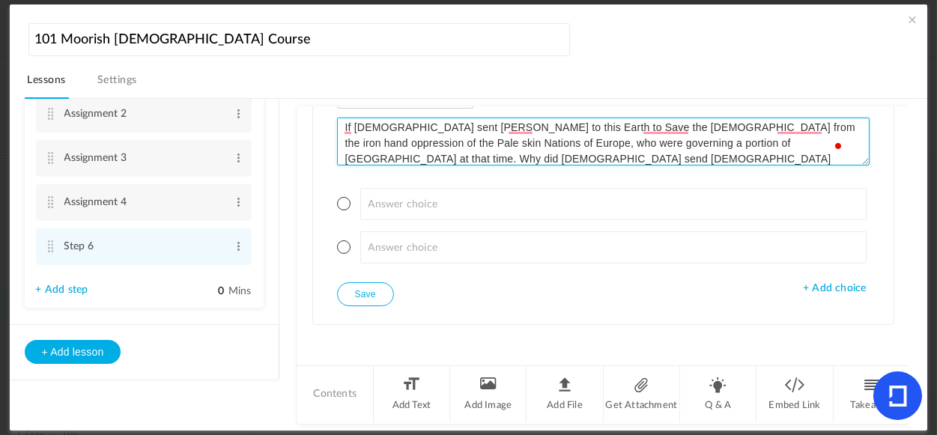
type textarea "If Allah sent Jesus to this Earth to Save the Israelites from the iron hand opp…"
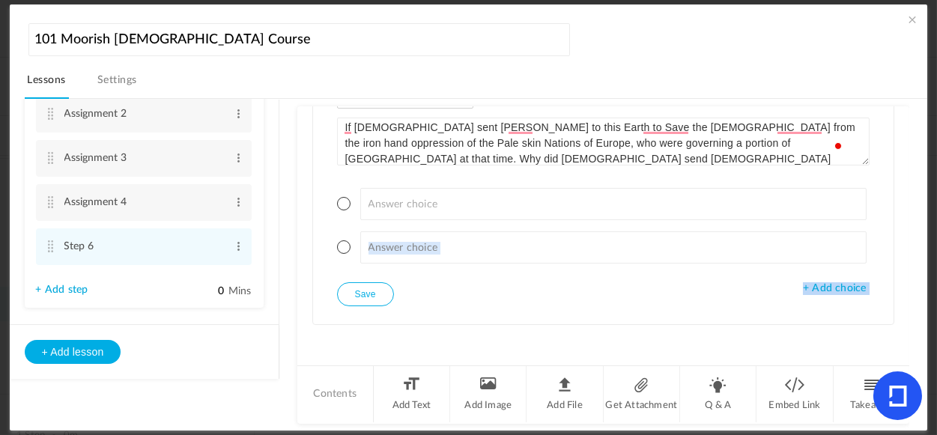
drag, startPoint x: 900, startPoint y: 284, endPoint x: 901, endPoint y: 253, distance: 31.5
click at [901, 253] on div "Q & A Single Select Single Select Multi Select True or False Paragraph Answer W…" at bounding box center [603, 235] width 613 height 258
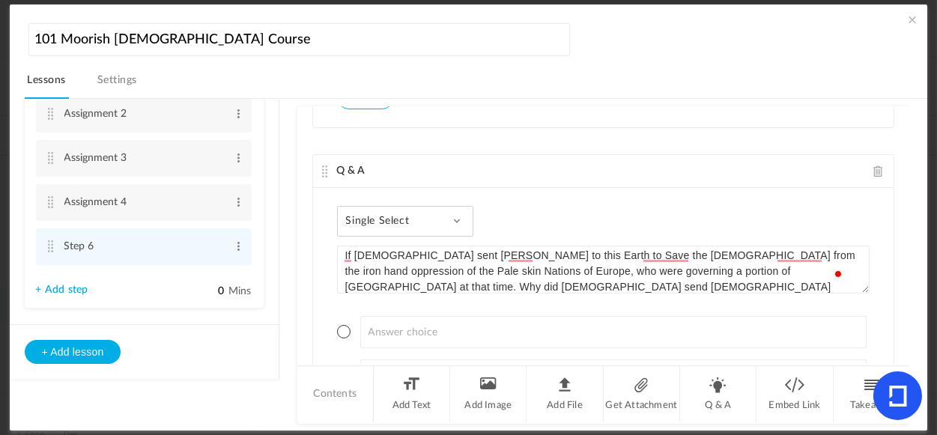
click at [450, 218] on div "Single Select Single Select Multi Select True or False Paragraph Answer" at bounding box center [405, 221] width 137 height 31
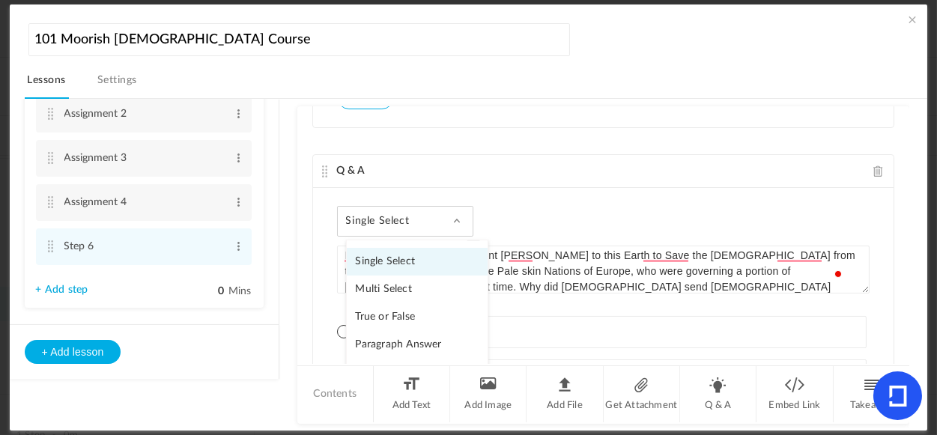
click at [390, 342] on link "Paragraph Answer" at bounding box center [417, 345] width 141 height 28
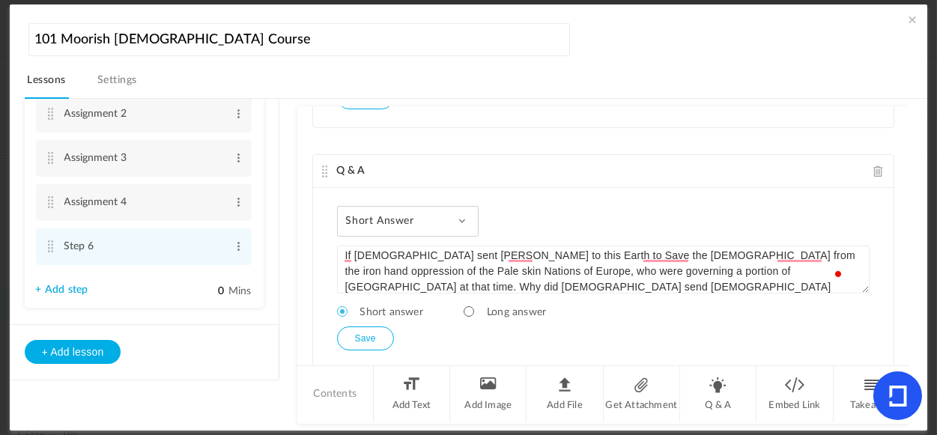
click at [364, 337] on button "Save" at bounding box center [365, 339] width 57 height 24
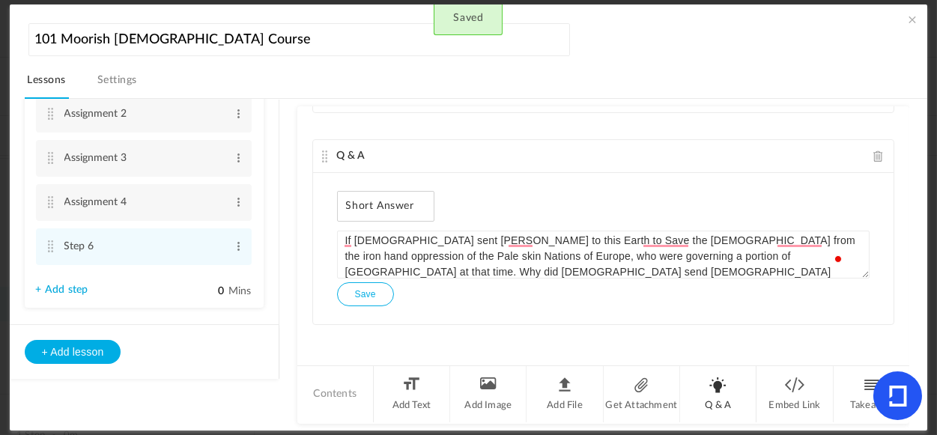
click at [718, 397] on li "Q & A" at bounding box center [718, 394] width 76 height 56
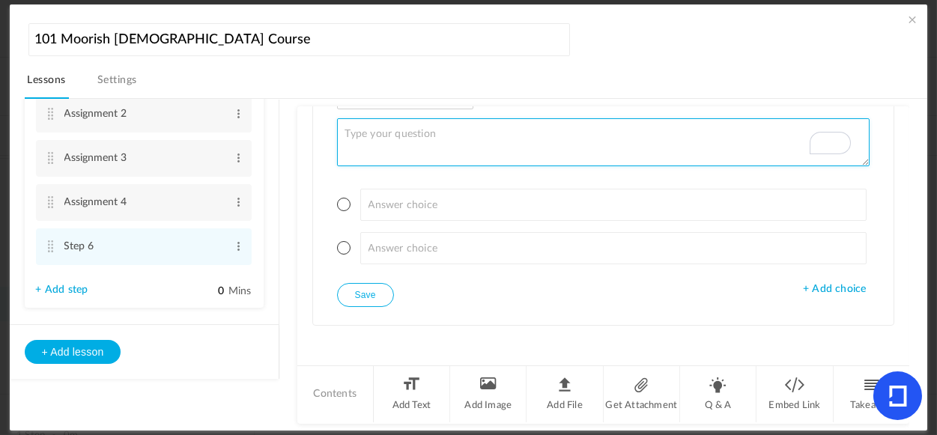
paste textarea "What is the modern name for Moabites?"
type textarea "What is the modern name for Moabites?"
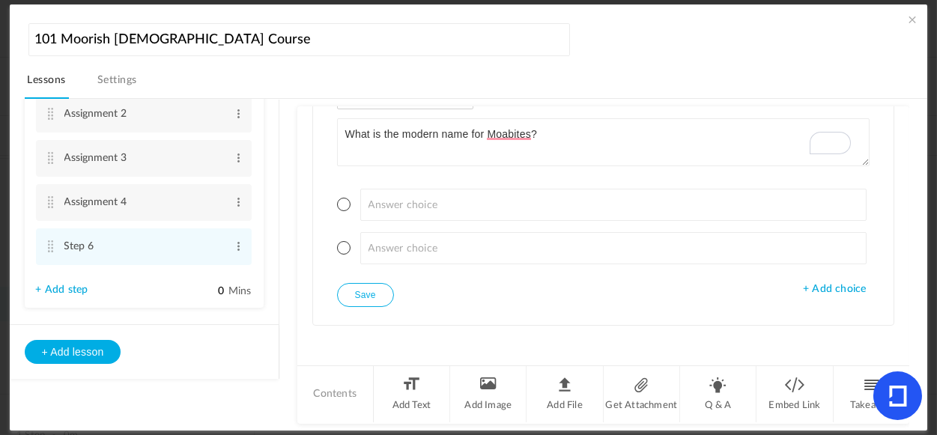
drag, startPoint x: 823, startPoint y: 289, endPoint x: 806, endPoint y: 271, distance: 25.0
click at [823, 289] on span "+ Add choice" at bounding box center [834, 289] width 63 height 13
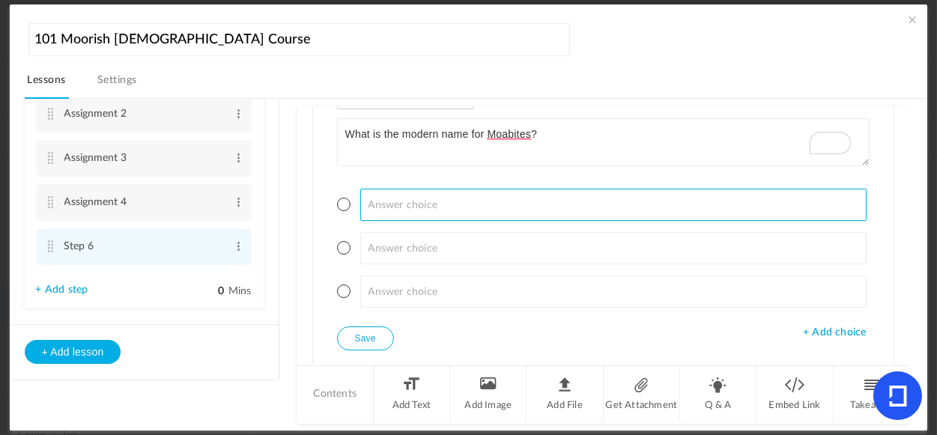
click at [449, 200] on input at bounding box center [613, 205] width 507 height 32
paste input "Moroccans. - Egyptians. - Africans"
drag, startPoint x: 483, startPoint y: 206, endPoint x: 435, endPoint y: 208, distance: 48.8
click at [435, 208] on input "Moroccans. - Egyptians. - Africans" at bounding box center [613, 205] width 507 height 32
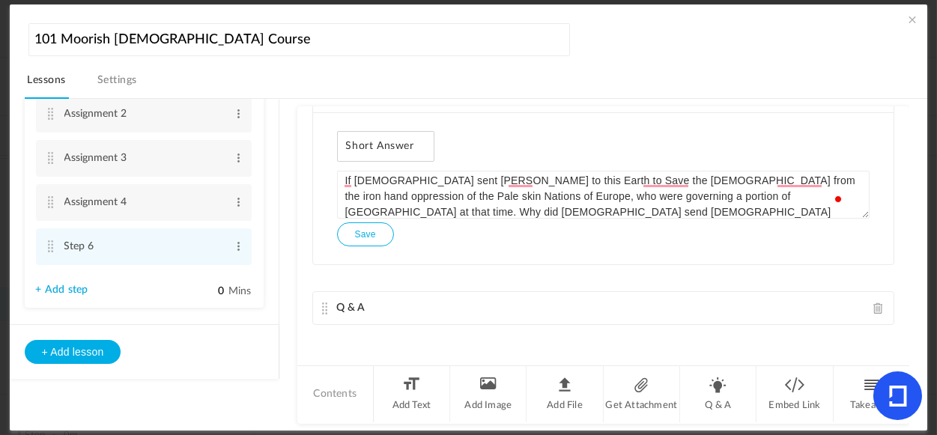
drag, startPoint x: 447, startPoint y: 226, endPoint x: 438, endPoint y: 256, distance: 30.6
click at [438, 256] on div "Q & A Single Select Single Select Multi Select True or False Paragraph Answer W…" at bounding box center [603, 235] width 613 height 258
click at [498, 302] on div "Q & A" at bounding box center [604, 308] width 582 height 33
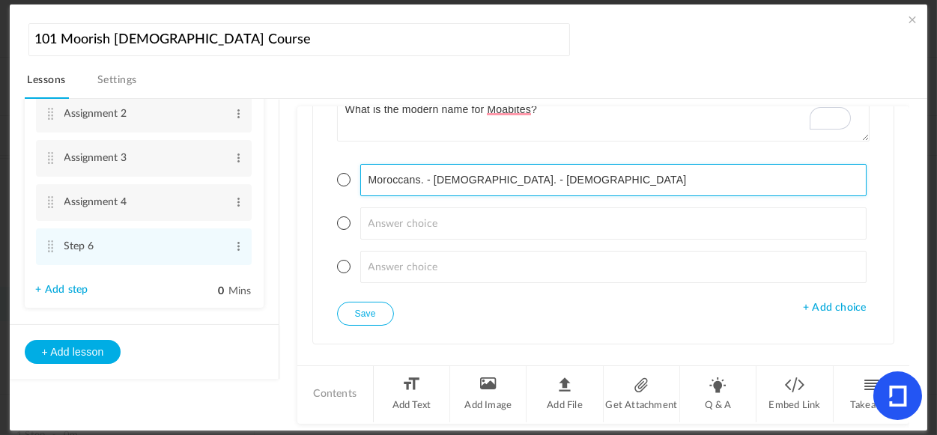
drag, startPoint x: 543, startPoint y: 180, endPoint x: 423, endPoint y: 191, distance: 119.7
click at [423, 191] on input "Moroccans. - Egyptians. - Africans" at bounding box center [613, 180] width 507 height 32
type input "Moroccans."
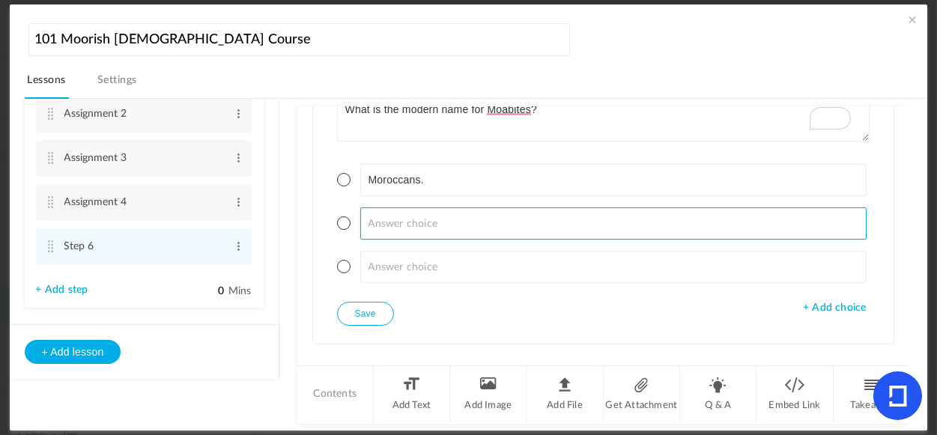
click at [450, 226] on input at bounding box center [613, 224] width 507 height 32
paste input "- Egyptians. - Africans"
click at [378, 223] on input "- Egyptians. - Africans" at bounding box center [613, 224] width 507 height 32
drag, startPoint x: 512, startPoint y: 225, endPoint x: 425, endPoint y: 227, distance: 87.0
click at [425, 227] on input "Egyptians. - Africans" at bounding box center [613, 224] width 507 height 32
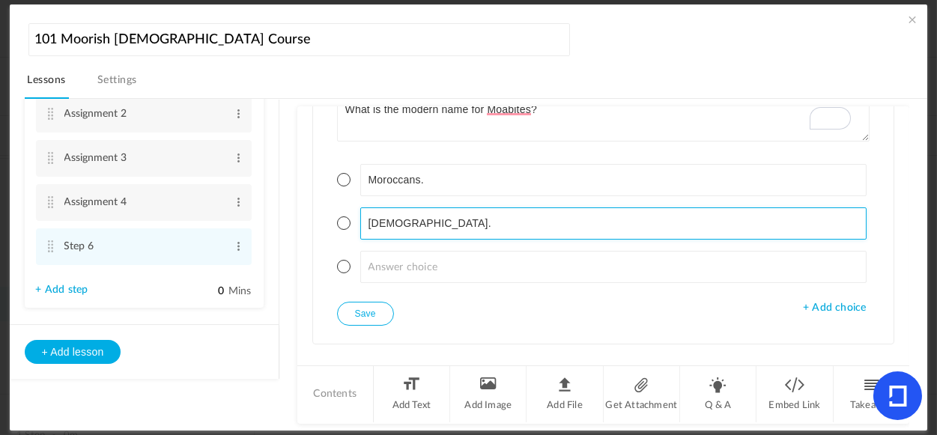
type input "Egyptians."
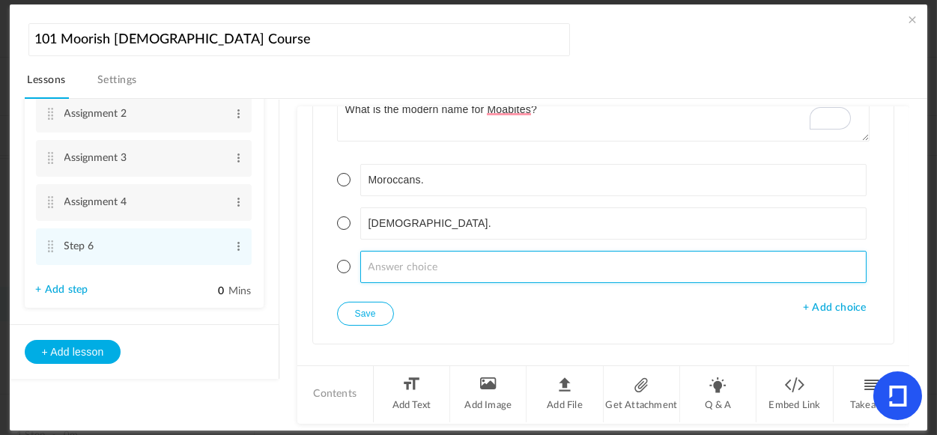
click at [419, 267] on input at bounding box center [613, 267] width 507 height 32
paste input "- Africans"
click at [376, 265] on input "- Africans." at bounding box center [613, 267] width 507 height 32
type input "[DEMOGRAPHIC_DATA]."
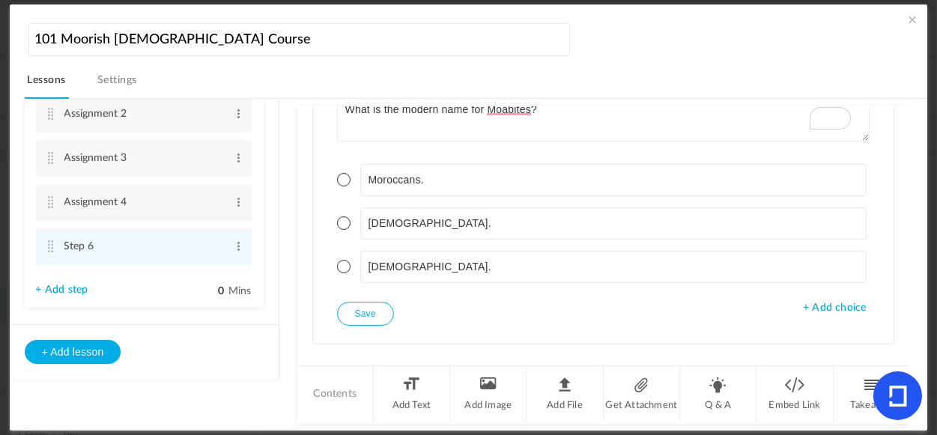
drag, startPoint x: 342, startPoint y: 175, endPoint x: 357, endPoint y: 199, distance: 27.6
click at [342, 175] on span at bounding box center [343, 179] width 13 height 13
click at [369, 312] on button "Save" at bounding box center [365, 314] width 57 height 24
drag, startPoint x: 901, startPoint y: 321, endPoint x: 905, endPoint y: 353, distance: 31.8
click at [905, 353] on div "Q & A Single Select Single Select Multi Select True or False Paragraph Answer W…" at bounding box center [603, 235] width 613 height 258
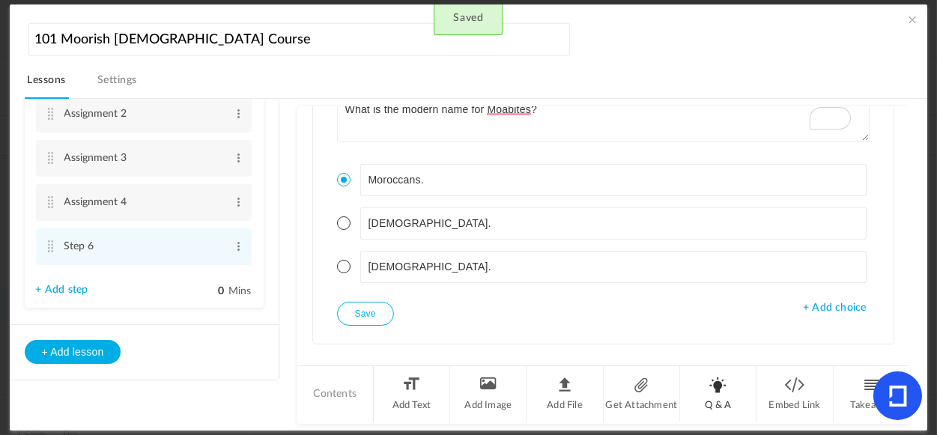
click at [723, 399] on li "Q & A" at bounding box center [718, 394] width 76 height 56
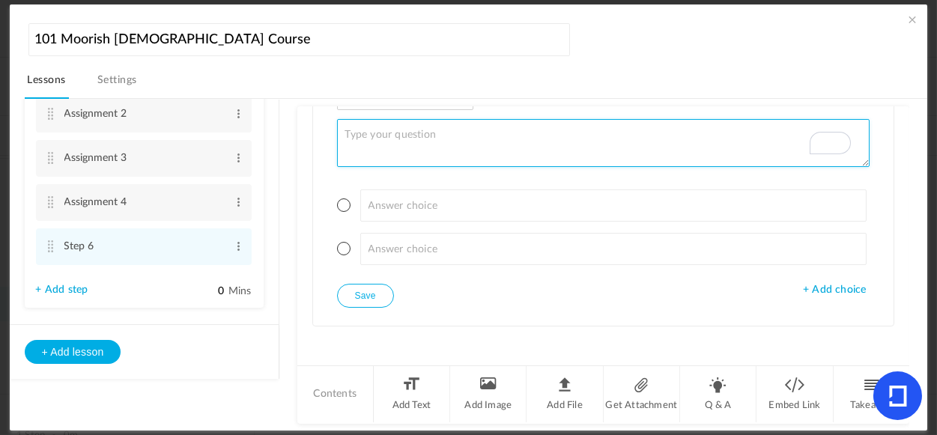
paste textarea "What are Angels used for?"
type textarea "What are Angels used for?"
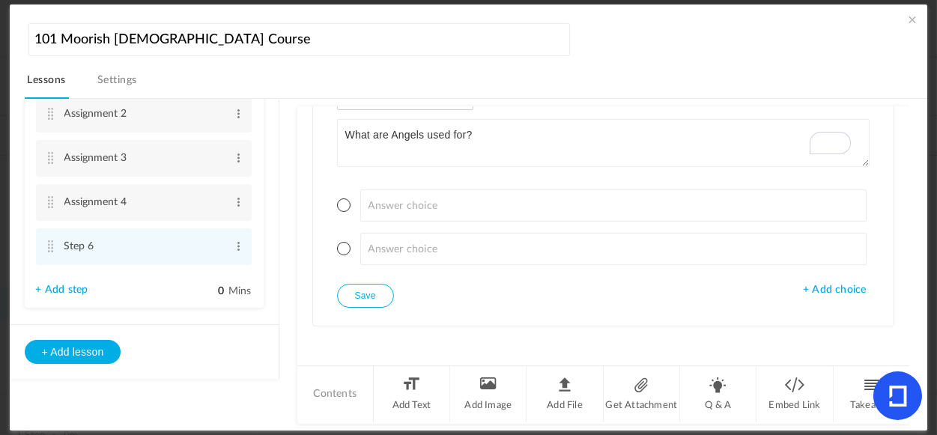
click at [854, 291] on span "+ Add choice" at bounding box center [834, 290] width 63 height 13
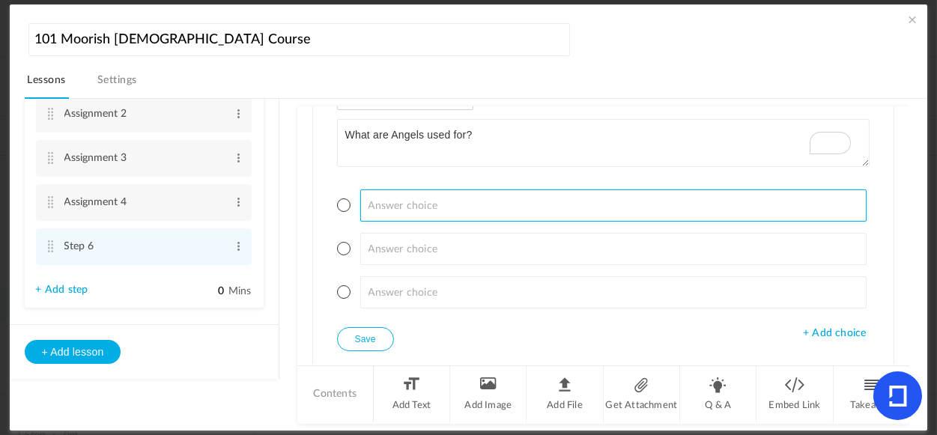
click at [492, 199] on input at bounding box center [613, 206] width 507 height 32
paste input "To carry messages to the four corners of the world, to all Nations."
type input "To carry messages to the four corners of the world, to all Nations."
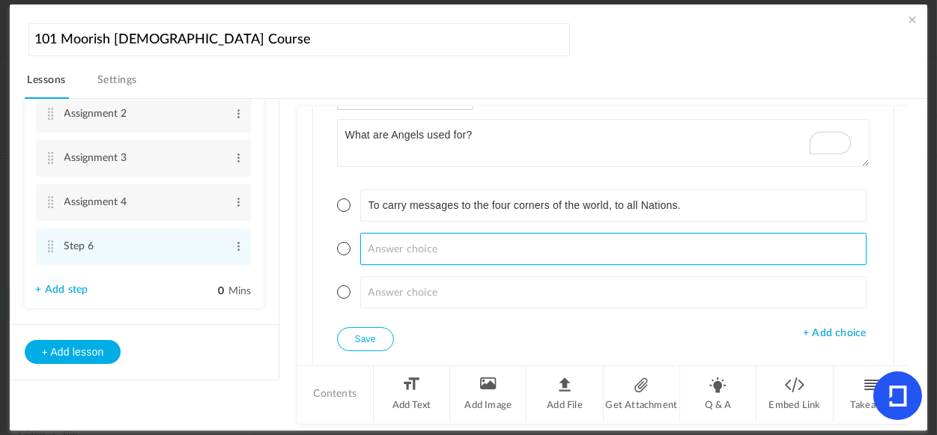
click at [429, 260] on input at bounding box center [613, 249] width 507 height 32
paste input "To fight against evil spirits."
type input "To fight against evil spirits."
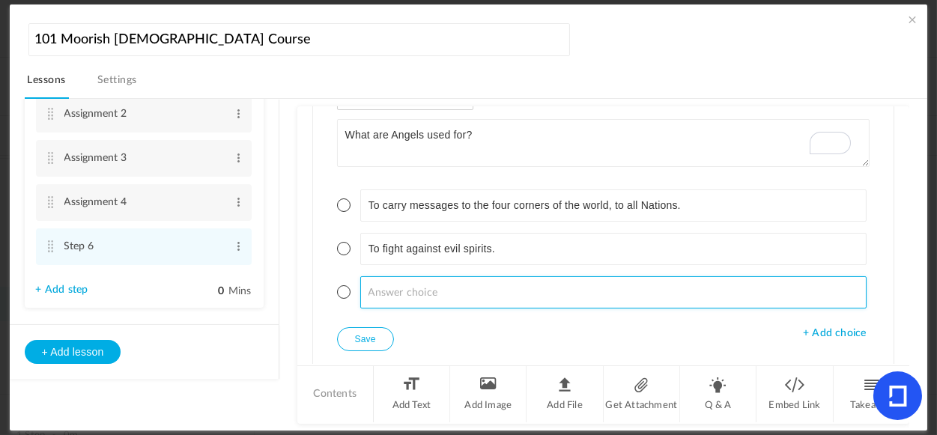
click at [536, 286] on input at bounding box center [613, 293] width 507 height 32
paste input "To come as [DEMOGRAPHIC_DATA]"
type input "To come as [DEMOGRAPHIC_DATA]"
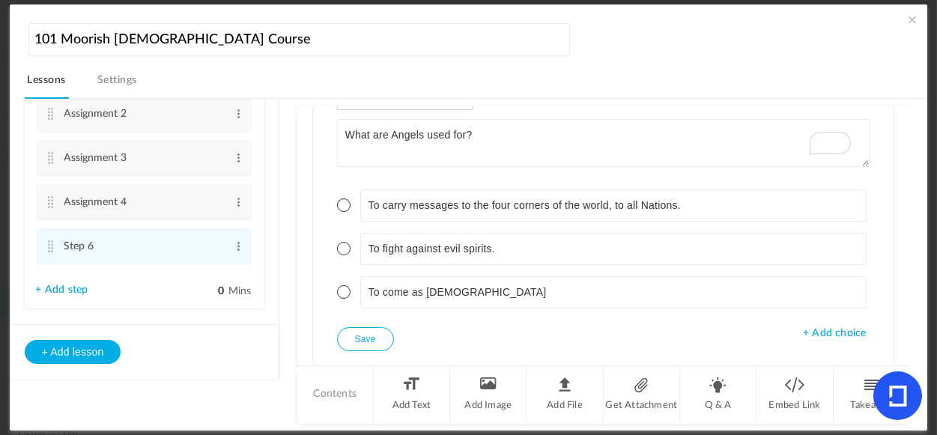
drag, startPoint x: 345, startPoint y: 201, endPoint x: 345, endPoint y: 213, distance: 12.0
click at [345, 201] on span at bounding box center [343, 205] width 13 height 13
click at [373, 333] on button "Save" at bounding box center [365, 339] width 57 height 24
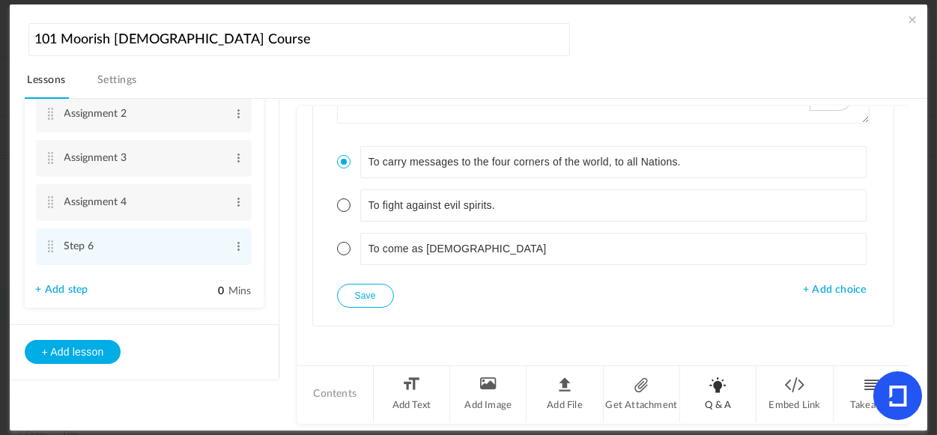
click at [721, 396] on li "Q & A" at bounding box center [718, 394] width 76 height 56
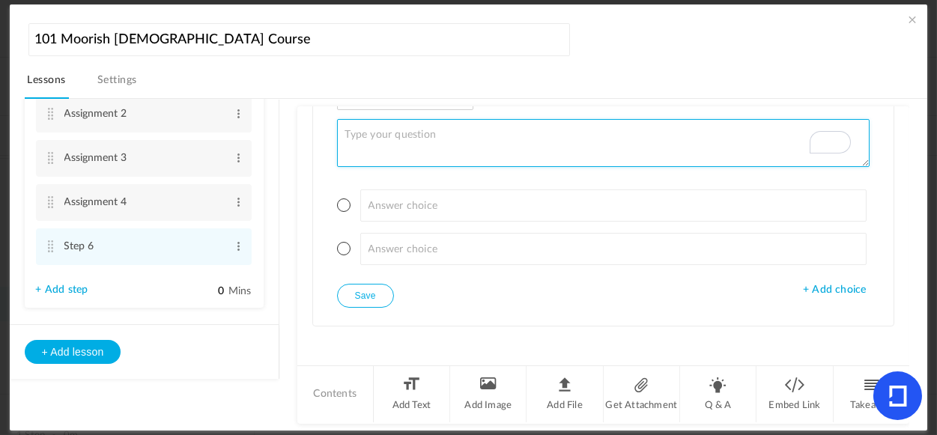
click at [402, 125] on textarea "To enrich screen reader interactions, please activate Accessibility in Grammarl…" at bounding box center [604, 143] width 534 height 48
paste textarea "Where is the Moroccan Empire?"
type textarea "Where is the Moroccan Empire?"
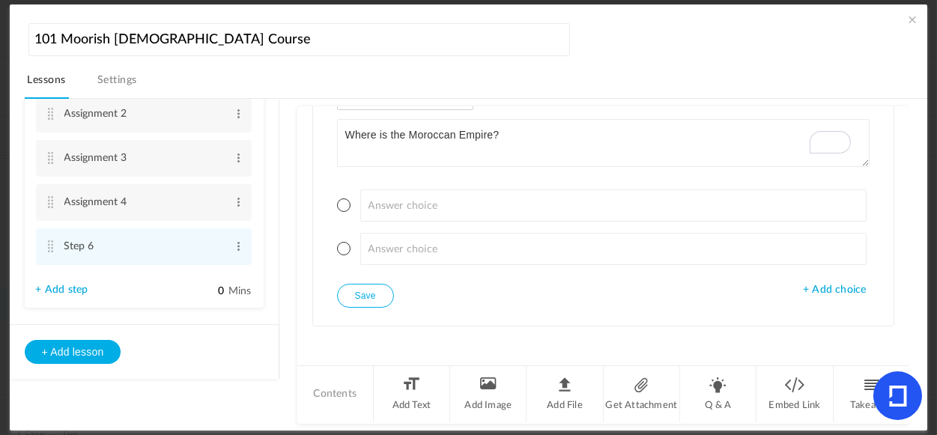
click at [840, 289] on span "+ Add choice" at bounding box center [834, 290] width 63 height 13
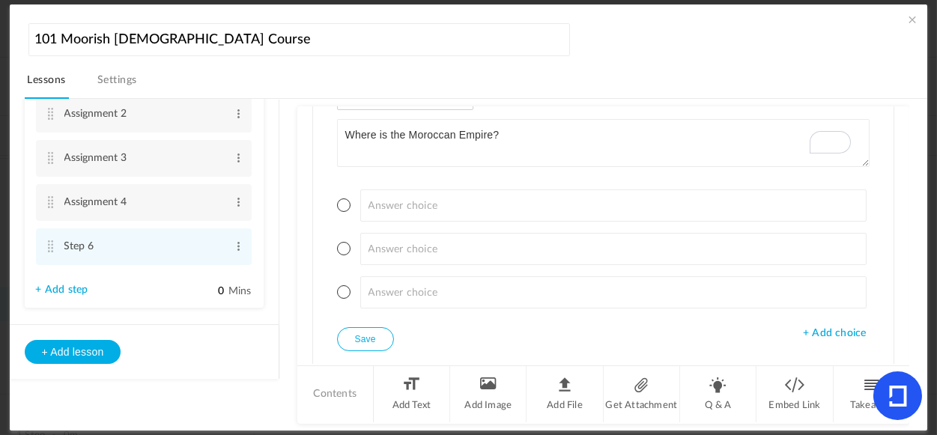
click at [476, 219] on ul at bounding box center [604, 249] width 534 height 157
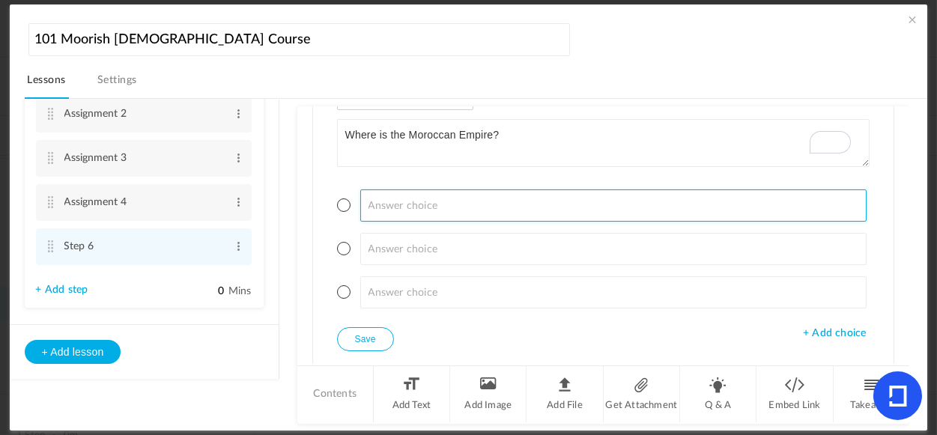
click at [477, 212] on input at bounding box center [613, 206] width 507 height 32
paste input "Northwest Amexem - Southwest Amexem - Northeast Amexem"
drag, startPoint x: 464, startPoint y: 202, endPoint x: 753, endPoint y: 202, distance: 289.3
click at [753, 202] on input "Northwest Amexem - Southwest Amexem - Northeast Amexem" at bounding box center [613, 206] width 507 height 32
type input "Northwest Amexem"
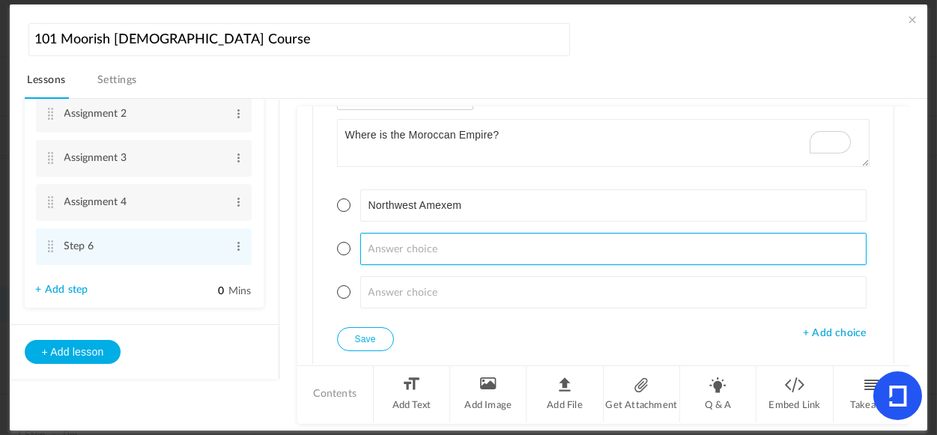
click at [679, 247] on input at bounding box center [613, 249] width 507 height 32
paste input "- Southwest Amexem - Northeast Amexem"
click at [379, 244] on input "- Southwest Amexem - Northeast Amexem" at bounding box center [613, 249] width 507 height 32
click at [376, 250] on input "- Southwest Amexem - Northeast Amexem" at bounding box center [613, 249] width 507 height 32
drag, startPoint x: 584, startPoint y: 246, endPoint x: 460, endPoint y: 250, distance: 123.7
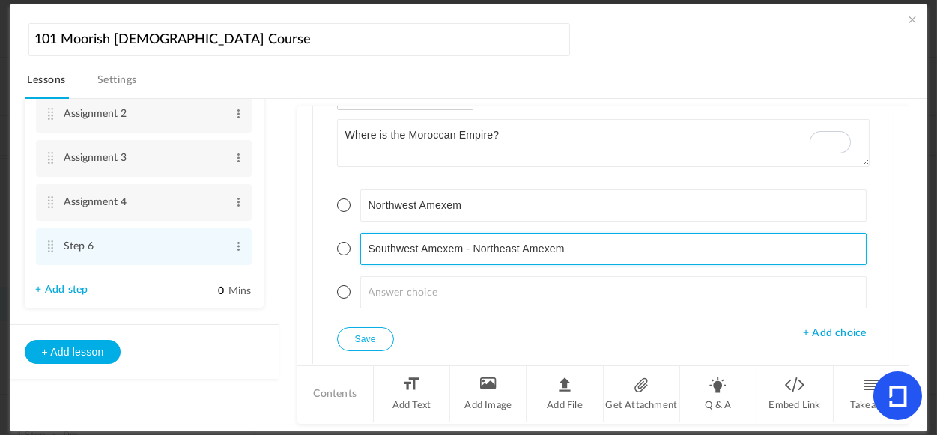
click at [460, 250] on input "Southwest Amexem - Northeast Amexem" at bounding box center [613, 249] width 507 height 32
type input "Southwest Amexem"
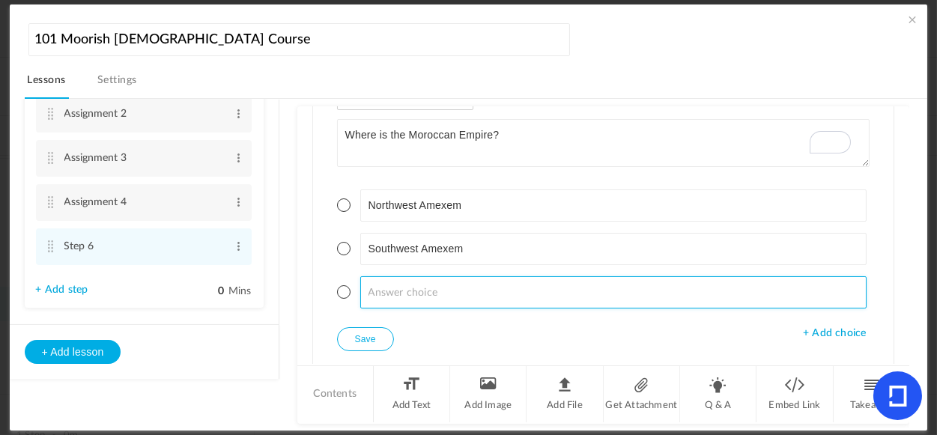
click at [448, 290] on input at bounding box center [613, 293] width 507 height 32
paste input "- Northeast Amexem"
click at [378, 285] on input "- Northeast Amexem" at bounding box center [613, 293] width 507 height 32
type input "Northeast Amexem"
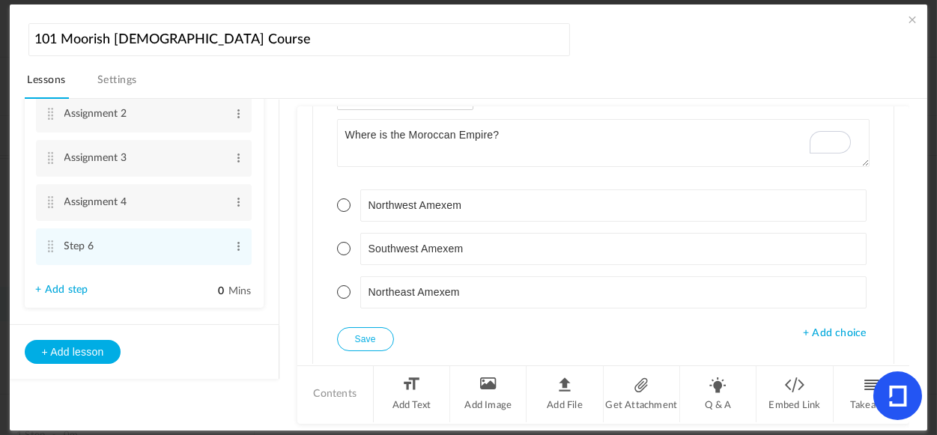
click at [342, 287] on span at bounding box center [343, 292] width 13 height 13
click at [360, 333] on button "Save" at bounding box center [365, 339] width 57 height 24
click at [51, 250] on cite at bounding box center [51, 247] width 10 height 12
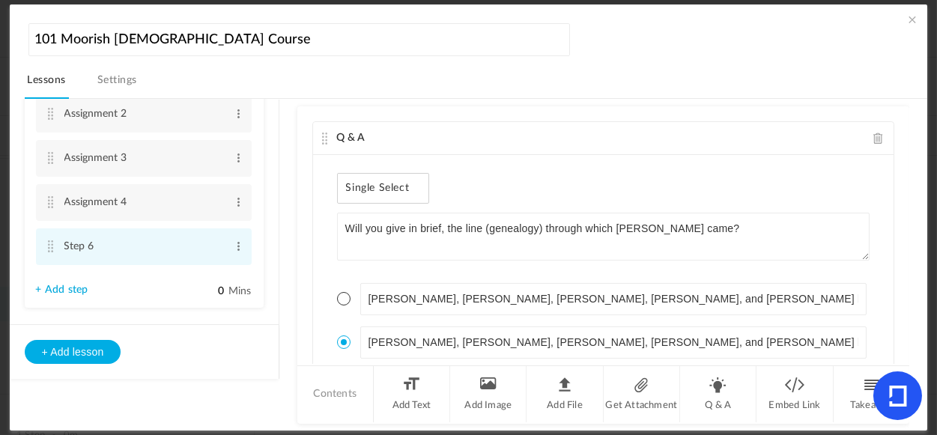
click at [51, 247] on cite at bounding box center [51, 247] width 10 height 12
click at [47, 247] on cite at bounding box center [51, 247] width 10 height 12
click at [233, 247] on span at bounding box center [238, 246] width 11 height 15
click at [202, 271] on link "Edit" at bounding box center [214, 271] width 58 height 18
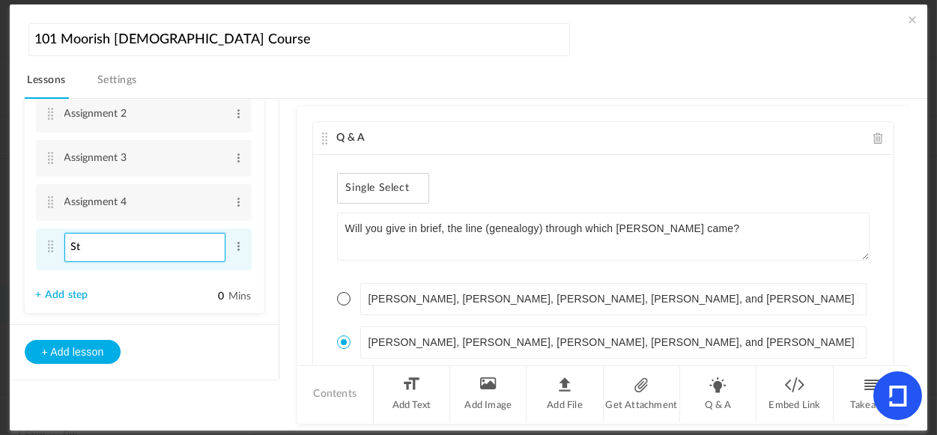
type input "S"
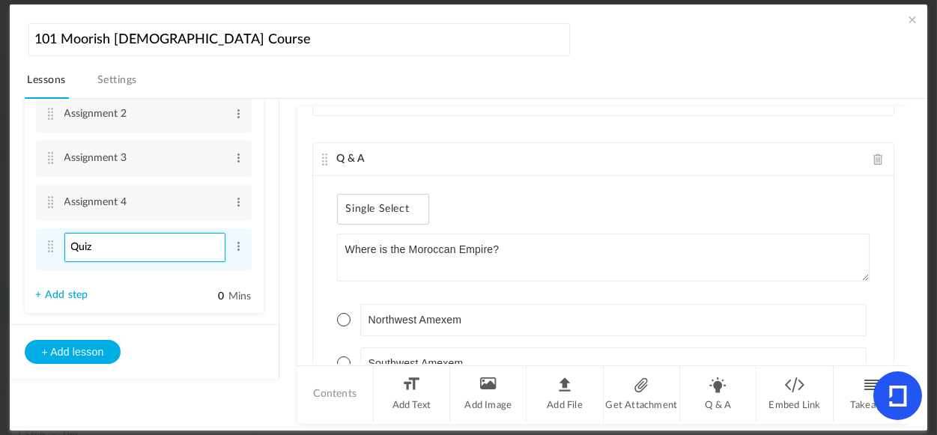
scroll to position [1499, 0]
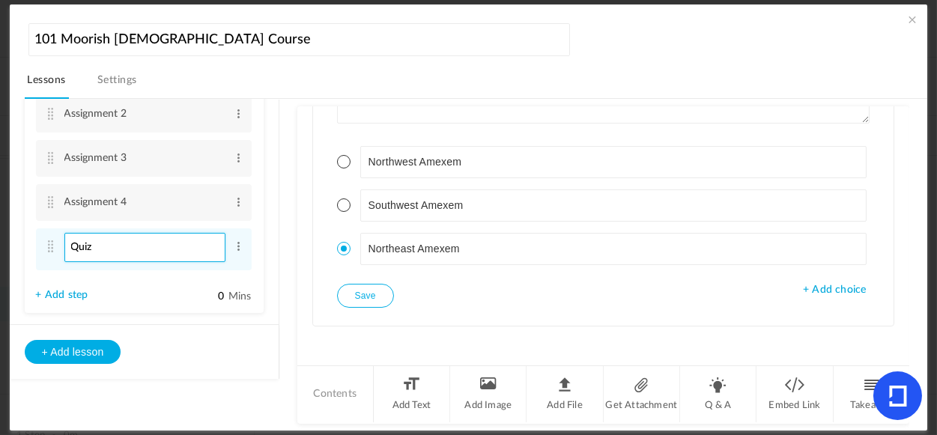
type input "Quiz"
click at [363, 295] on button "Save" at bounding box center [365, 296] width 57 height 24
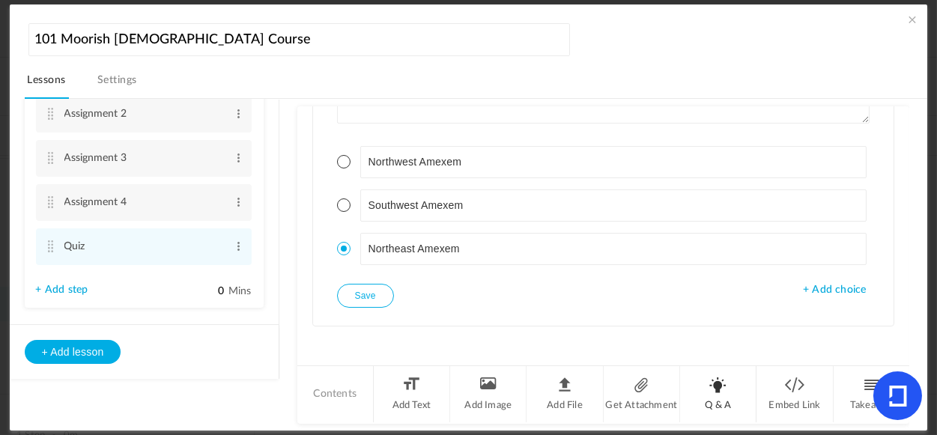
click at [716, 396] on li "Q & A" at bounding box center [718, 394] width 76 height 56
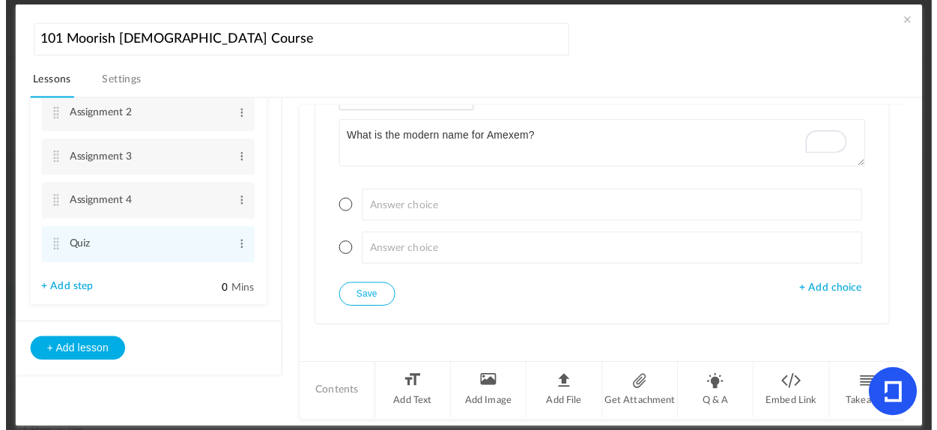
scroll to position [1822, 0]
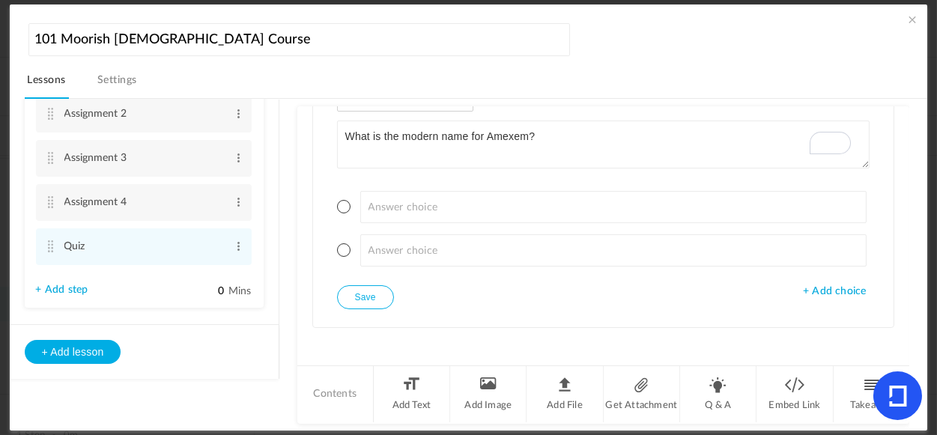
type textarea "What is the modern name for Amexem?"
click at [831, 286] on span "+ Add choice" at bounding box center [834, 292] width 63 height 13
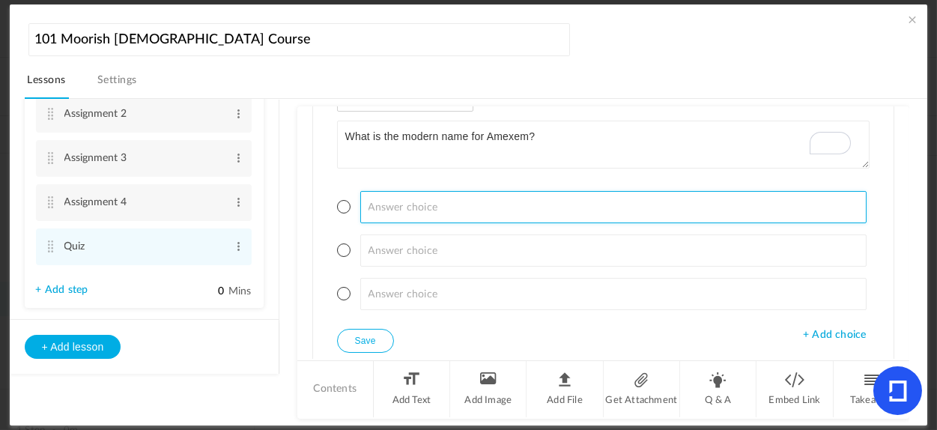
click at [464, 196] on input at bounding box center [613, 207] width 507 height 32
paste input "Asia. - Africa. - Europe."
drag, startPoint x: 492, startPoint y: 205, endPoint x: 393, endPoint y: 206, distance: 98.9
click at [393, 206] on input "Asia. - Africa. - Europe." at bounding box center [613, 207] width 507 height 32
type input "Asia."
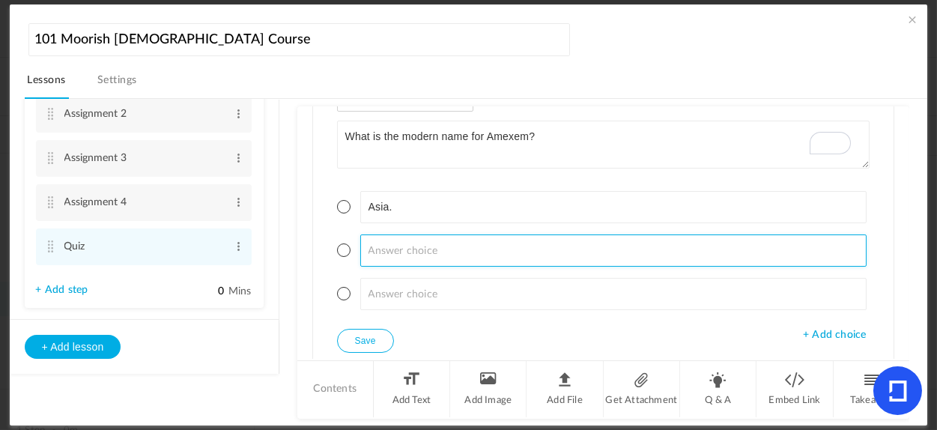
click at [403, 252] on input at bounding box center [613, 251] width 507 height 32
paste input "- Africa. - Europe."
click at [379, 249] on input "- Africa. - Europe." at bounding box center [613, 251] width 507 height 32
drag, startPoint x: 460, startPoint y: 250, endPoint x: 399, endPoint y: 254, distance: 61.6
click at [399, 254] on input "Africa. - Europe." at bounding box center [613, 251] width 507 height 32
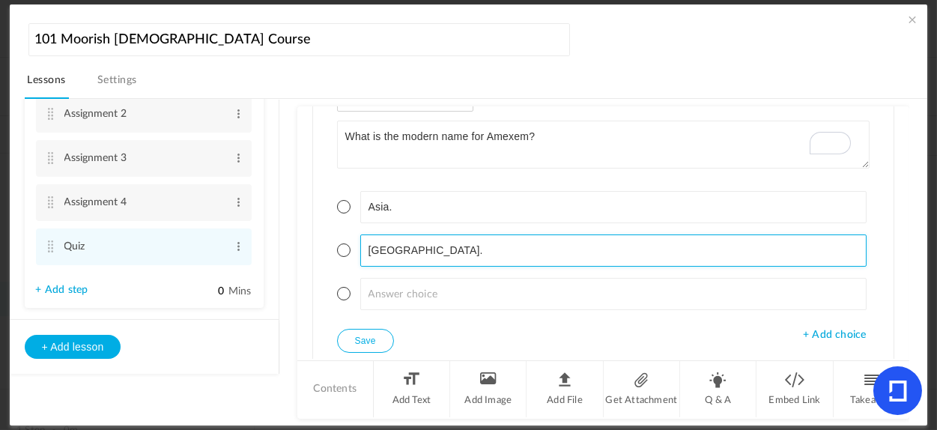
type input "Africa."
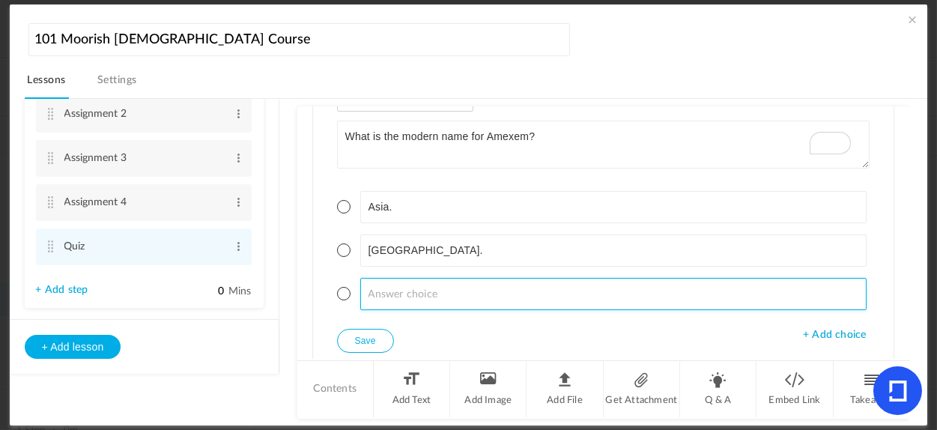
click at [407, 286] on input at bounding box center [613, 294] width 507 height 32
paste input "- Europe."
click at [379, 290] on input "- Europe." at bounding box center [613, 294] width 507 height 32
type input "Europe."
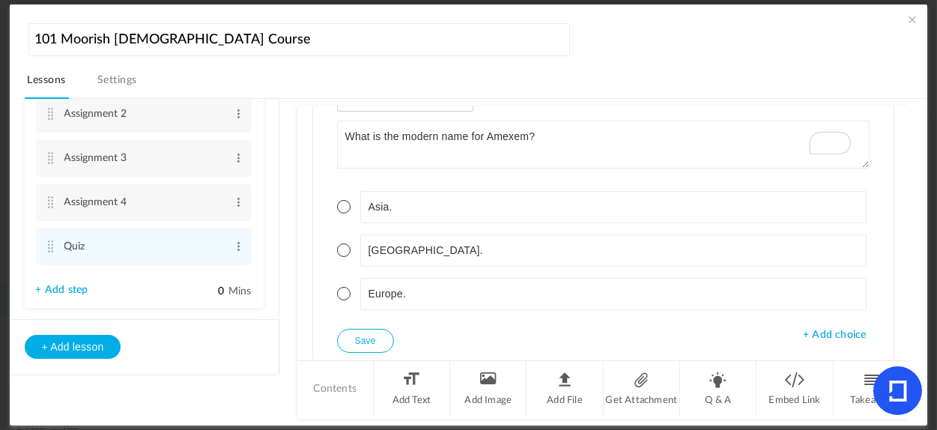
click at [372, 340] on button "Save" at bounding box center [365, 341] width 57 height 24
click at [348, 244] on span at bounding box center [343, 250] width 13 height 13
drag, startPoint x: 358, startPoint y: 333, endPoint x: 668, endPoint y: 363, distance: 311.0
click at [358, 333] on button "Save" at bounding box center [365, 341] width 57 height 24
drag, startPoint x: 901, startPoint y: 330, endPoint x: 906, endPoint y: 343, distance: 13.8
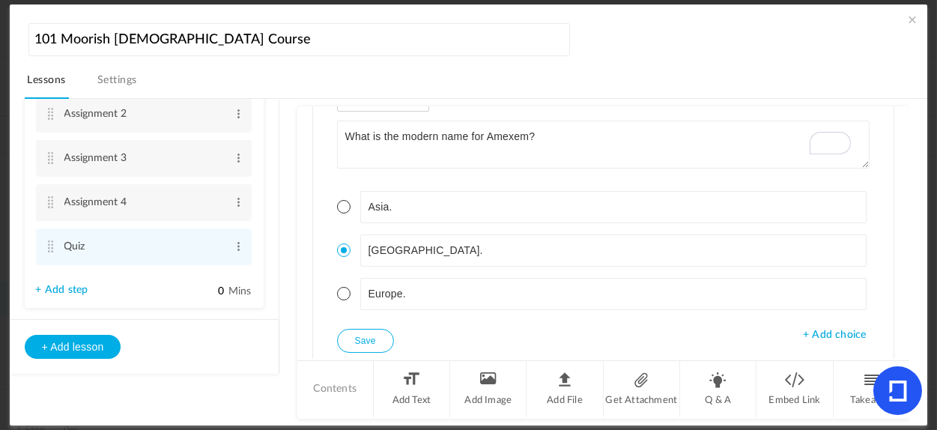
click at [906, 343] on div "Lesson 1 8 steps Edit Delete Introduction to Lesson 1 Edit Delete" at bounding box center [477, 263] width 904 height 328
click at [721, 388] on li "Q & A" at bounding box center [718, 389] width 76 height 56
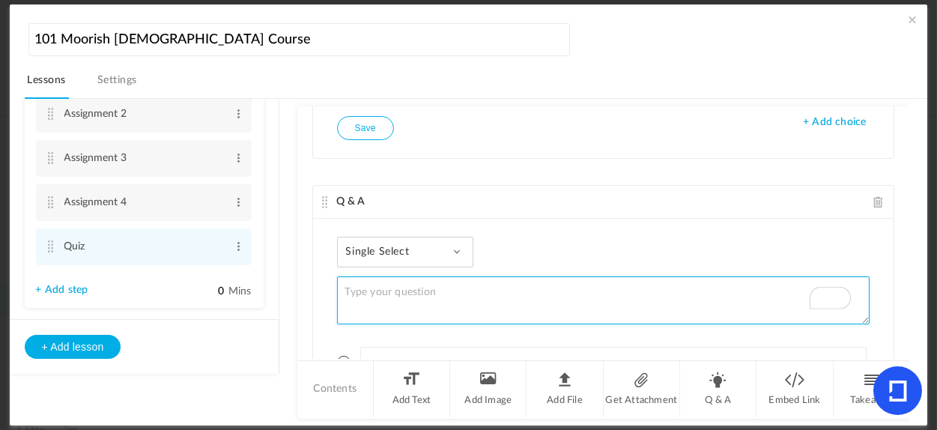
scroll to position [2021, 0]
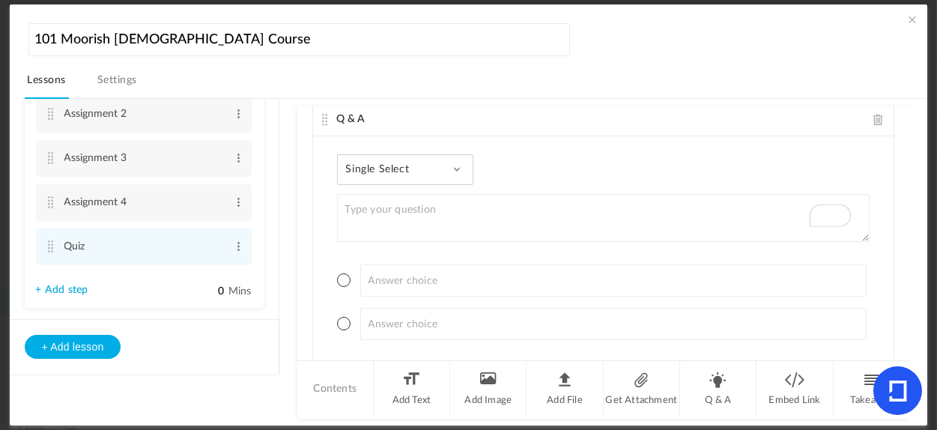
click at [461, 166] on span at bounding box center [456, 169] width 7 height 7
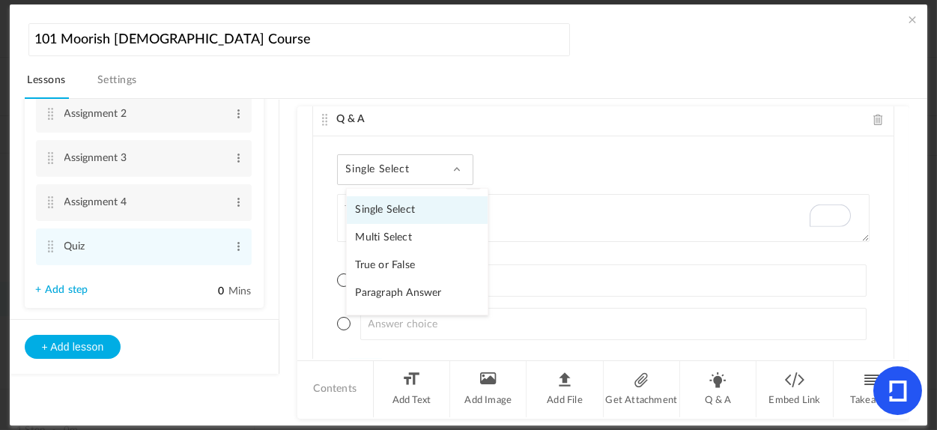
click at [401, 202] on link "Single Select" at bounding box center [417, 210] width 141 height 28
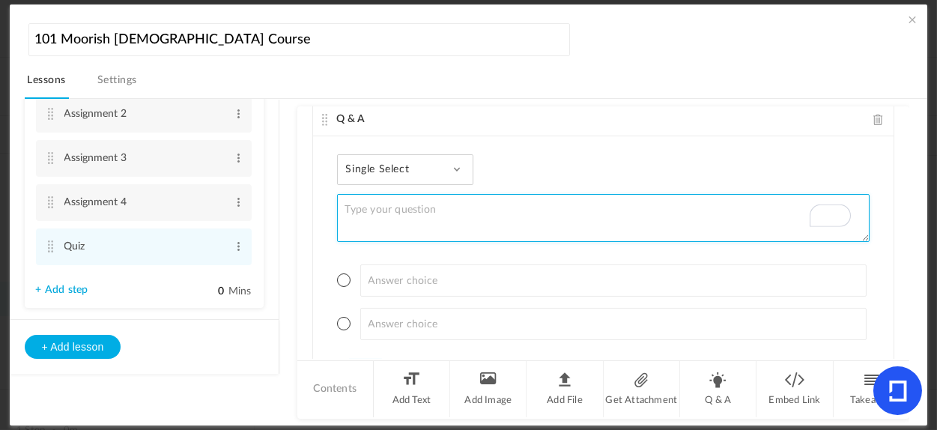
paste textarea "How old is our Flag?"
click at [438, 205] on textarea "How old is our Flag?" at bounding box center [604, 218] width 534 height 48
type textarea "How old is our Flag?"
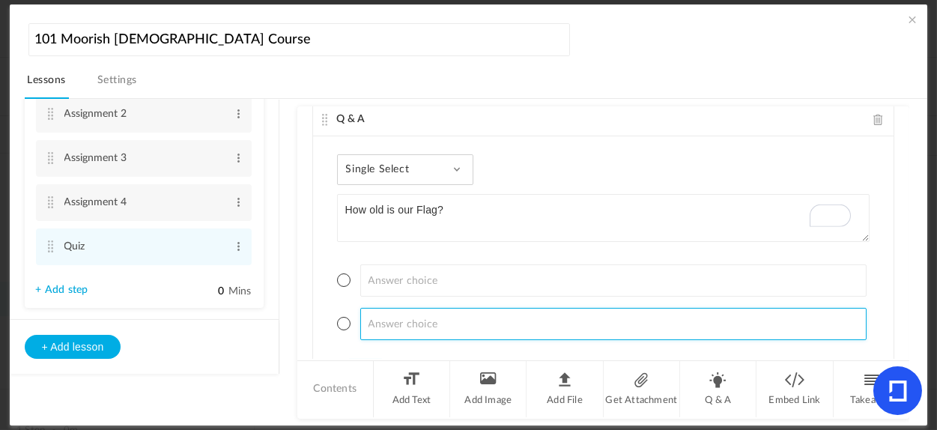
drag, startPoint x: 899, startPoint y: 333, endPoint x: 901, endPoint y: 342, distance: 9.9
click at [901, 342] on div "Q & A Single Select Will you give in brief, the line (genealogy) through which …" at bounding box center [603, 232] width 613 height 253
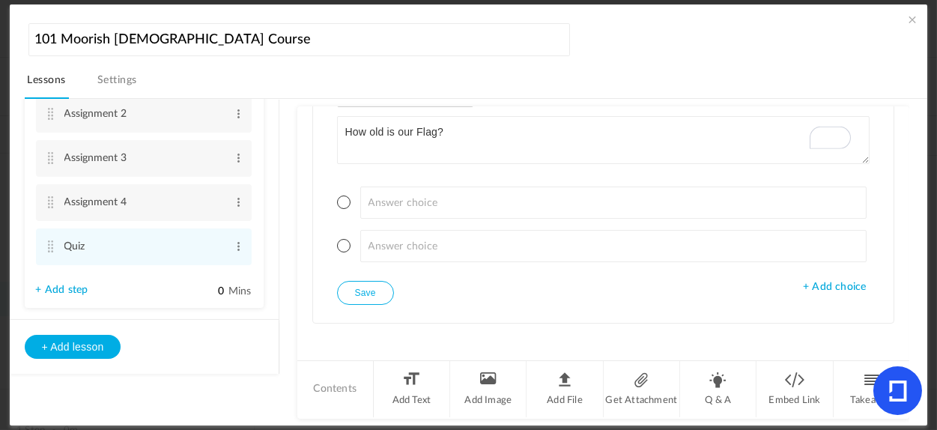
click at [830, 284] on span "+ Add choice" at bounding box center [834, 287] width 63 height 13
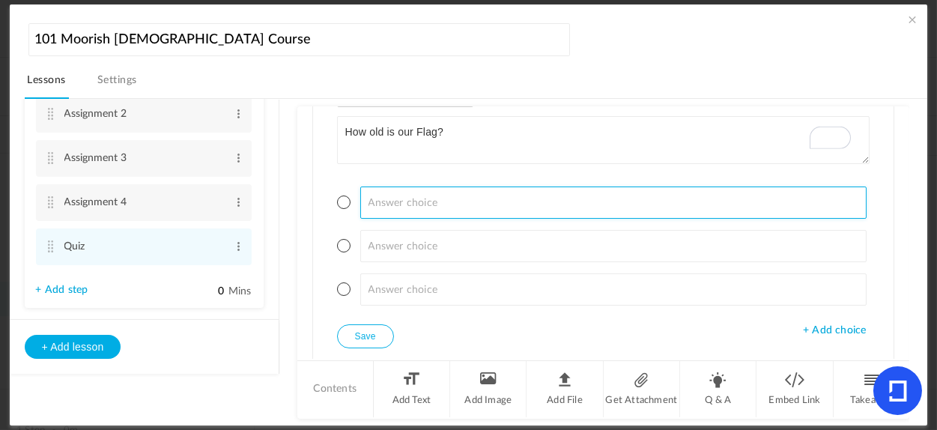
click at [516, 211] on input at bounding box center [613, 203] width 507 height 32
type input "20,000"
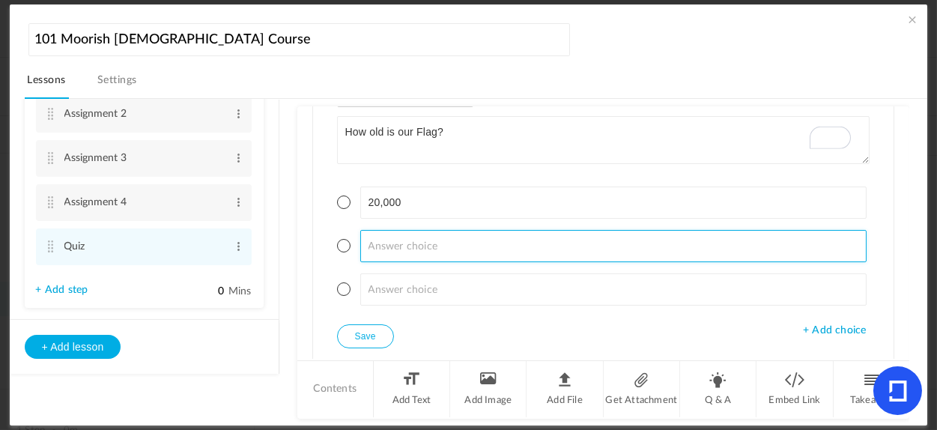
click at [469, 238] on input at bounding box center [613, 246] width 507 height 32
type input "50,000"
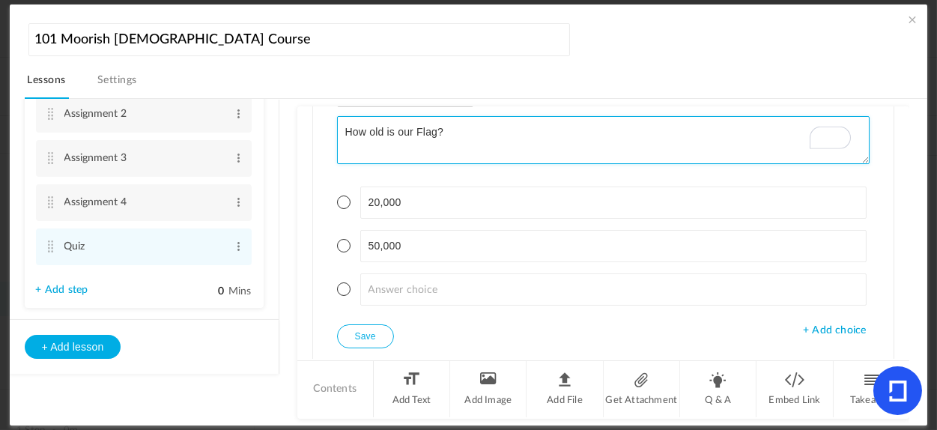
click at [437, 131] on textarea "How old is our Flag?" at bounding box center [604, 140] width 534 height 48
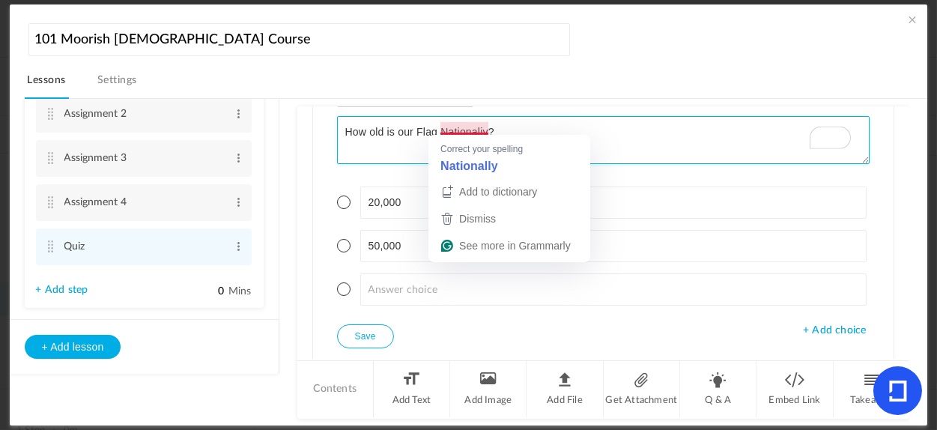
click at [489, 130] on textarea "How old is our Flag Nationaliy?" at bounding box center [604, 140] width 534 height 48
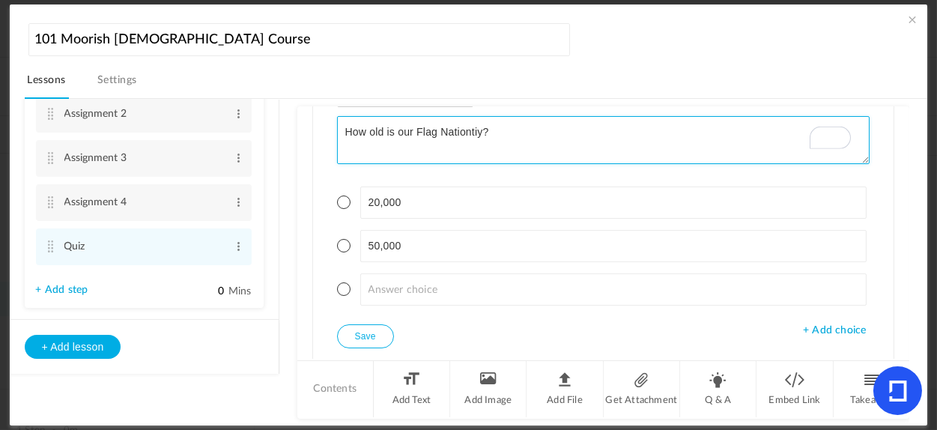
click at [590, 124] on textarea "How old is our Flag Nationtiy?" at bounding box center [604, 140] width 534 height 48
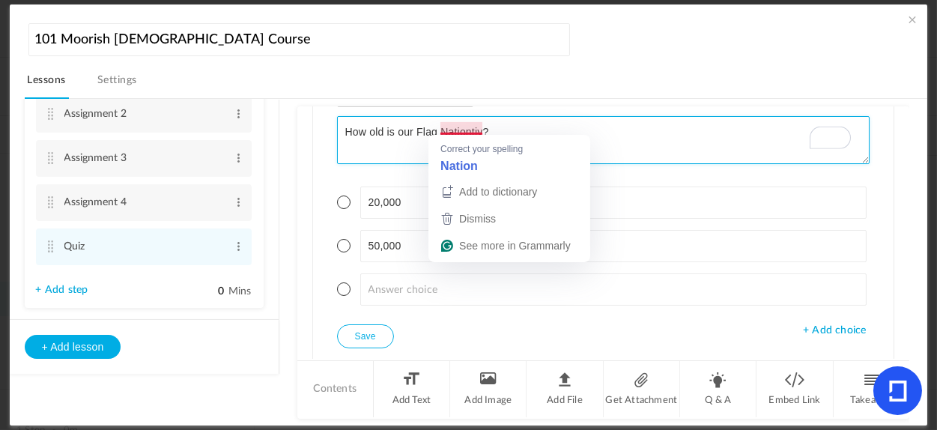
click at [474, 127] on textarea "How old is our Flag Nationtiy?" at bounding box center [604, 140] width 534 height 48
click at [483, 125] on textarea "How old is our Flag Nationtiy?" at bounding box center [604, 140] width 534 height 48
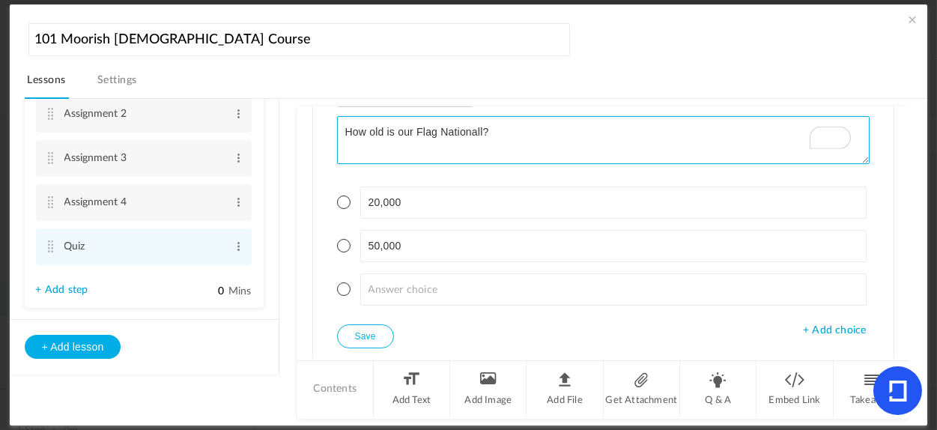
type textarea "How old is our Flag Nationally?"
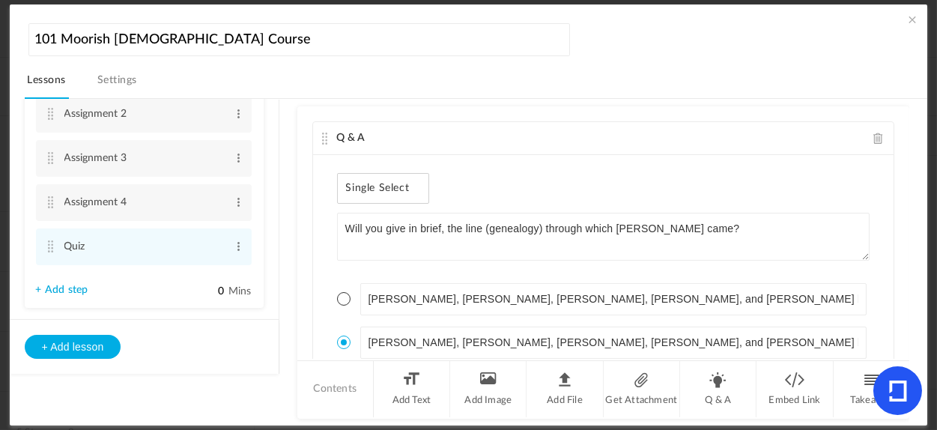
scroll to position [238, 0]
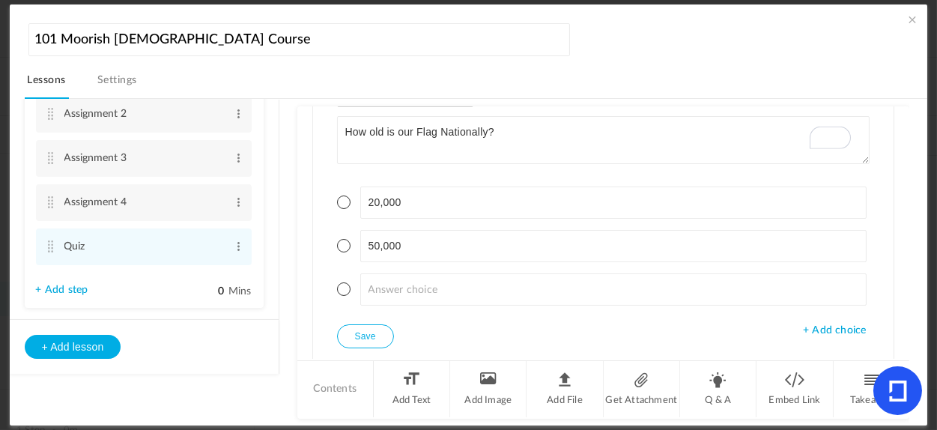
type textarea "How old is our Flag Nationally?"
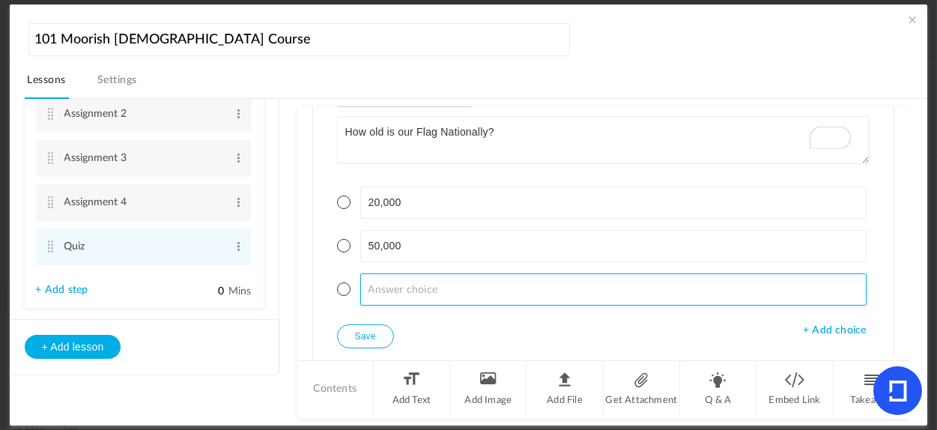
click at [433, 286] on input at bounding box center [613, 290] width 507 height 32
type input "15,000"
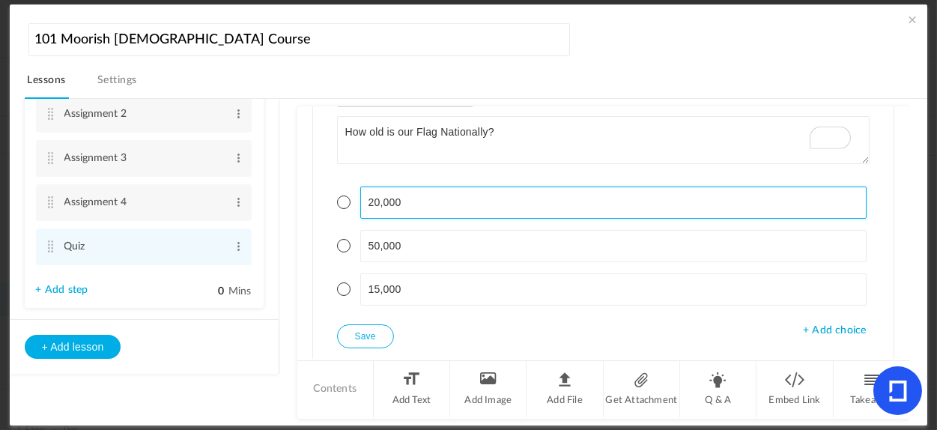
click at [429, 197] on input "20,000" at bounding box center [613, 203] width 507 height 32
type input "20,000 years"
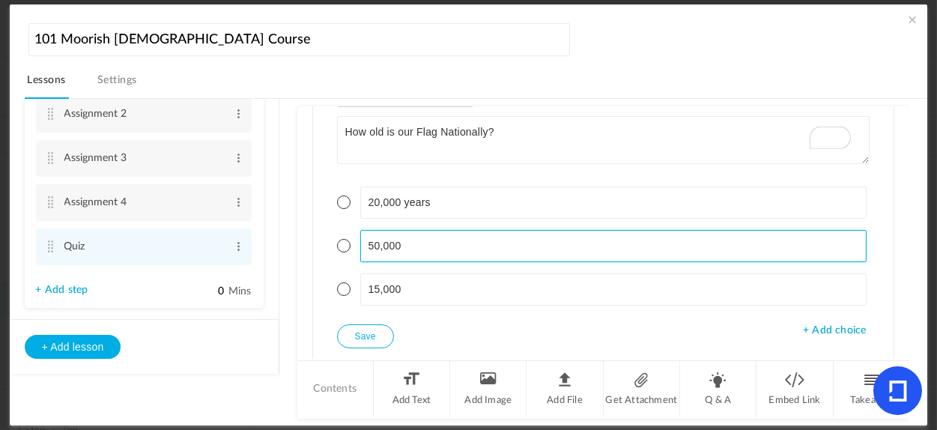
click at [449, 242] on input "50,000" at bounding box center [613, 246] width 507 height 32
type input "50,000 years old"
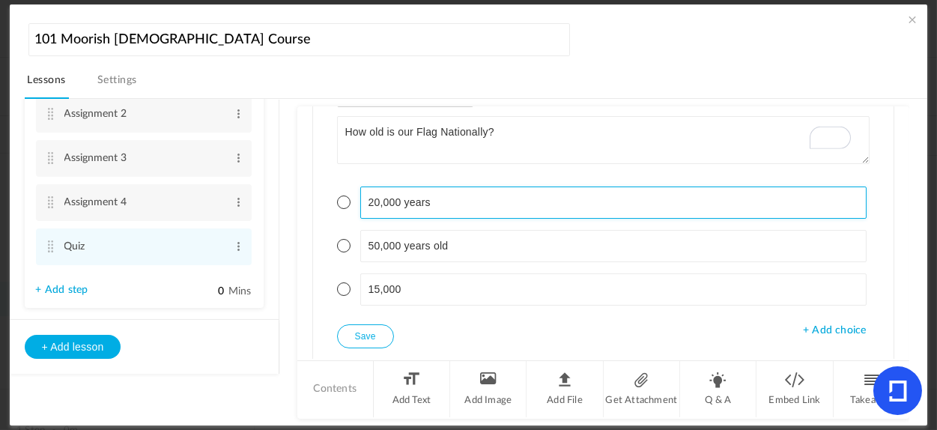
click at [469, 204] on input "20,000 years" at bounding box center [613, 203] width 507 height 32
type input "20,000 years old"
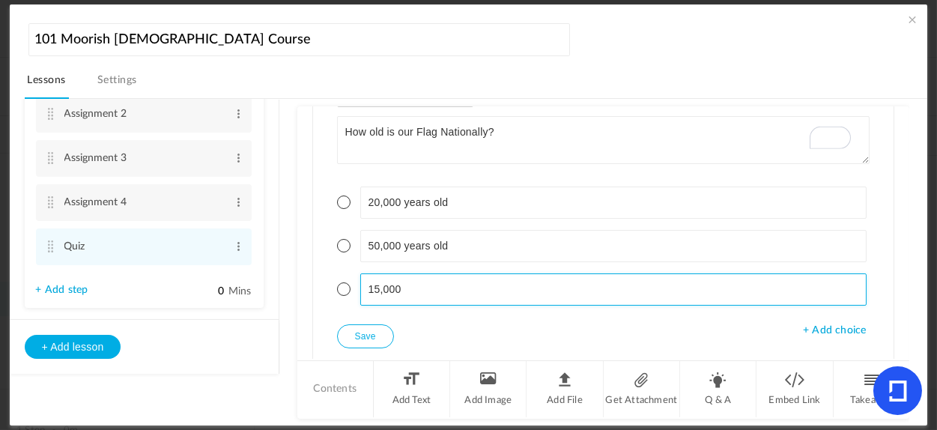
click at [464, 283] on input "15,000" at bounding box center [613, 290] width 507 height 32
type input "15,000 years old"
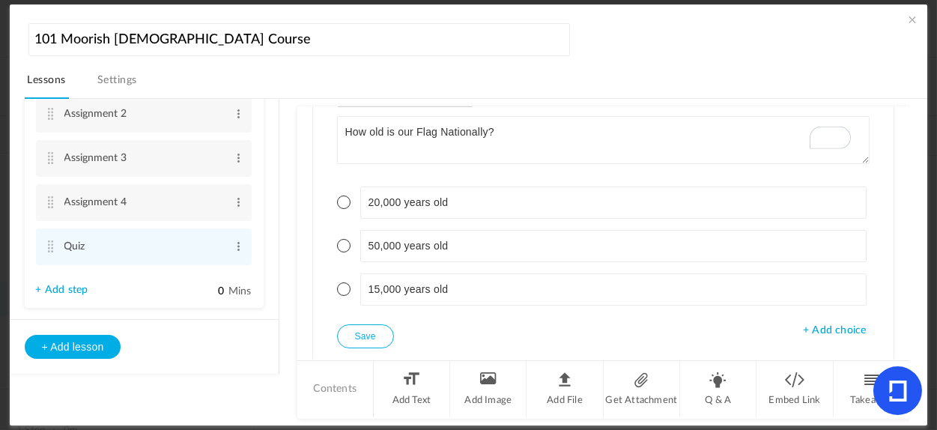
click at [362, 336] on button "Save" at bounding box center [365, 336] width 57 height 24
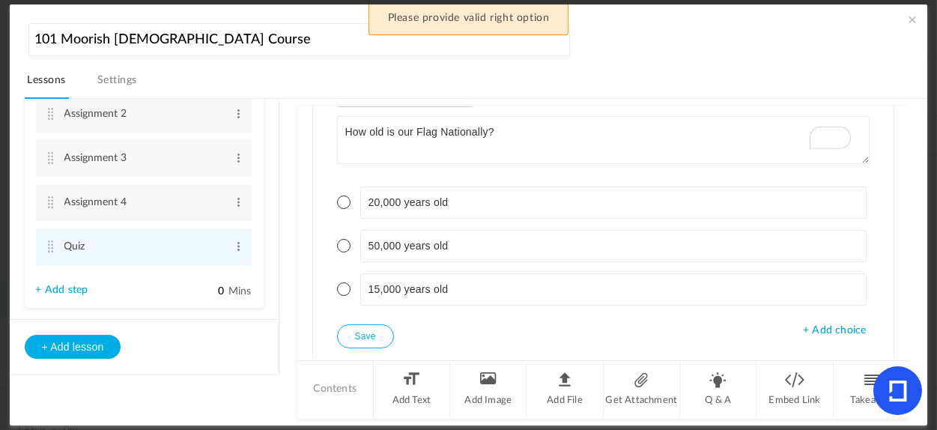
click at [345, 242] on span at bounding box center [343, 245] width 13 height 13
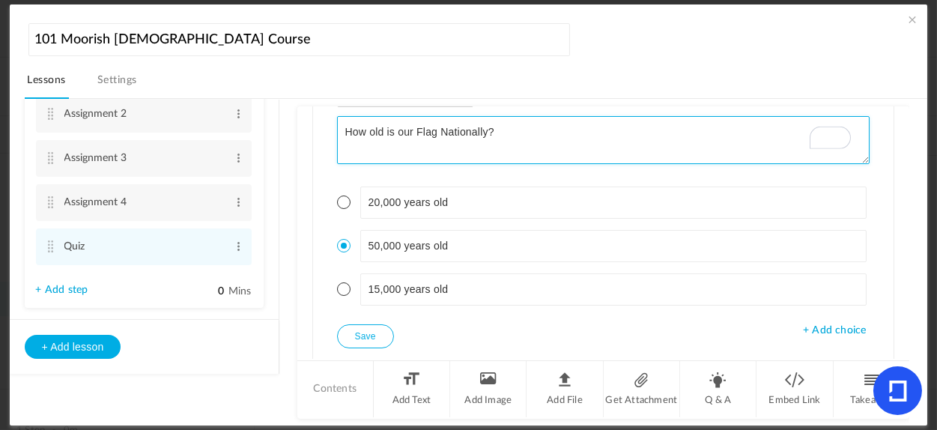
drag, startPoint x: 441, startPoint y: 127, endPoint x: 490, endPoint y: 131, distance: 48.9
click at [490, 131] on textarea "How old is our Flag Nationally?" at bounding box center [604, 140] width 534 height 48
click at [567, 138] on textarea "How old is our Flag Internationally?" at bounding box center [604, 140] width 534 height 48
type textarea "How old is our Flag Internationally?"
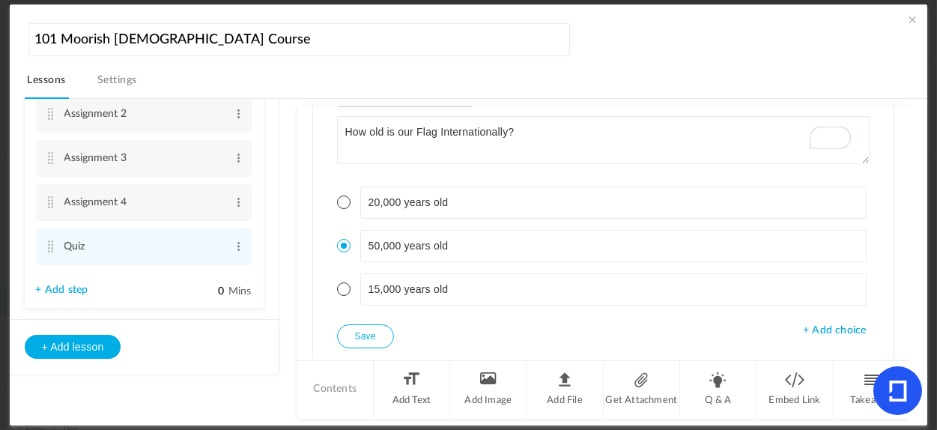
click at [498, 218] on ul "20,000 years old 50,000 years old 15,000 years old" at bounding box center [604, 246] width 534 height 157
click at [368, 332] on button "Save" at bounding box center [365, 336] width 57 height 24
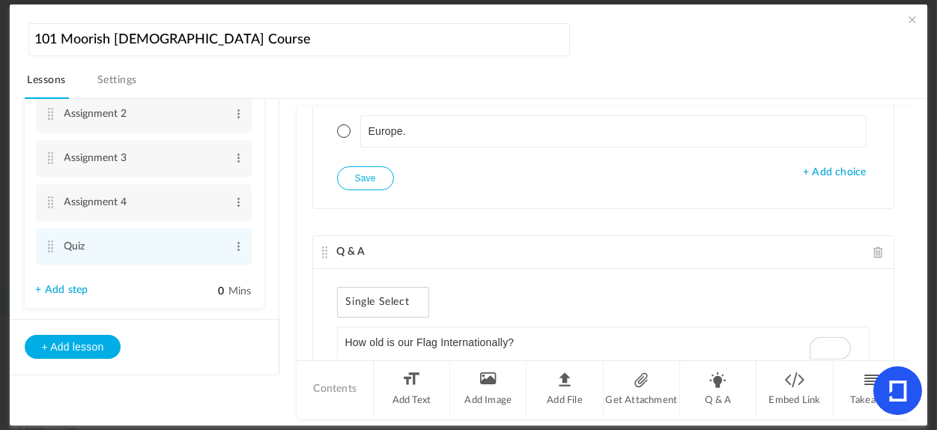
scroll to position [2239, 0]
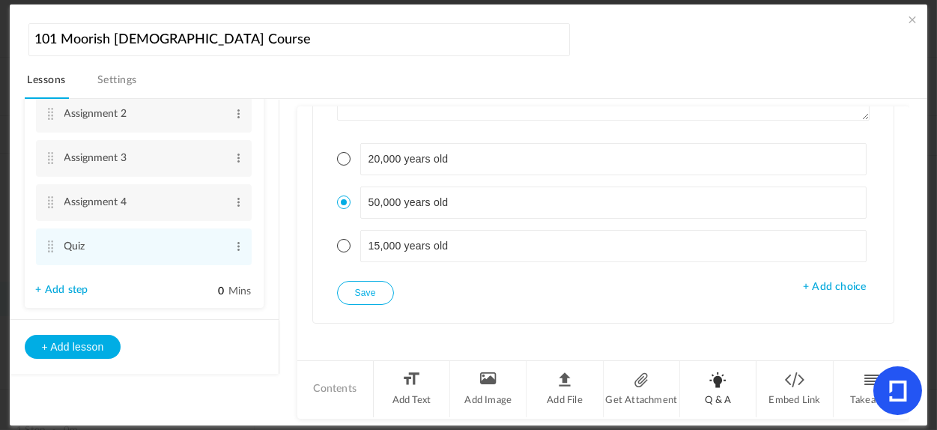
click at [722, 388] on li "Q & A" at bounding box center [718, 389] width 76 height 56
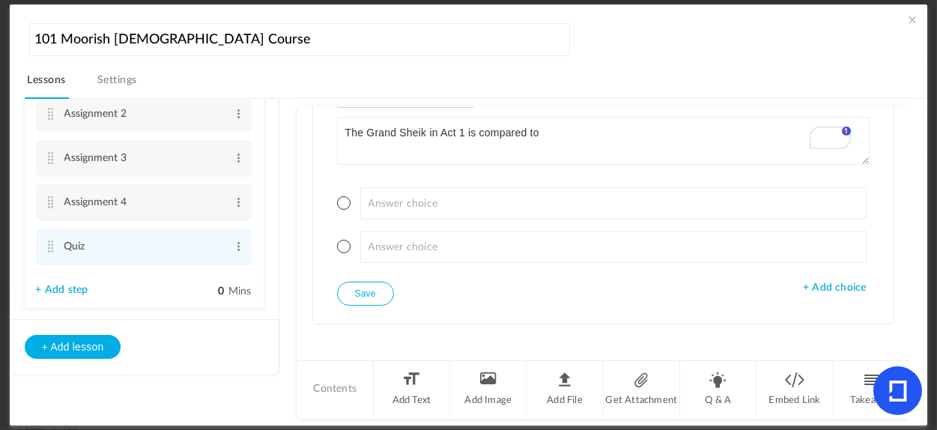
click at [477, 130] on textarea "The Grand Sheik in Act 1 is compared to" at bounding box center [604, 141] width 534 height 48
click at [564, 129] on textarea "The Grand Sheik in Act 1 can be compared to" at bounding box center [604, 141] width 534 height 48
type textarea "The Grand Sheik in Act 1 can be compared to."
click at [807, 286] on span "+ Add choice" at bounding box center [834, 288] width 63 height 13
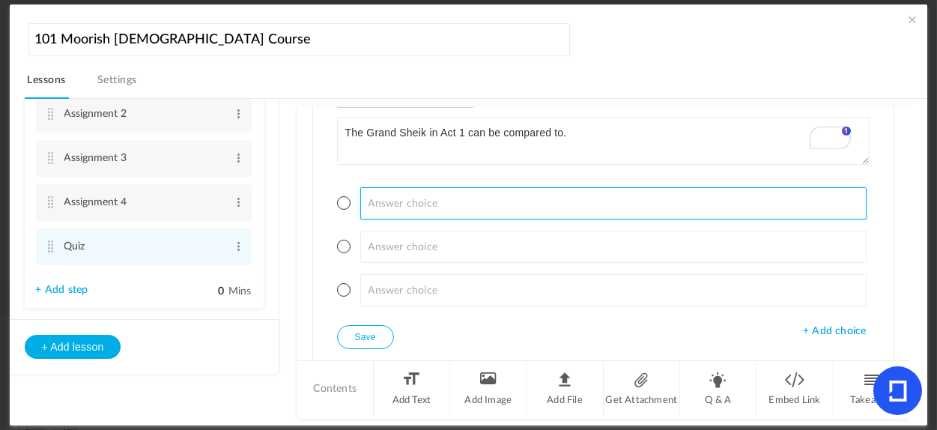
click at [427, 205] on input at bounding box center [613, 203] width 507 height 32
paste input "The President of the [GEOGRAPHIC_DATA]"
type input "The President of the [GEOGRAPHIC_DATA]"
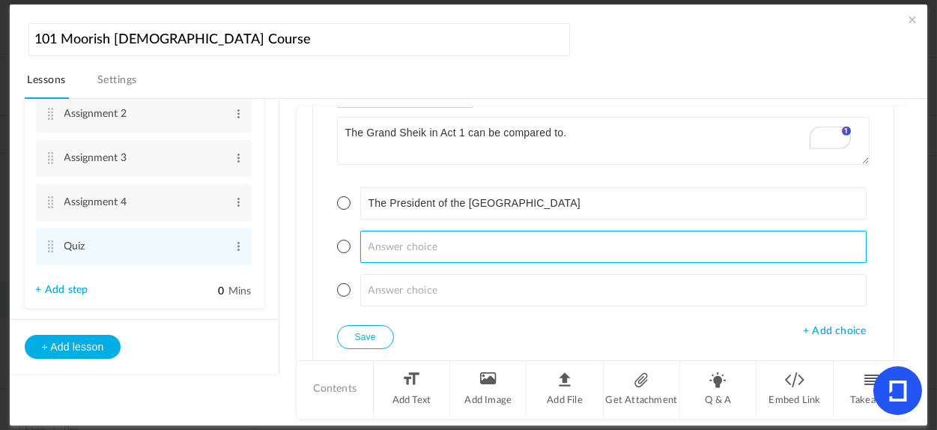
click at [457, 252] on input at bounding box center [613, 247] width 507 height 32
paste input "The [PERSON_NAME] of the [DEMOGRAPHIC_DATA]"
type input "The [PERSON_NAME] of the [DEMOGRAPHIC_DATA]"
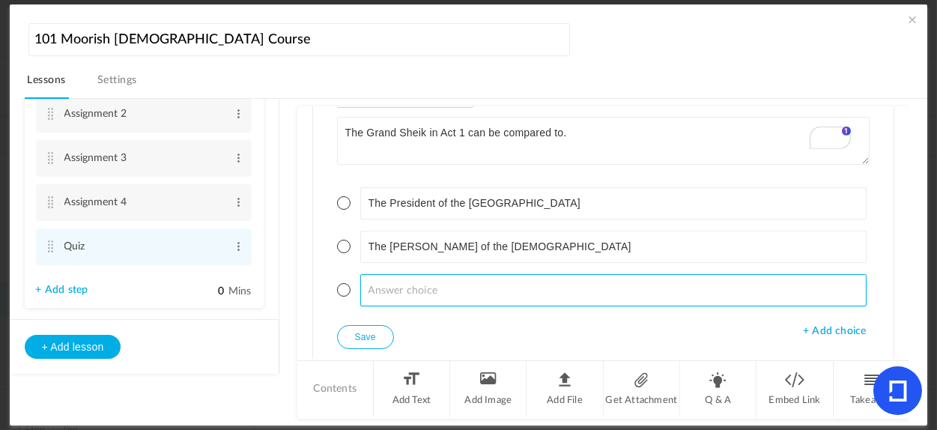
click at [421, 289] on input at bounding box center [613, 290] width 507 height 32
paste input "The Governor of a State"
type input "The Governor of a State"
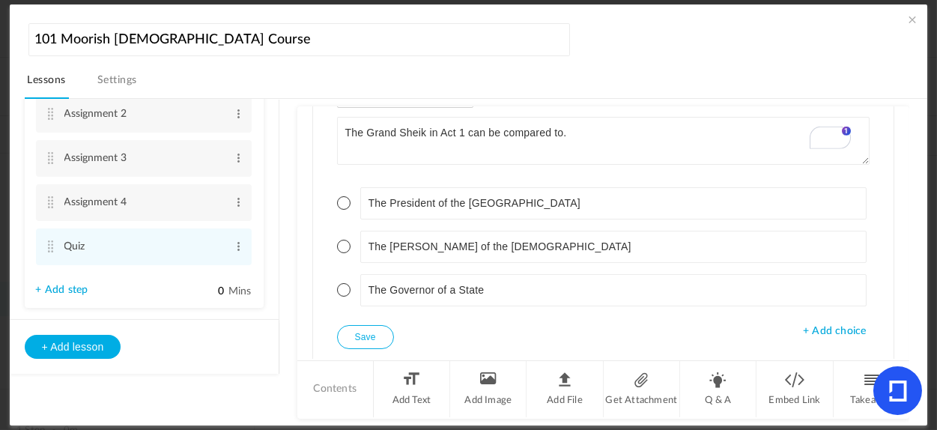
click at [345, 240] on span at bounding box center [343, 246] width 13 height 13
click at [358, 329] on button "Save" at bounding box center [365, 337] width 57 height 24
click at [718, 390] on li "Q & A" at bounding box center [718, 389] width 76 height 56
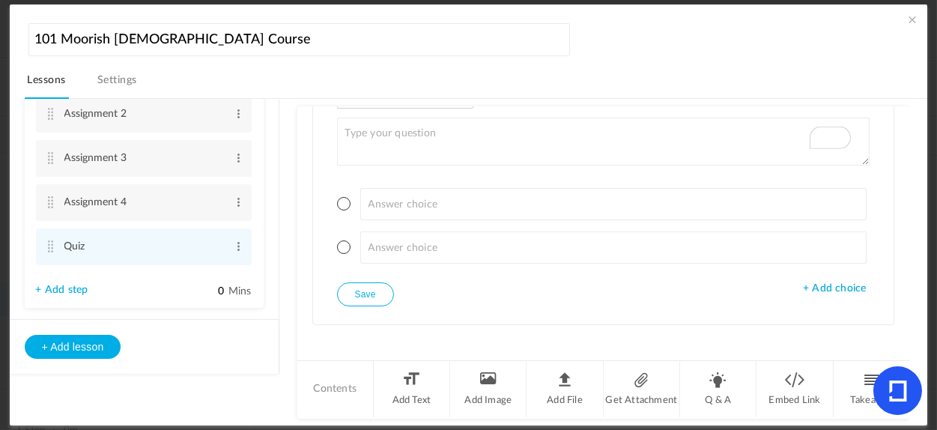
scroll to position [2932, 0]
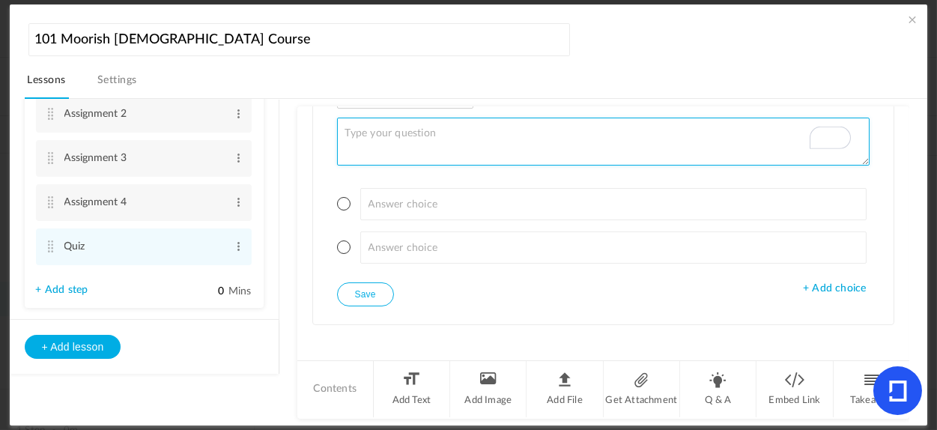
paste textarea "What is the everlasting [DEMOGRAPHIC_DATA]?"
type textarea "What is the everlasting [DEMOGRAPHIC_DATA]?"
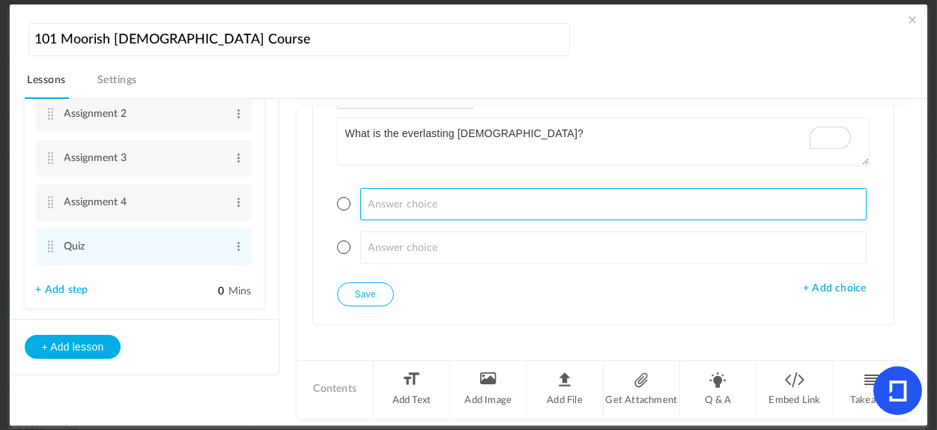
click at [420, 199] on input at bounding box center [613, 204] width 507 height 32
paste input "A collection of ancient stories."
type input "A collection of ancient stories."
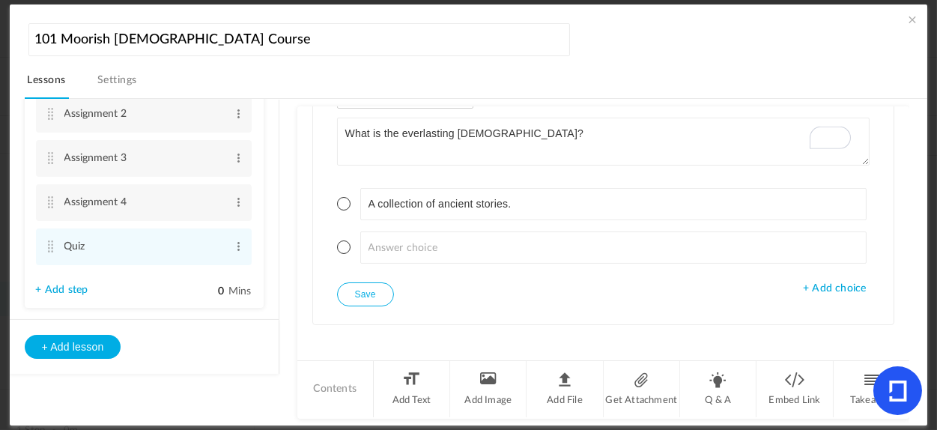
click at [806, 283] on span "+ Add choice" at bounding box center [834, 289] width 63 height 13
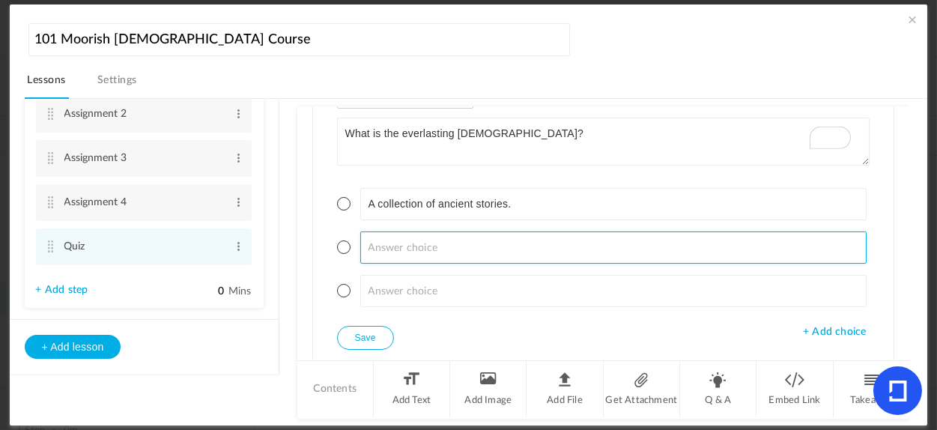
click at [483, 247] on input at bounding box center [613, 248] width 507 height 32
paste input "A saving power that comes from Allah through his ancient fathers, his Prophet."
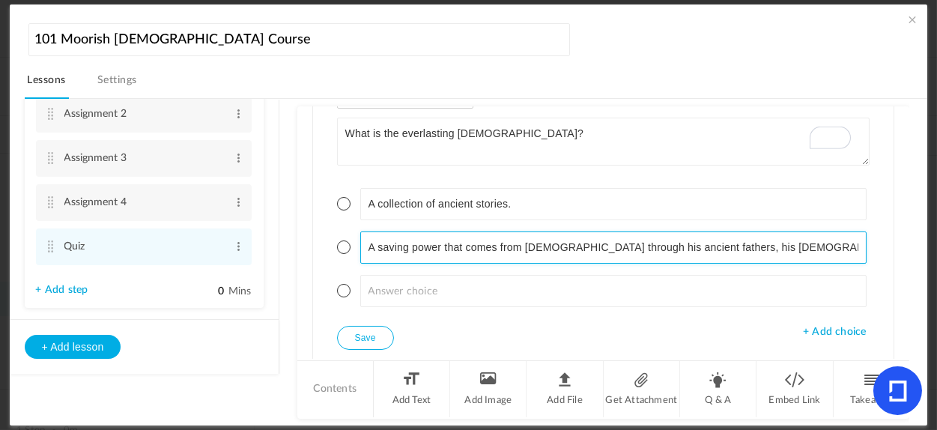
click at [647, 242] on input "A saving power that comes from Allah through his ancient fathers, his Prophet." at bounding box center [613, 248] width 507 height 32
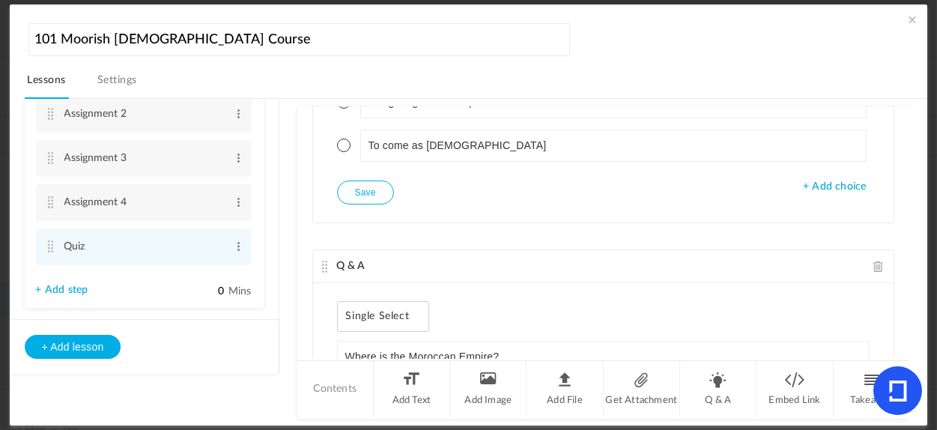
scroll to position [2975, 0]
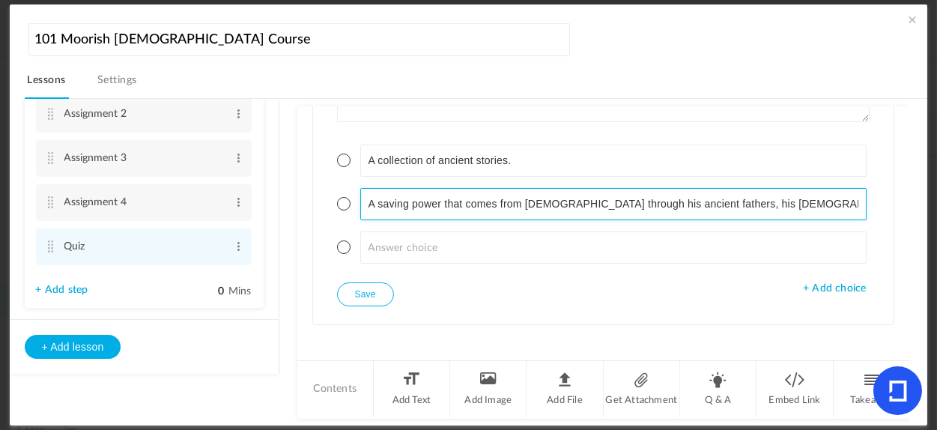
click at [647, 203] on input "A saving power that comes from Allah through his ancient fathers, his Prophet." at bounding box center [613, 204] width 507 height 32
click at [647, 193] on input "A saving power that comes from Allah through his ancient fathers, his Prophet." at bounding box center [613, 204] width 507 height 32
click at [647, 199] on input "A saving power that comes from Allah through his ancient fathers, his Prophet." at bounding box center [613, 204] width 507 height 32
click at [641, 199] on input "A saving power that comes from Allah through his ancient fathers, his Prophet." at bounding box center [613, 204] width 507 height 32
click at [645, 198] on input "A saving power that comes from Allah through his ancient fathers, his Prophet." at bounding box center [613, 204] width 507 height 32
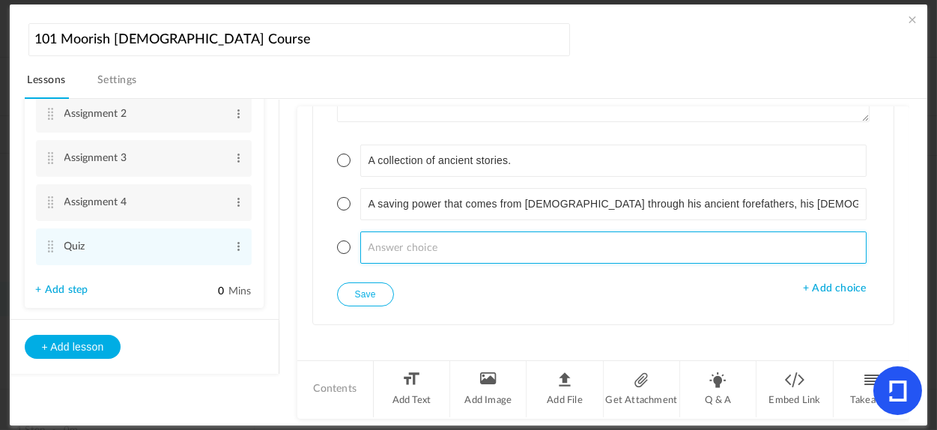
click at [710, 232] on input at bounding box center [613, 248] width 507 height 32
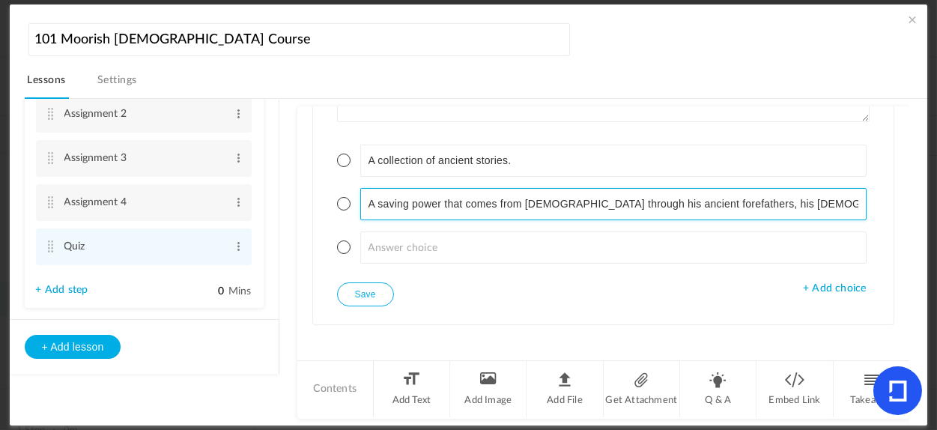
click at [722, 198] on input "A saving power that comes from Allah through his ancient forefathers, his Proph…" at bounding box center [613, 204] width 507 height 32
type input "A saving power that comes from [DEMOGRAPHIC_DATA] through his ancient forefathe…"
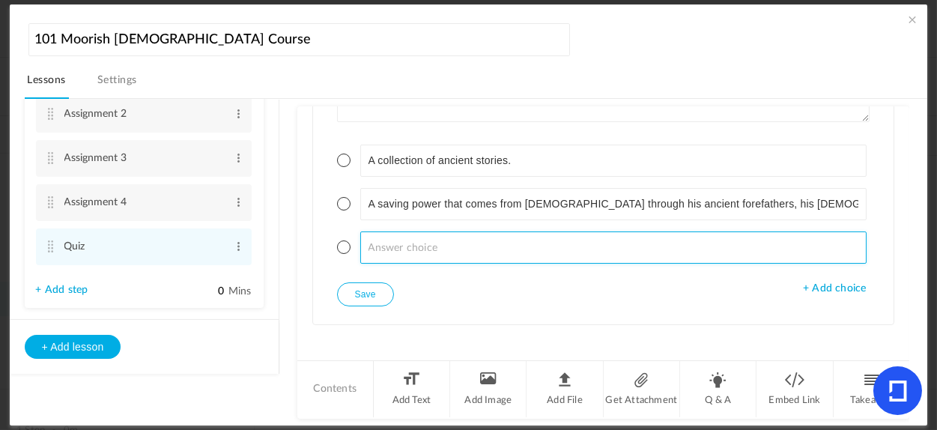
click at [420, 232] on input at bounding box center [613, 248] width 507 height 32
paste input "A book of laws and regulations."
type input "A book of laws and regulations."
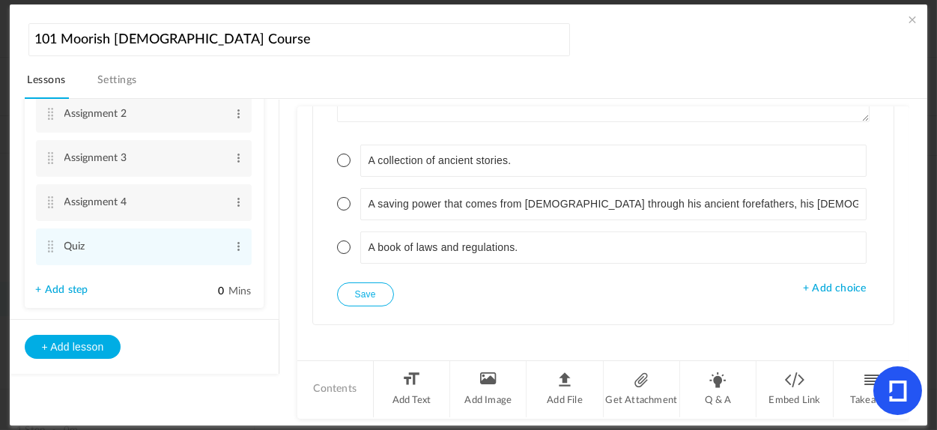
click at [342, 197] on span at bounding box center [343, 203] width 13 height 13
click at [364, 289] on button "Save" at bounding box center [365, 295] width 57 height 24
click at [720, 393] on li "Q & A" at bounding box center [718, 389] width 76 height 56
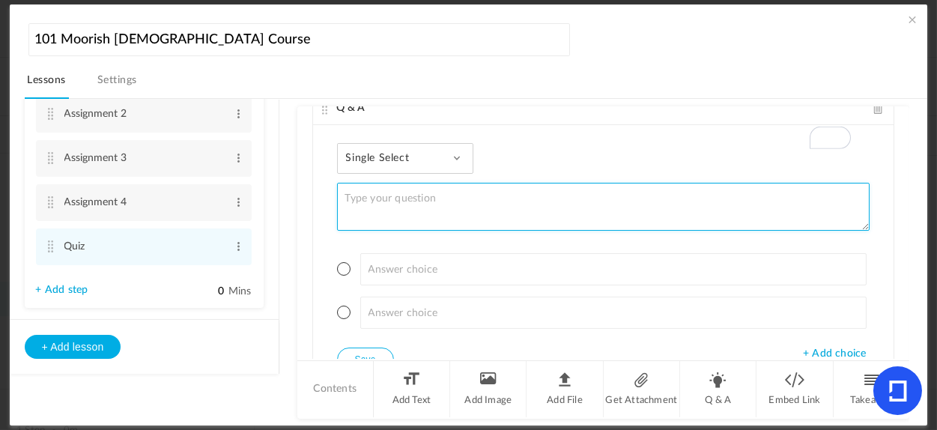
scroll to position [3235, 0]
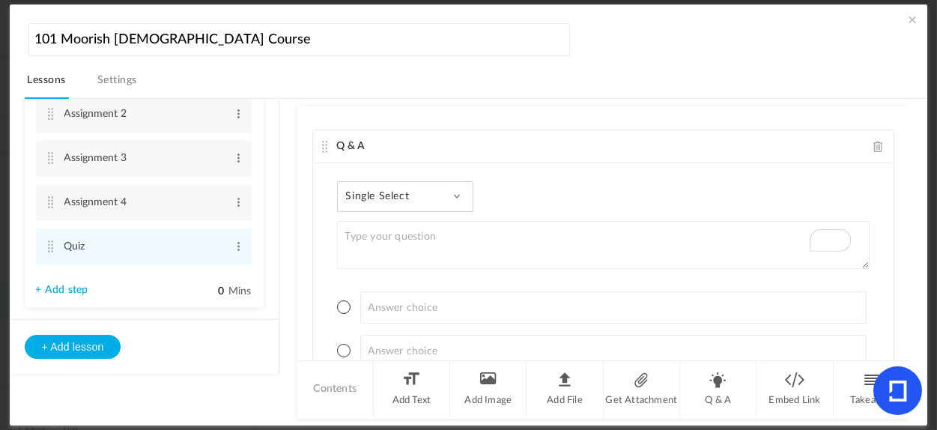
click at [458, 193] on span at bounding box center [456, 196] width 7 height 7
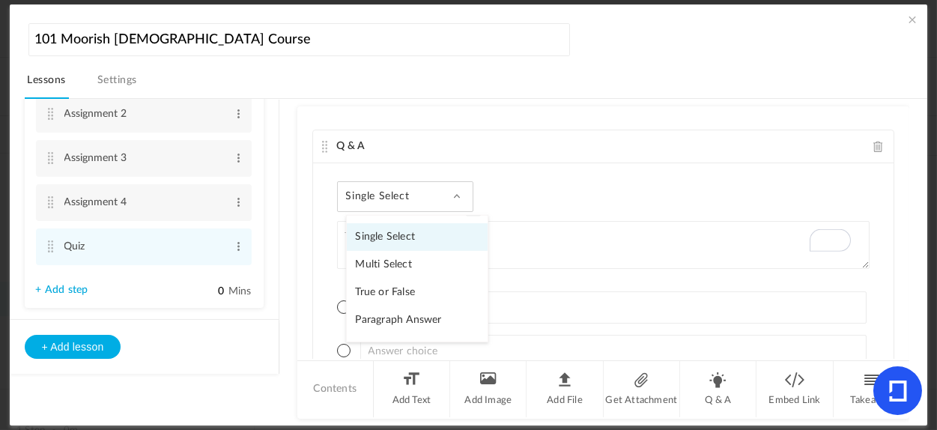
click at [387, 312] on link "Paragraph Answer" at bounding box center [417, 320] width 141 height 28
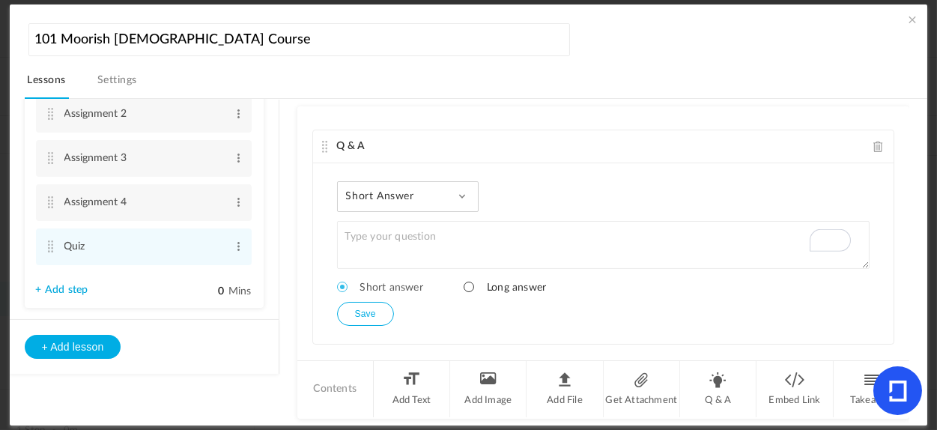
click at [468, 282] on span at bounding box center [469, 287] width 10 height 10
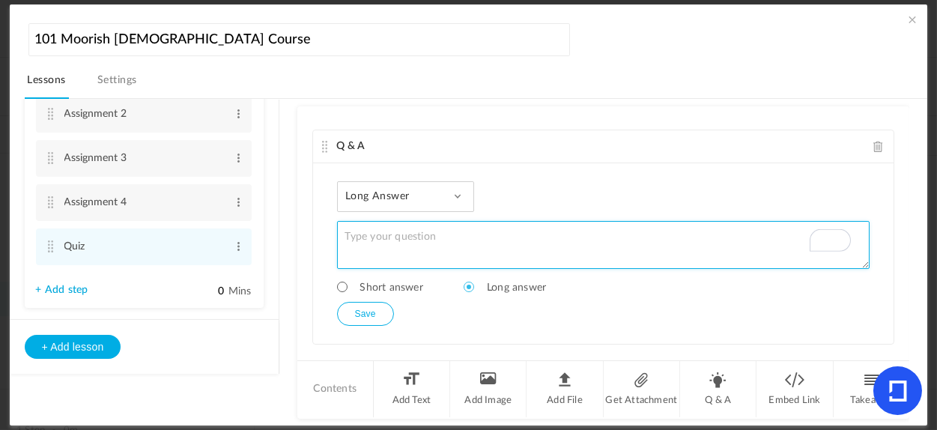
click at [445, 235] on textarea "To enrich screen reader interactions, please activate Accessibility in Grammarl…" at bounding box center [604, 245] width 534 height 48
paste textarea "Love, "_____", Peace, Freedom and Justice must be "_____" and practiced by all …"
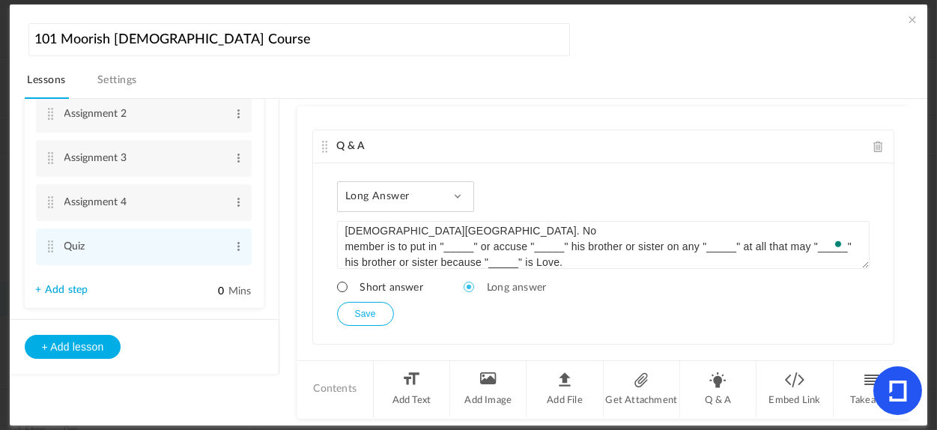
click at [341, 282] on span at bounding box center [342, 287] width 10 height 10
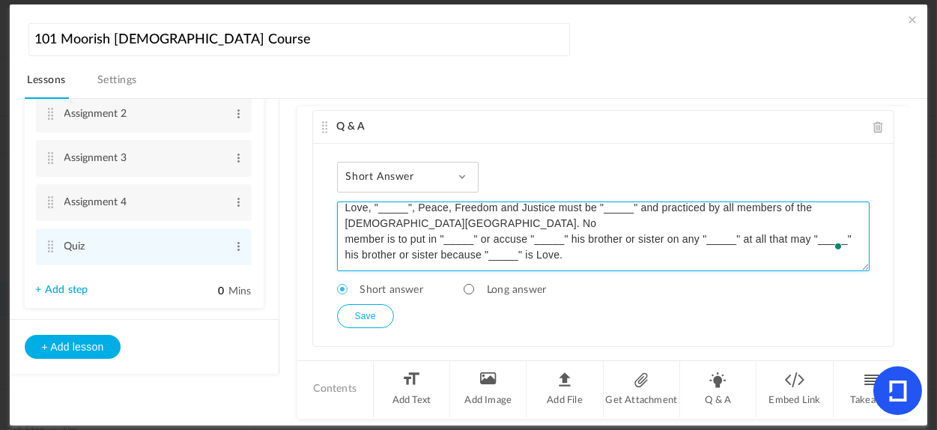
drag, startPoint x: 860, startPoint y: 239, endPoint x: 864, endPoint y: 262, distance: 22.9
click at [864, 262] on div "Short Answer Single Select Multi Select True or False Paragraph Answer Love, "_…" at bounding box center [604, 245] width 582 height 202
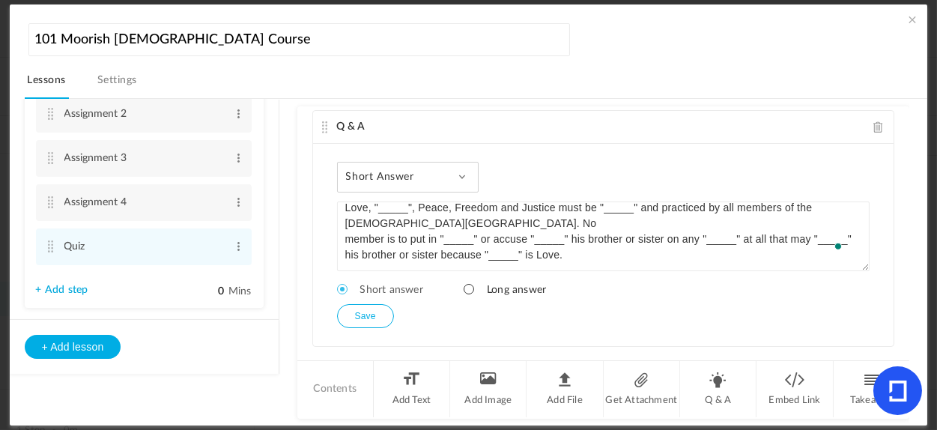
click at [468, 284] on span at bounding box center [469, 289] width 10 height 10
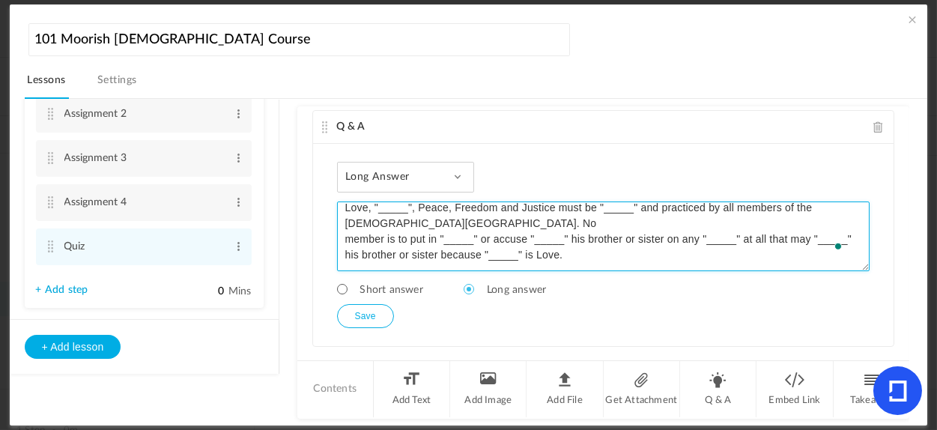
click at [342, 202] on textarea "Love, "_____", Peace, Freedom and Justice must be "_____" and practiced by all …" at bounding box center [604, 237] width 534 height 70
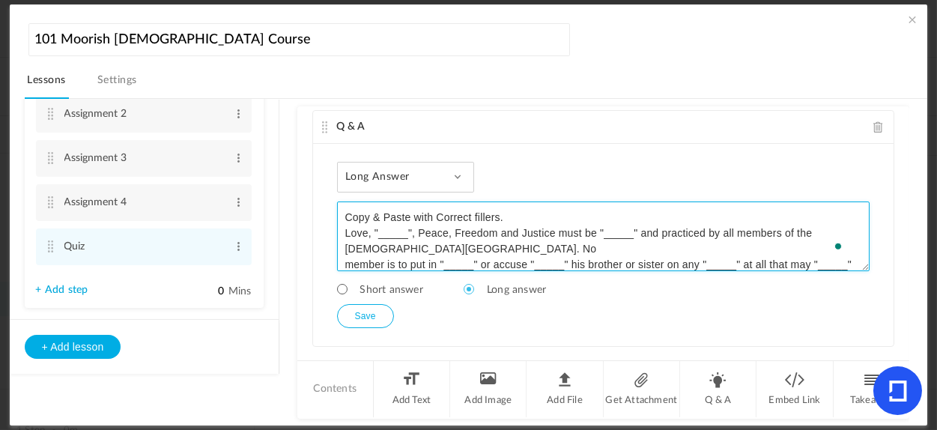
click at [359, 202] on textarea "Copy & Paste with Correct fillers. Love, "_____", Peace, Freedom and Justice mu…" at bounding box center [604, 237] width 534 height 70
click at [519, 207] on textarea "Copy & Paste with Correct fillers. Love, "_____", Peace, Freedom and Justice mu…" at bounding box center [604, 237] width 534 height 70
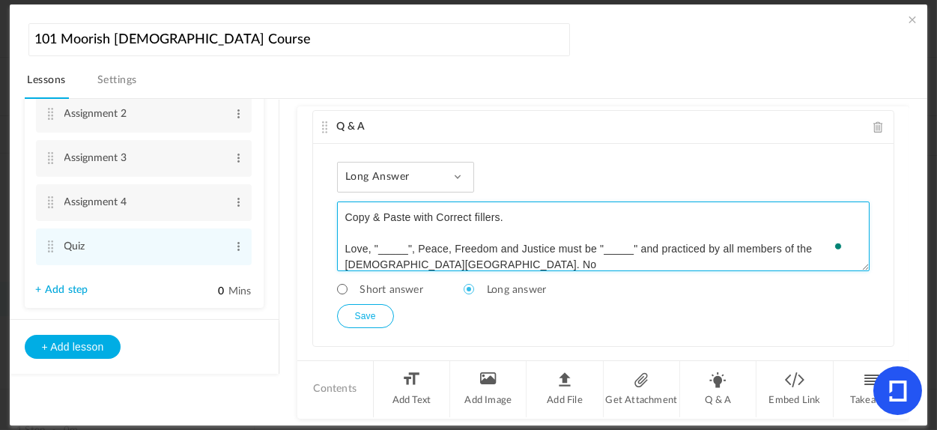
scroll to position [40, 0]
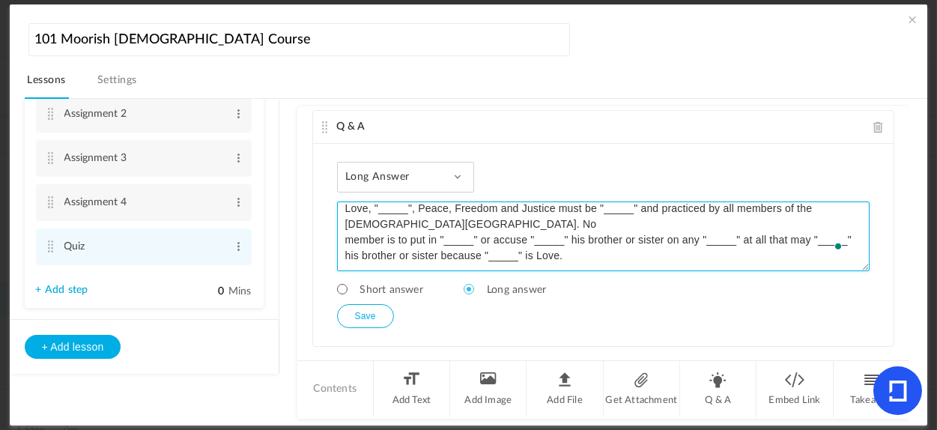
type textarea "Copy & Paste with Correct fillers. Love, "_____", Peace, Freedom and Justice mu…"
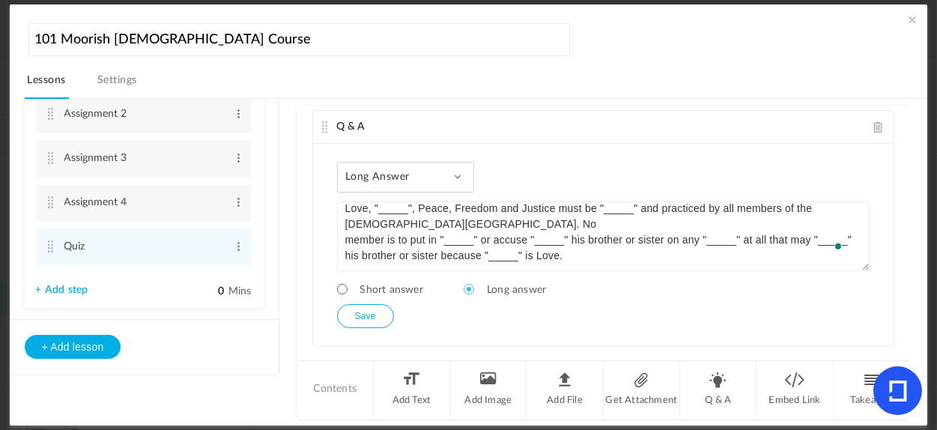
click at [381, 313] on button "Save" at bounding box center [365, 316] width 57 height 24
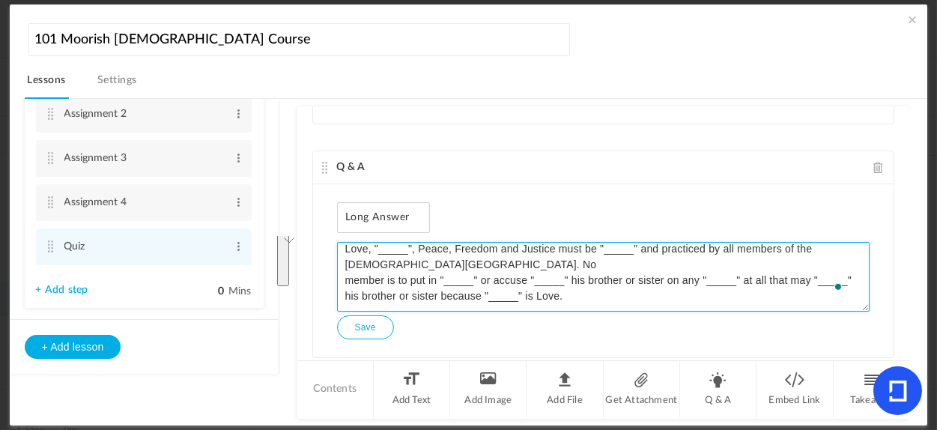
drag, startPoint x: 345, startPoint y: 249, endPoint x: 853, endPoint y: 343, distance: 516.8
click at [853, 343] on div "Long Answer Single Select Multi Select True or False Paragraph Answer Copy & Pa…" at bounding box center [604, 270] width 582 height 173
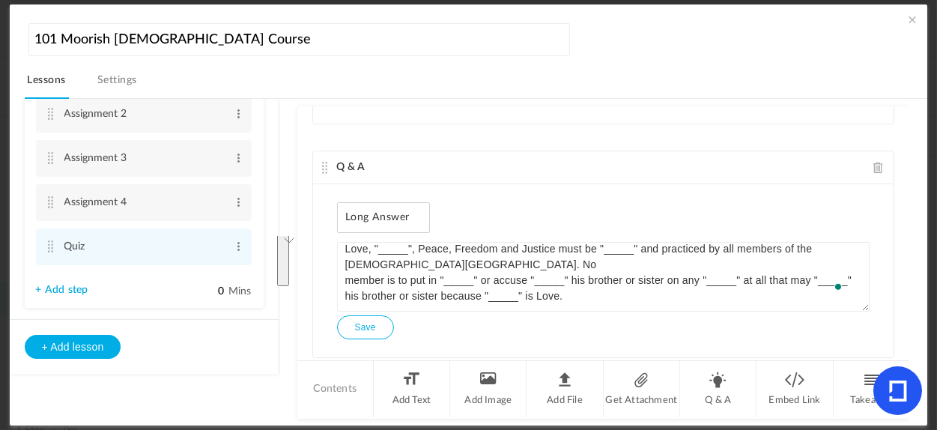
click at [874, 162] on span at bounding box center [879, 167] width 10 height 11
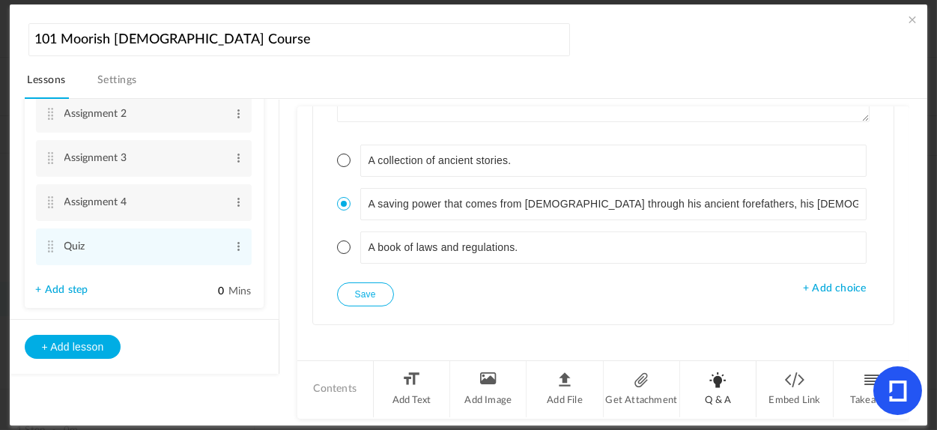
click at [720, 380] on li "Q & A" at bounding box center [718, 389] width 76 height 56
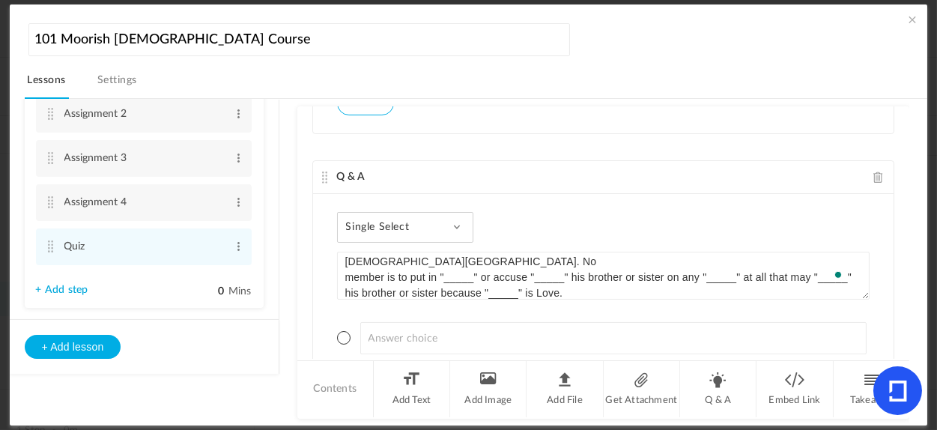
type textarea "Copy & Paste with Correct fillers. Love, "_____", Peace, Freedom and Justice mu…"
click at [464, 220] on div "Single Select Single Select Multi Select True or False Paragraph Answer" at bounding box center [405, 227] width 137 height 31
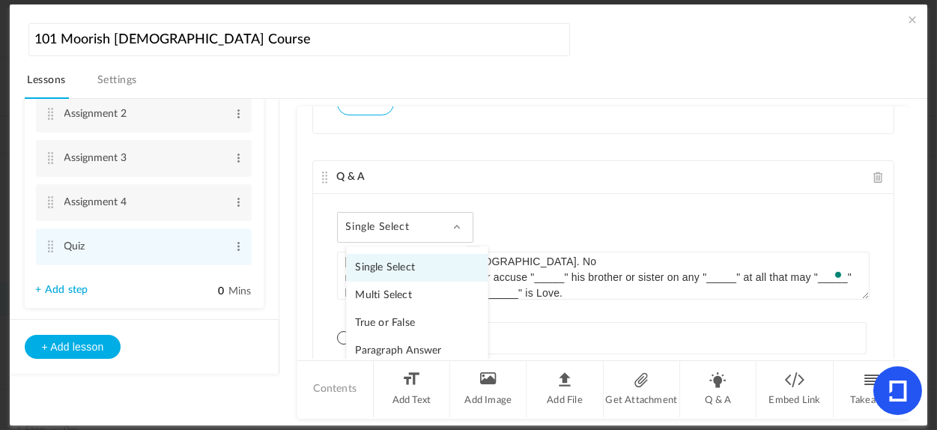
click at [399, 344] on link "Paragraph Answer" at bounding box center [417, 351] width 141 height 28
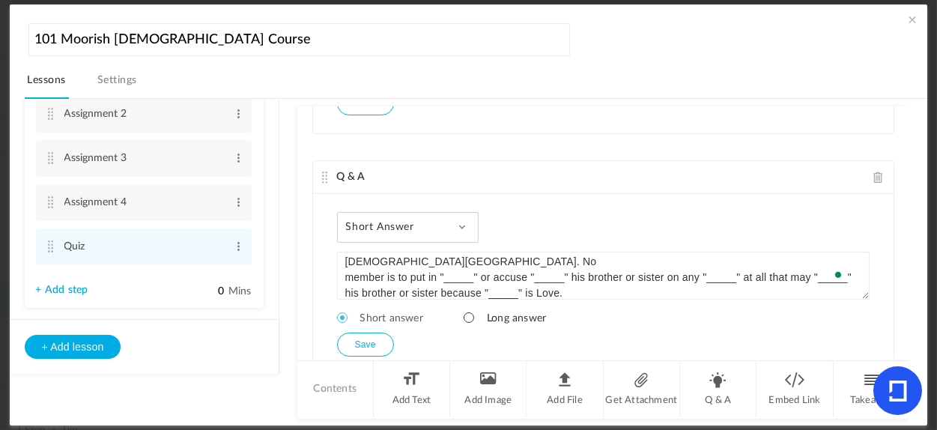
click at [468, 312] on span at bounding box center [469, 317] width 10 height 10
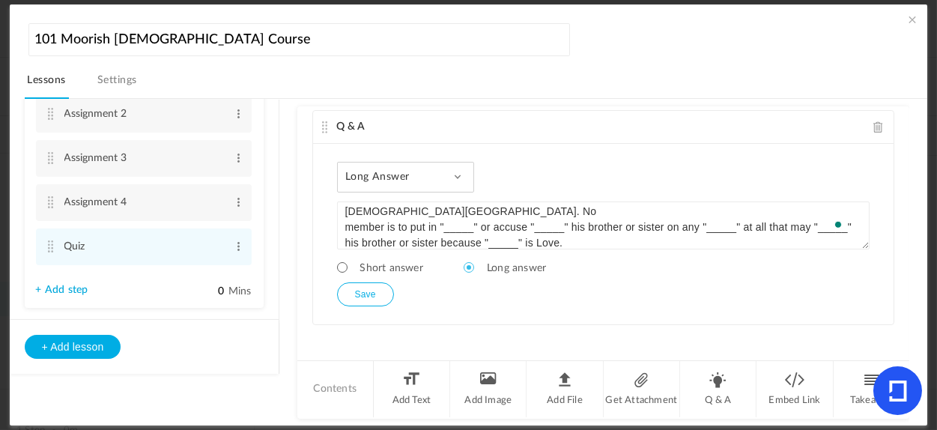
click at [861, 222] on div "Long Answer Single Select Multi Select True or False Paragraph Answer Copy & Pa…" at bounding box center [604, 234] width 582 height 181
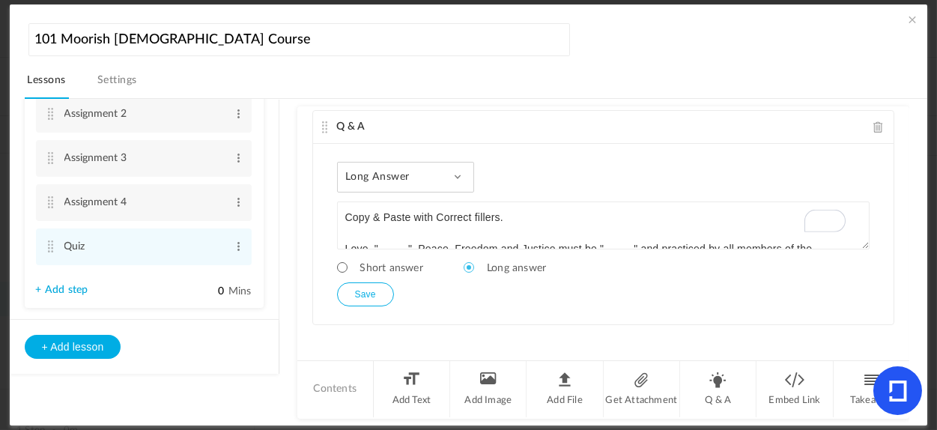
click at [378, 287] on button "Save" at bounding box center [365, 295] width 57 height 24
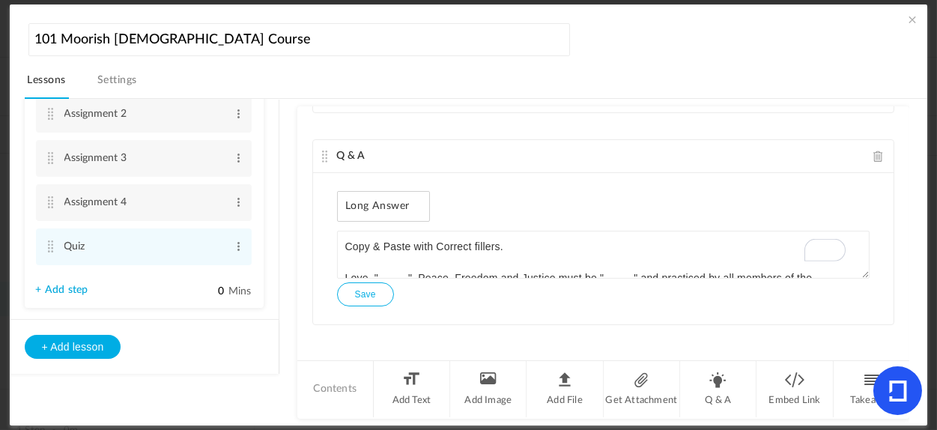
click at [907, 14] on span at bounding box center [912, 19] width 15 height 15
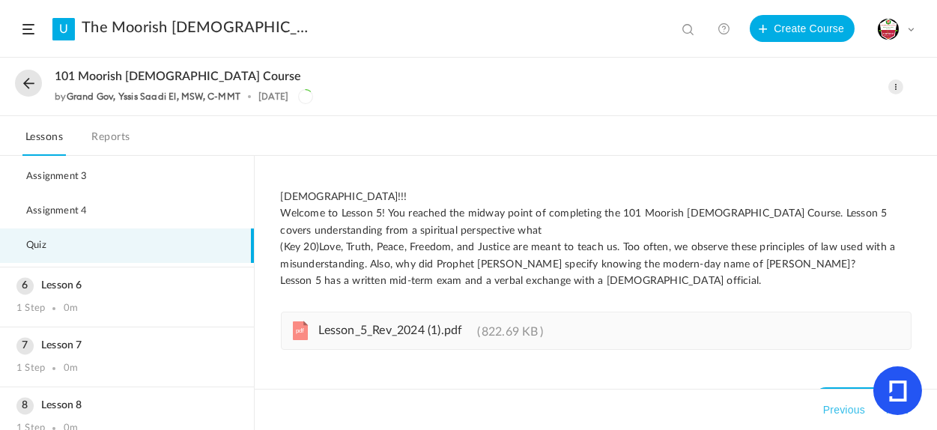
click at [38, 247] on span "Quiz" at bounding box center [45, 246] width 39 height 12
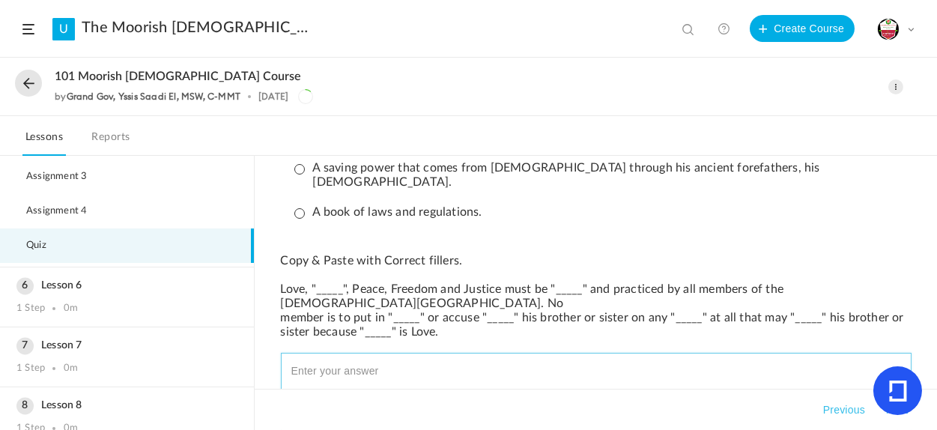
click at [433, 360] on textarea "To enrich screen reader interactions, please activate Accessibility in Grammarl…" at bounding box center [596, 405] width 617 height 90
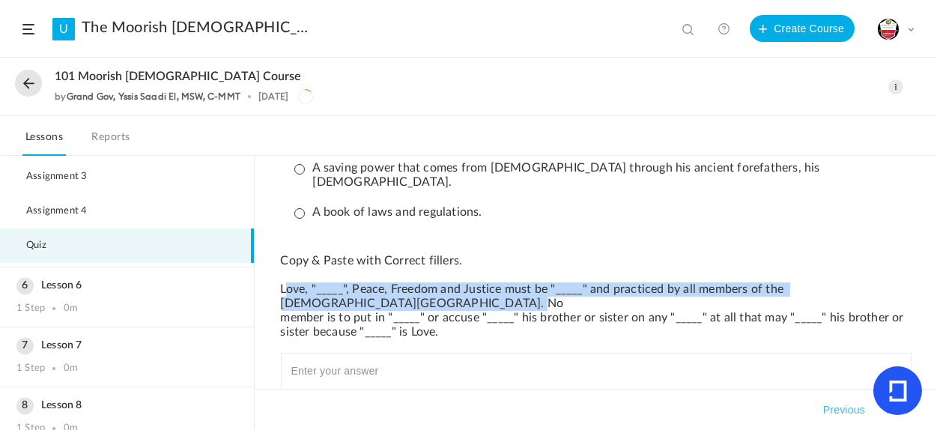
drag, startPoint x: 283, startPoint y: 216, endPoint x: 388, endPoint y: 259, distance: 114.0
click at [415, 254] on p "Copy & Paste with Correct fillers. Love, "_____", Peace, Freedom and Justice mu…" at bounding box center [596, 296] width 631 height 85
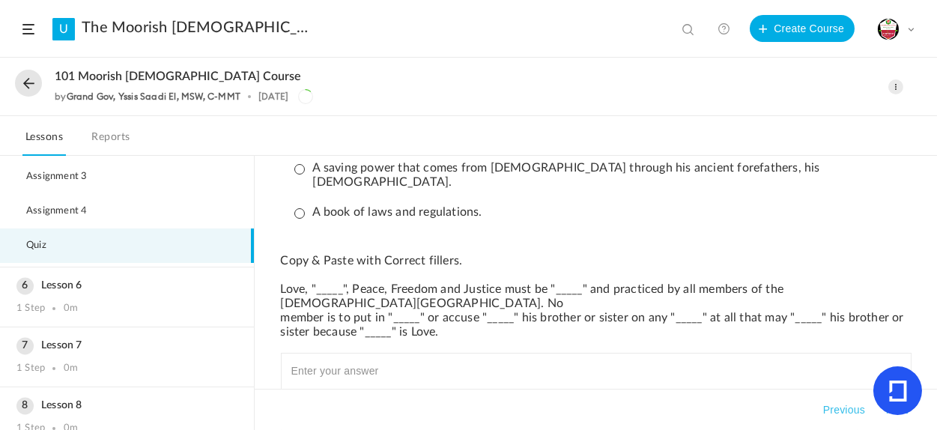
click at [444, 259] on p "Copy & Paste with Correct fillers. Love, "_____", Peace, Freedom and Justice mu…" at bounding box center [596, 296] width 631 height 85
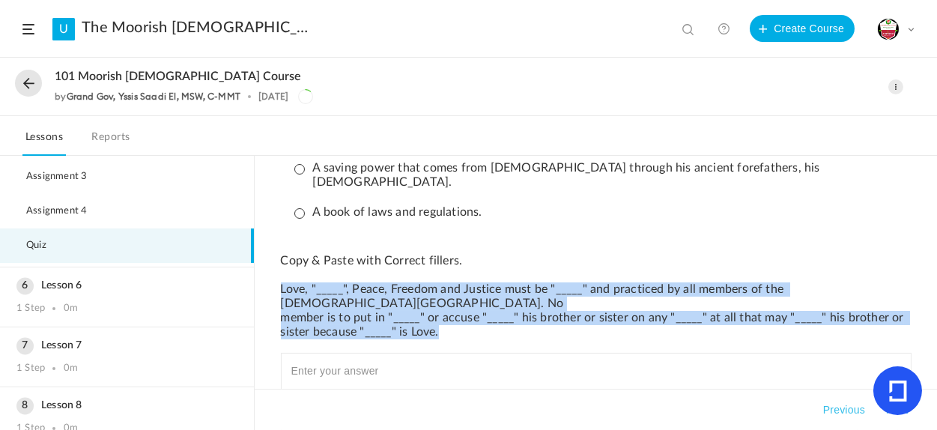
drag, startPoint x: 454, startPoint y: 268, endPoint x: 274, endPoint y: 217, distance: 187.9
copy p "Love, "_____", Peace, Freedom and Justice must be "_____" and practiced by all …"
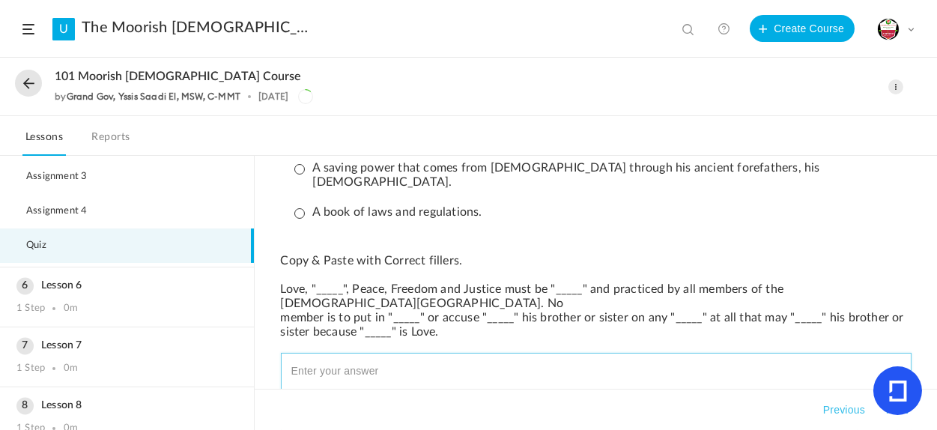
click at [361, 360] on textarea "To enrich screen reader interactions, please activate Accessibility in Grammarl…" at bounding box center [596, 405] width 617 height 90
paste textarea "Love, "_____", Peace, Freedom and Justice must be "_____" and practiced by all …"
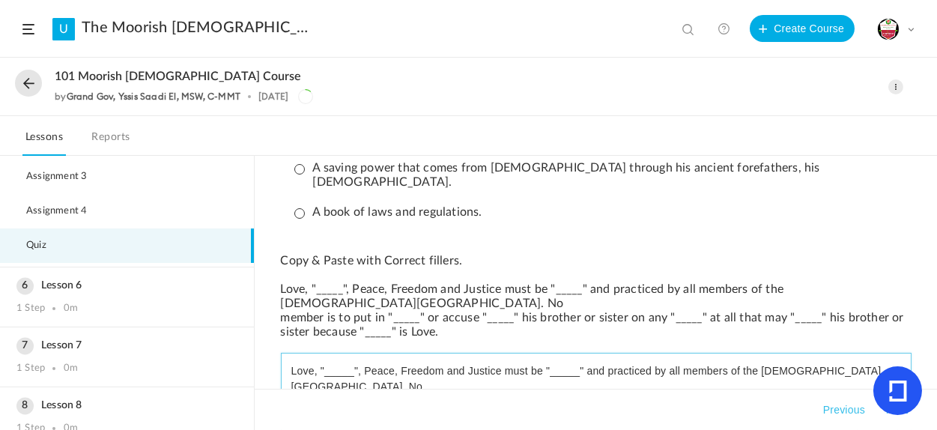
click at [329, 360] on textarea "Love, "_____", Peace, Freedom and Justice must be "_____" and practiced by all …" at bounding box center [596, 405] width 617 height 90
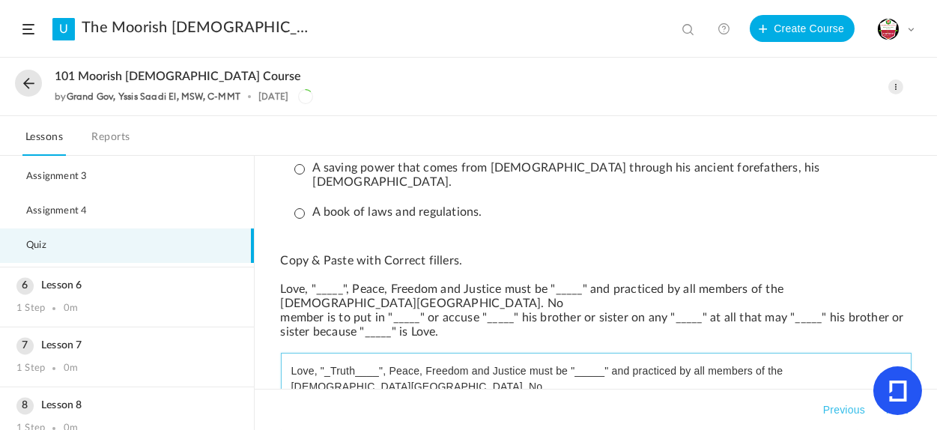
click at [378, 360] on textarea "Love, "_Truth____", Peace, Freedom and Justice must be "_____" and practiced by…" at bounding box center [596, 405] width 617 height 90
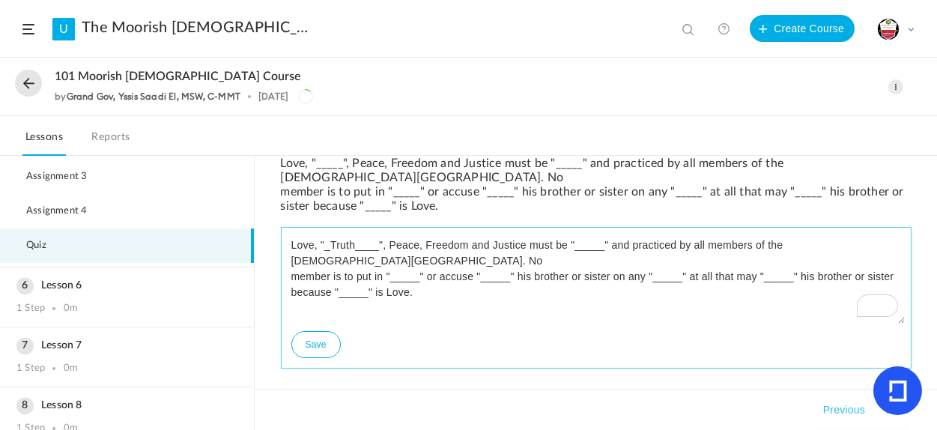
type textarea "Love, "_Truth____", Peace, Freedom and Justice must be "_____" and practiced by…"
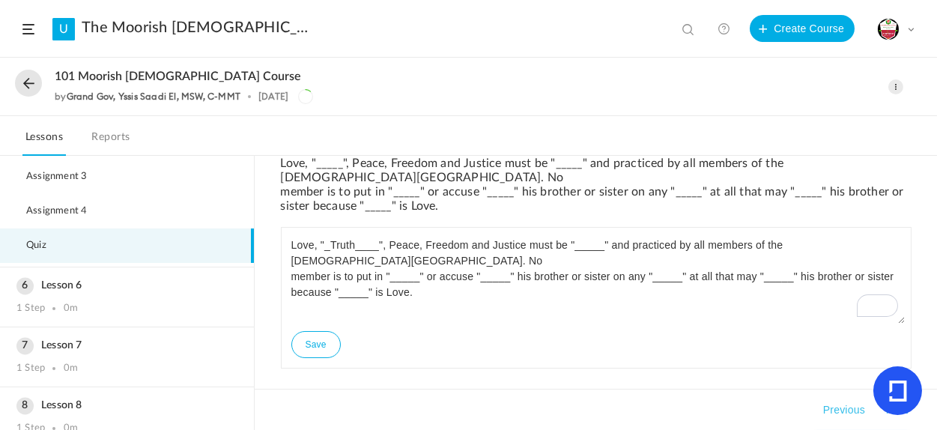
click at [865, 406] on button "Complete Step" at bounding box center [862, 419] width 98 height 27
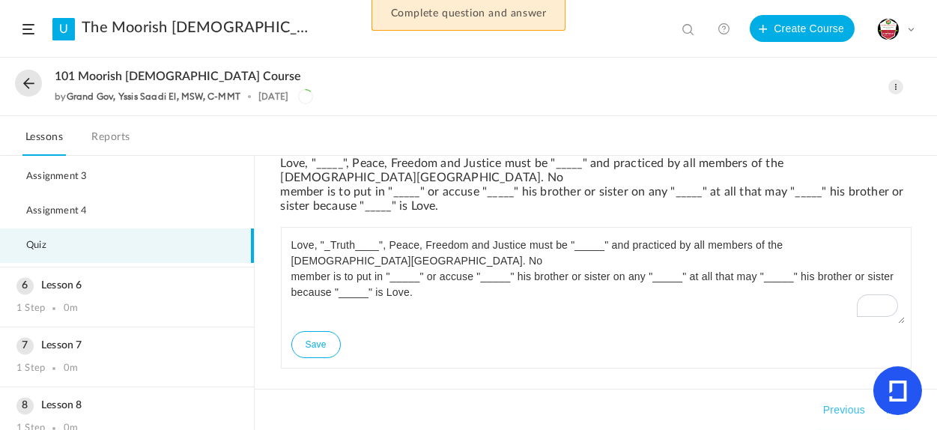
click at [516, 268] on li "Love, "_Truth____", Peace, Freedom and Justice must be "_____" and practiced by…" at bounding box center [596, 298] width 631 height 142
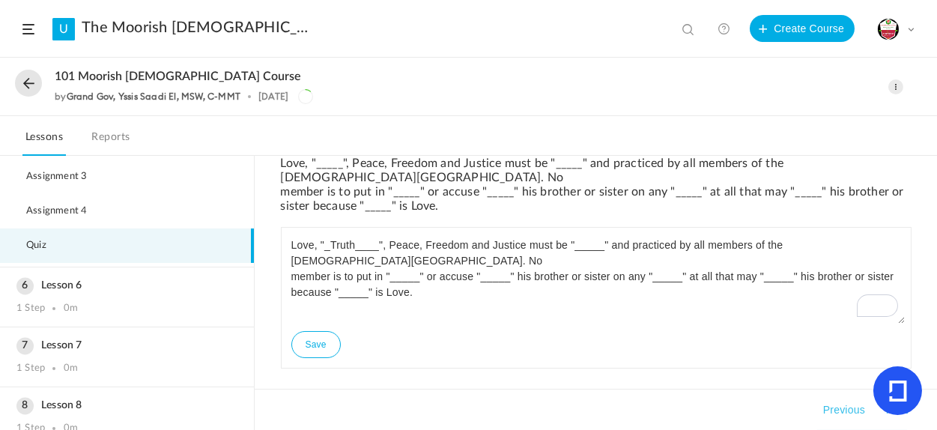
click at [900, 88] on span at bounding box center [896, 86] width 15 height 15
click at [780, 119] on link "Edit" at bounding box center [832, 120] width 141 height 28
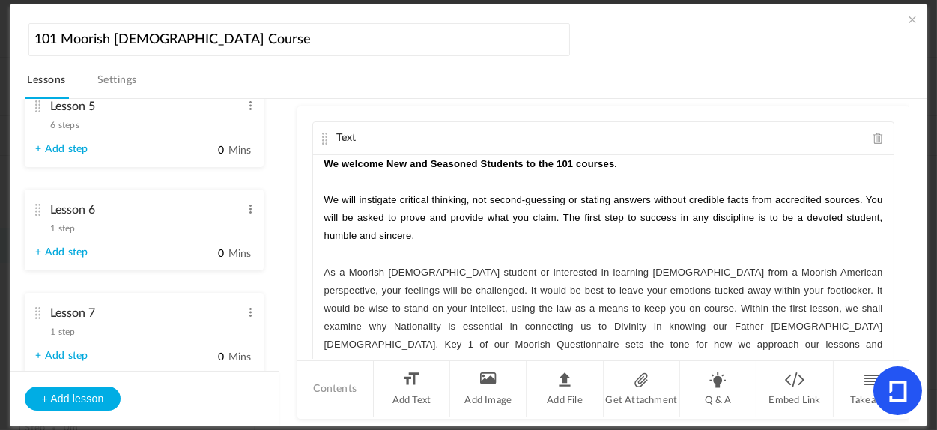
scroll to position [763, 0]
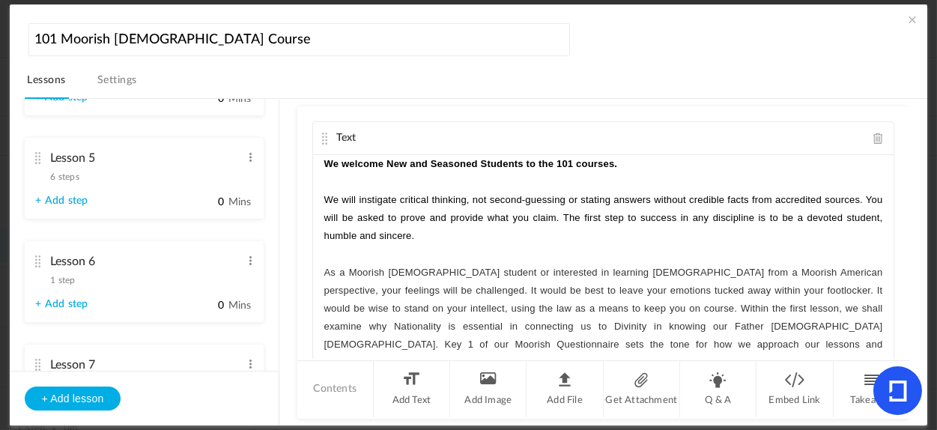
click at [37, 157] on cite at bounding box center [38, 158] width 10 height 12
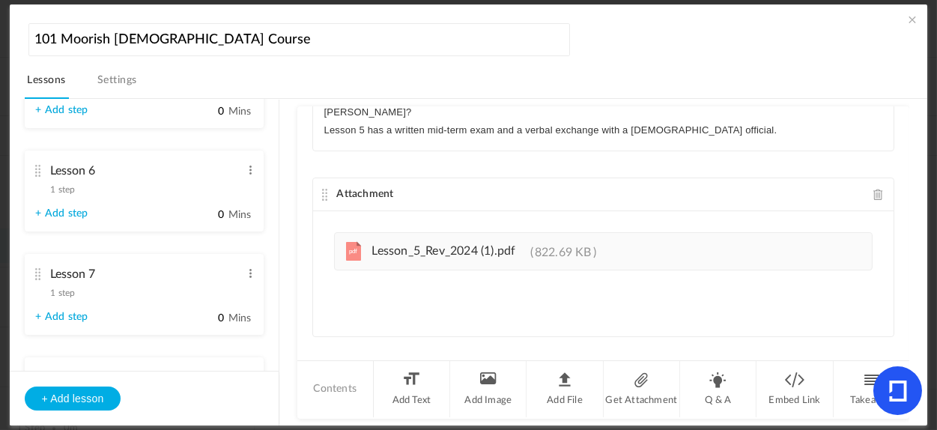
scroll to position [750, 0]
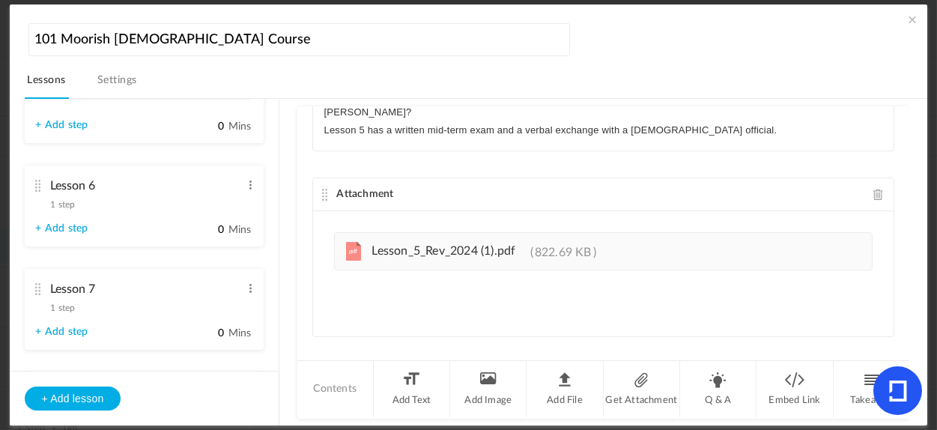
click at [38, 185] on cite at bounding box center [38, 186] width 10 height 12
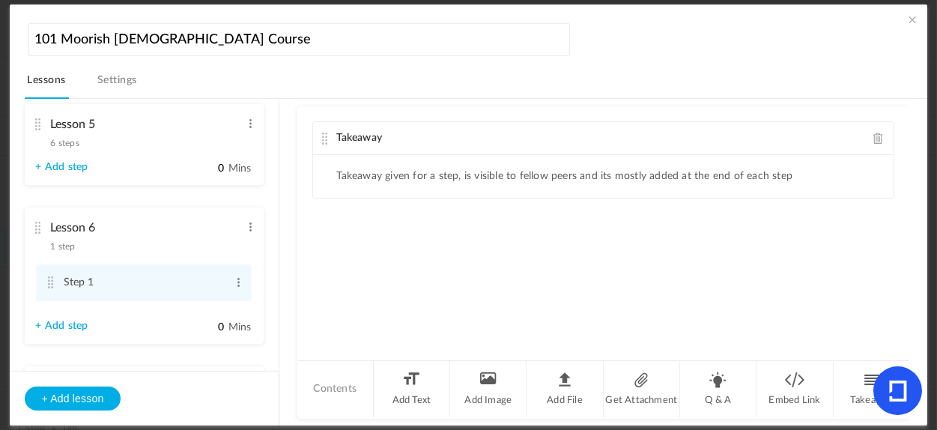
scroll to position [438, 0]
